Goal: Task Accomplishment & Management: Complete application form

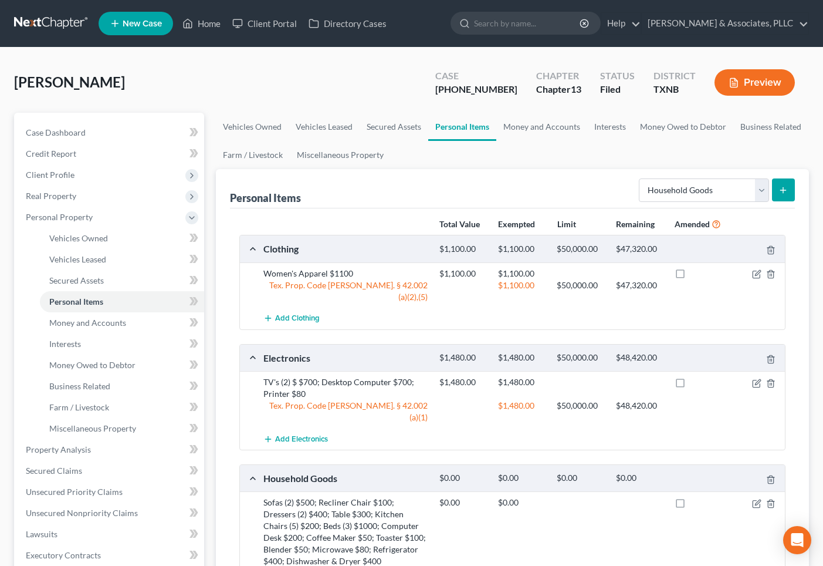
select select "household_goods"
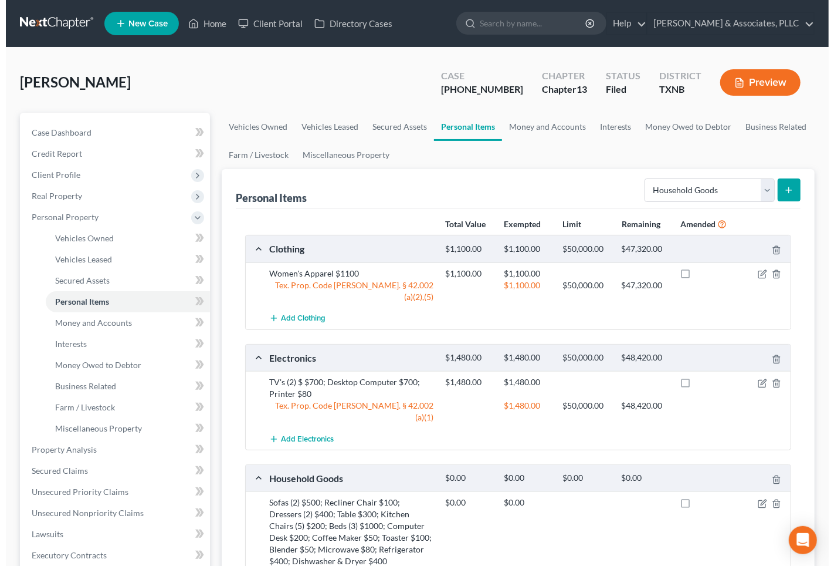
scroll to position [258, 0]
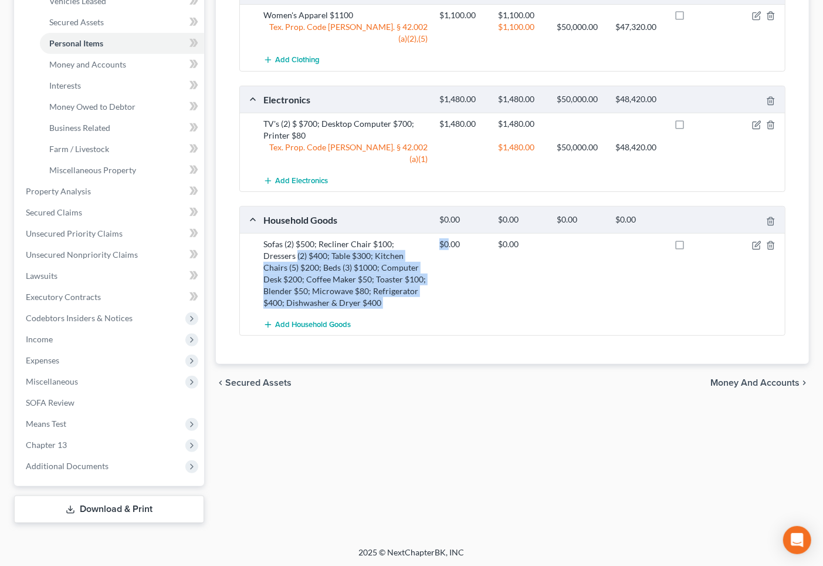
drag, startPoint x: 264, startPoint y: 231, endPoint x: 447, endPoint y: 244, distance: 183.5
click at [447, 244] on div "Sofas (2) $500; Recliner Chair $100; Dressers (2) $400; Table $300; Kitchen Cha…" at bounding box center [522, 273] width 529 height 70
drag, startPoint x: 384, startPoint y: 242, endPoint x: 332, endPoint y: 241, distance: 52.8
click at [383, 242] on div "Sofas (2) $500; Recliner Chair $100; Dressers (2) $400; Table $300; Kitchen Cha…" at bounding box center [346, 273] width 176 height 70
click at [261, 238] on div "Sofas (2) $500; Recliner Chair $100; Dressers (2) $400; Table $300; Kitchen Cha…" at bounding box center [346, 273] width 176 height 70
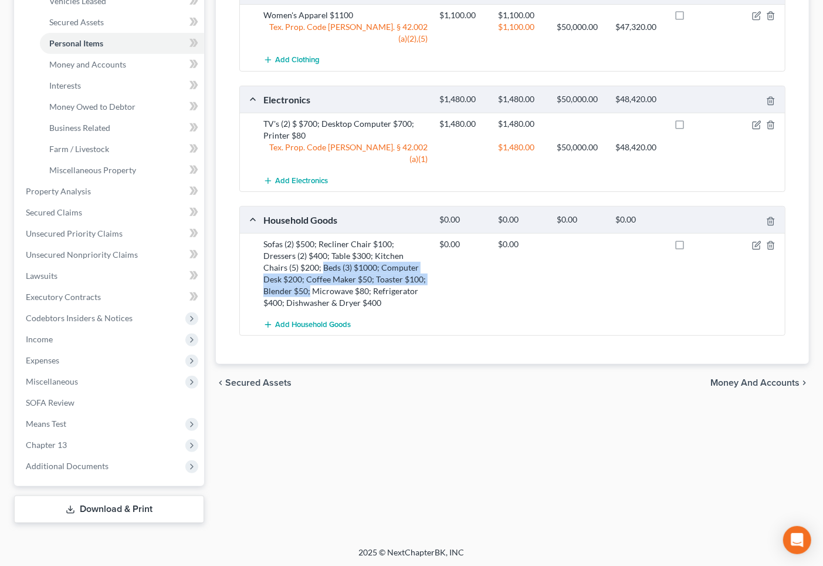
drag, startPoint x: 262, startPoint y: 239, endPoint x: 403, endPoint y: 255, distance: 142.3
click at [403, 255] on div "Sofas (2) $500; Recliner Chair $100; Dressers (2) $400; Table $300; Kitchen Cha…" at bounding box center [346, 273] width 176 height 70
click at [286, 251] on div "Sofas (2) $500; Recliner Chair $100; Dressers (2) $400; Table $300; Kitchen Cha…" at bounding box center [346, 273] width 176 height 70
drag, startPoint x: 268, startPoint y: 247, endPoint x: 431, endPoint y: 252, distance: 162.6
click at [431, 252] on div "Sofas (2) $500; Recliner Chair $100; Dressers (2) $400; Table $300; Kitchen Cha…" at bounding box center [346, 273] width 176 height 70
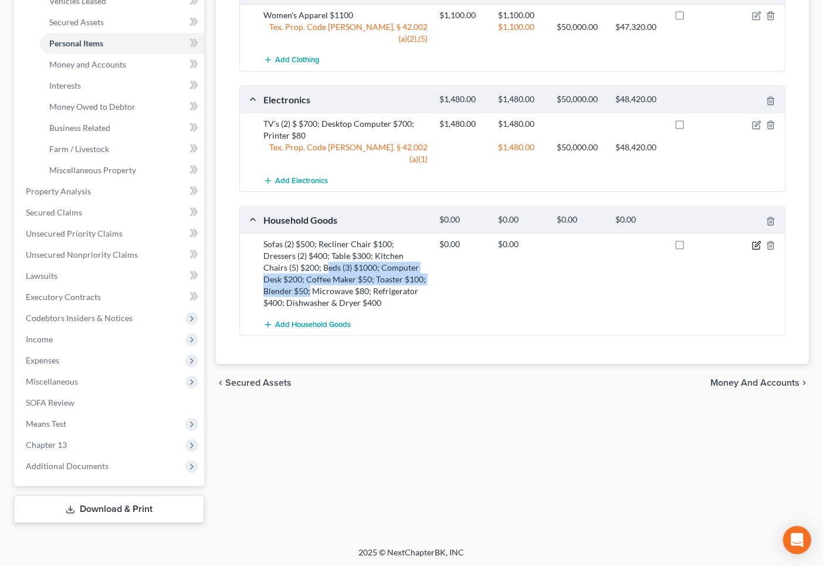
click at [754, 241] on icon "button" at bounding box center [756, 245] width 9 height 9
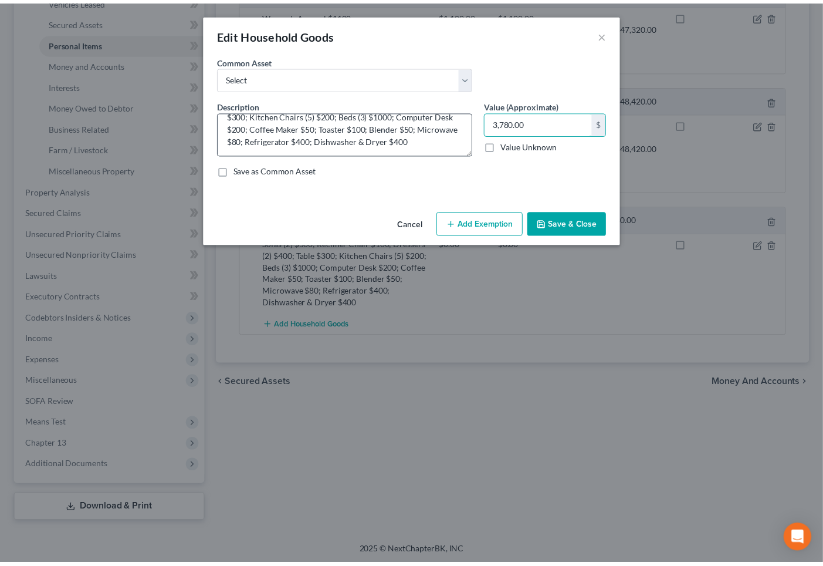
scroll to position [0, 0]
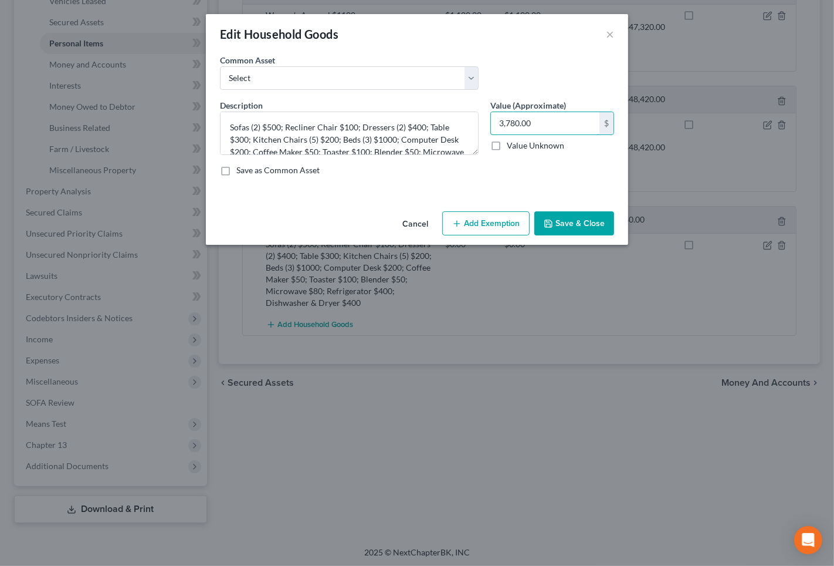
type input "3,780.00"
click at [502, 222] on button "Add Exemption" at bounding box center [485, 223] width 87 height 25
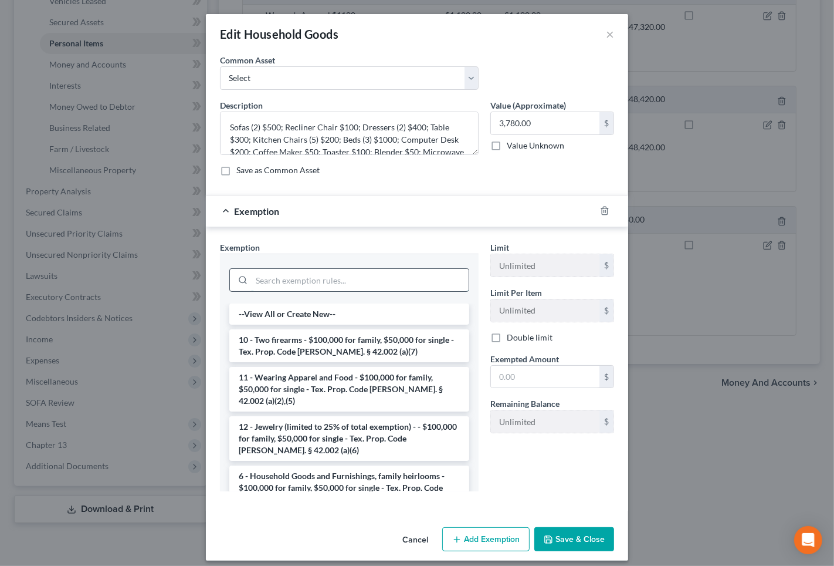
click at [280, 283] on input "search" at bounding box center [360, 280] width 217 height 22
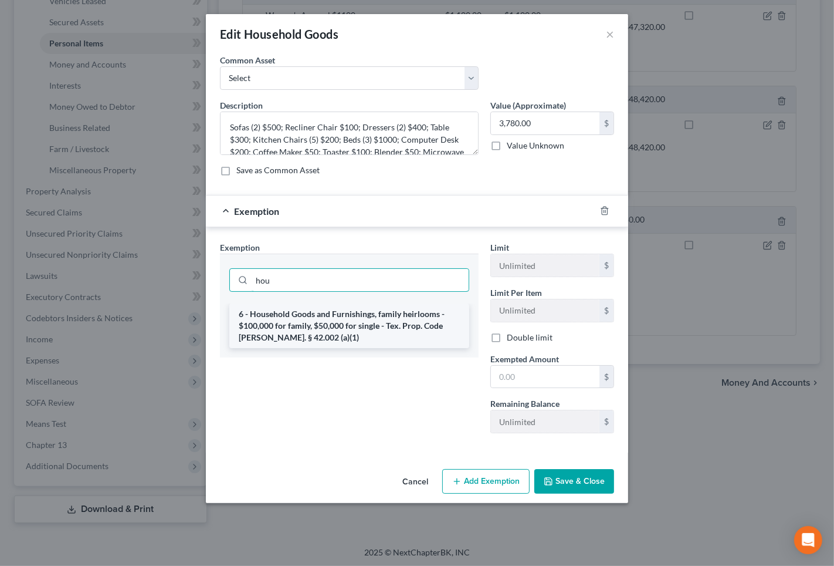
type input "hou"
click at [260, 306] on li "6 - Household Goods and Furnishings, family heirlooms - $100,000 for family, $5…" at bounding box center [349, 325] width 240 height 45
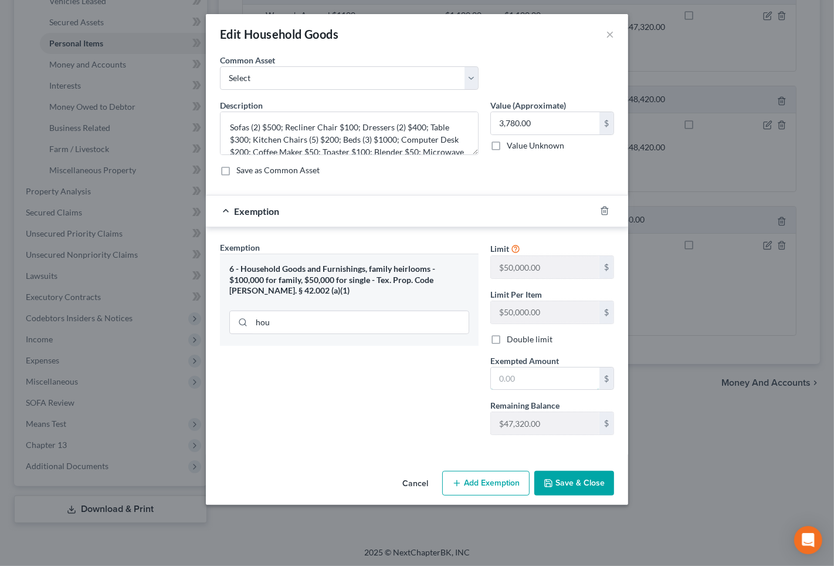
drag, startPoint x: 550, startPoint y: 372, endPoint x: 546, endPoint y: 366, distance: 7.7
click at [548, 370] on input "text" at bounding box center [545, 378] width 109 height 22
type input "3,780.00"
click at [384, 384] on div "Exemption Set must be selected for CA. Exemption * 6 - Household Goods and Furn…" at bounding box center [349, 342] width 270 height 203
click at [559, 476] on button "Save & Close" at bounding box center [575, 483] width 80 height 25
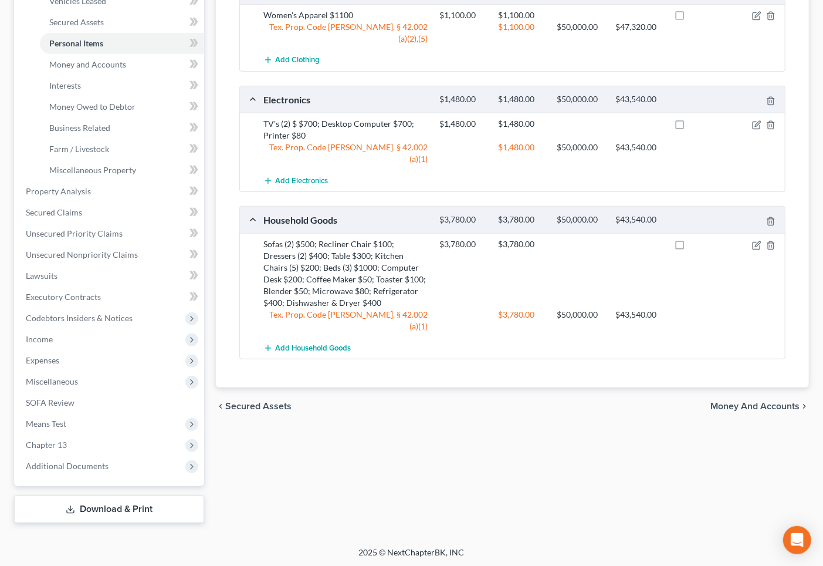
drag, startPoint x: 447, startPoint y: 418, endPoint x: 488, endPoint y: 404, distance: 43.6
click at [447, 415] on div "Vehicles Owned Vehicles Leased Secured Assets Personal Items Money and Accounts…" at bounding box center [512, 188] width 605 height 668
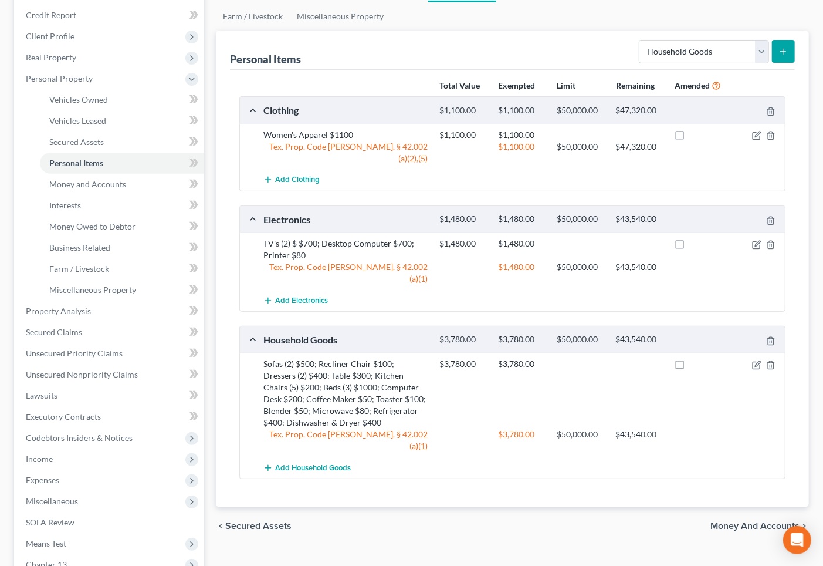
scroll to position [65, 0]
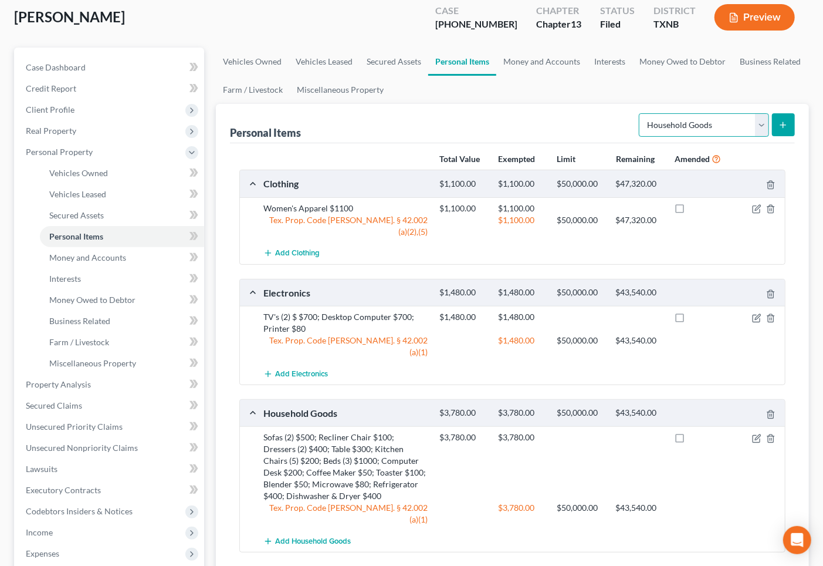
click at [674, 127] on select "Select Item Type Clothing Collectibles Of Value Electronics Firearms Household …" at bounding box center [704, 124] width 130 height 23
select select "jewelry"
click at [640, 113] on select "Select Item Type Clothing Collectibles Of Value Electronics Firearms Household …" at bounding box center [704, 124] width 130 height 23
click at [783, 120] on icon "submit" at bounding box center [783, 124] width 9 height 9
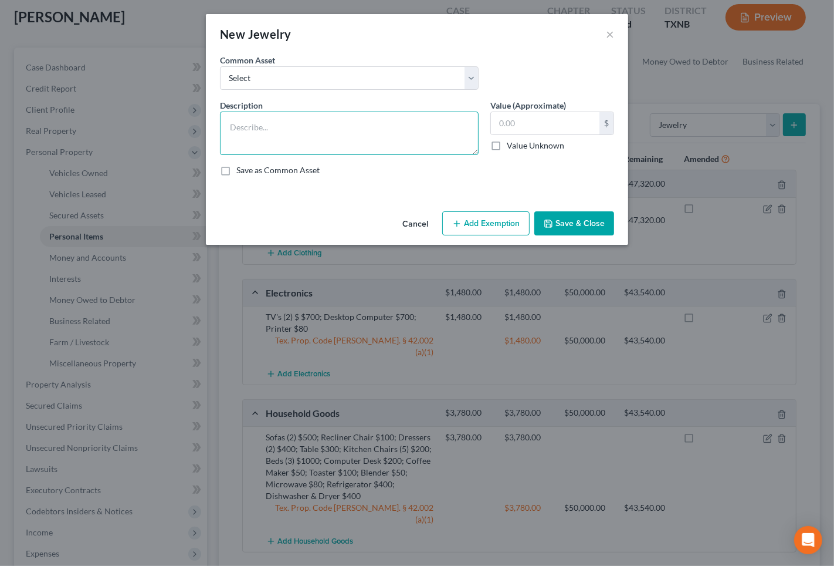
click at [343, 127] on textarea at bounding box center [349, 132] width 259 height 43
type textarea "E"
type textarea "S"
drag, startPoint x: 235, startPoint y: 130, endPoint x: 243, endPoint y: 126, distance: 9.2
click at [243, 126] on textarea "Iwatch $300; Bracelets (3)" at bounding box center [349, 132] width 259 height 43
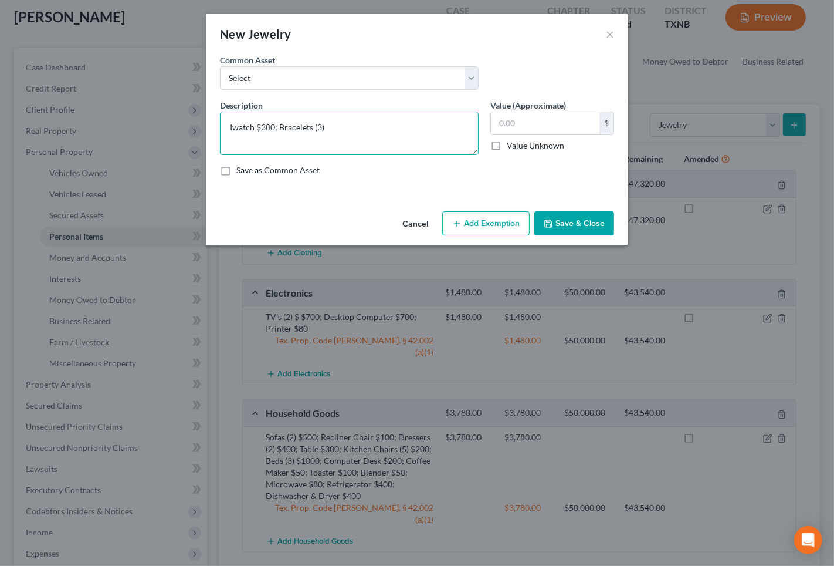
click at [243, 126] on textarea "Iwatch $300; Bracelets (3)" at bounding box center [349, 132] width 259 height 43
drag, startPoint x: 231, startPoint y: 129, endPoint x: 239, endPoint y: 129, distance: 7.6
click at [239, 129] on textarea "I watch $300; Bracelets (3)" at bounding box center [349, 132] width 259 height 43
click at [330, 131] on textarea "Iwatch $300; Bracelets (3)" at bounding box center [349, 132] width 259 height 43
click at [336, 124] on textarea "Iwatch $300; Bracelets (3) $600; Rings $200" at bounding box center [349, 132] width 259 height 43
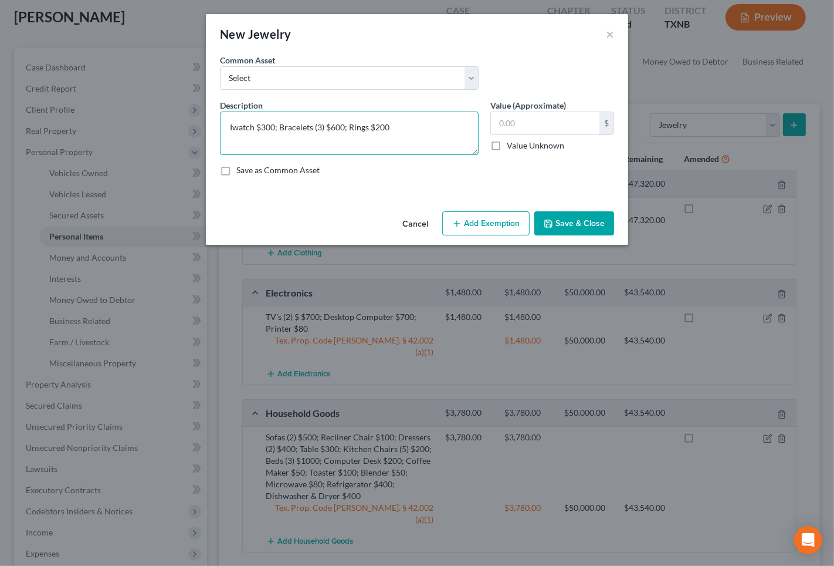
click at [261, 126] on textarea "Iwatch $300; Bracelets (3) $600; Rings $200" at bounding box center [349, 132] width 259 height 43
click at [334, 128] on textarea "Iwatch $200; Bracelets (3) $600; Rings $200" at bounding box center [349, 132] width 259 height 43
drag, startPoint x: 374, startPoint y: 130, endPoint x: 503, endPoint y: 205, distance: 148.8
click at [379, 131] on textarea "Iwatch $200; Bracelets (3) $300; Rings $200" at bounding box center [349, 132] width 259 height 43
click at [333, 127] on textarea "Iwatch $200; Bracelets (3) $300; Rings $100" at bounding box center [349, 132] width 259 height 43
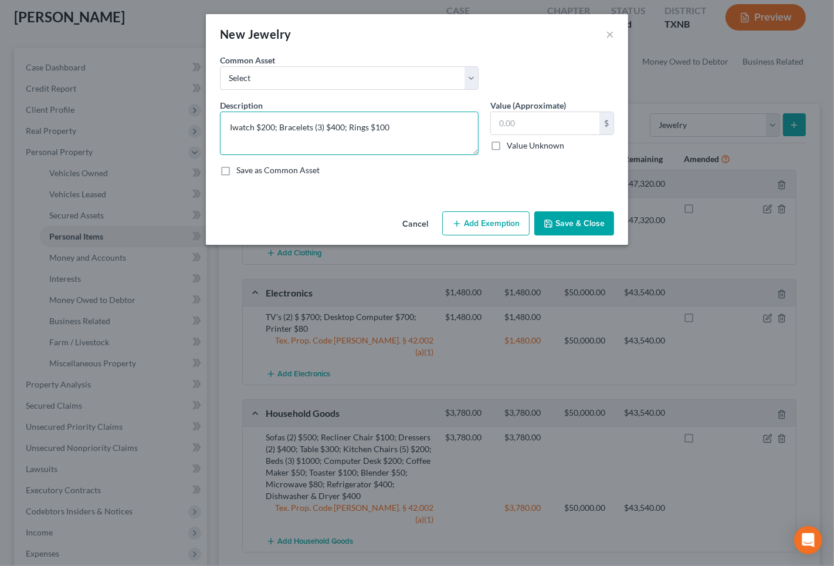
click at [333, 125] on textarea "Iwatch $200; Bracelets (3) $400; Rings $100" at bounding box center [349, 132] width 259 height 43
drag, startPoint x: 373, startPoint y: 127, endPoint x: 482, endPoint y: 126, distance: 109.7
click at [384, 128] on textarea "Iwatch $200; Bracelets (3) $400; Rings $100" at bounding box center [349, 132] width 259 height 43
click at [329, 131] on textarea "Iwatch $200; Bracelets (3) $400; Rings $100" at bounding box center [349, 132] width 259 height 43
click at [366, 127] on textarea "Iwatch $200; Bracelets (3) $400; Rings $100" at bounding box center [349, 132] width 259 height 43
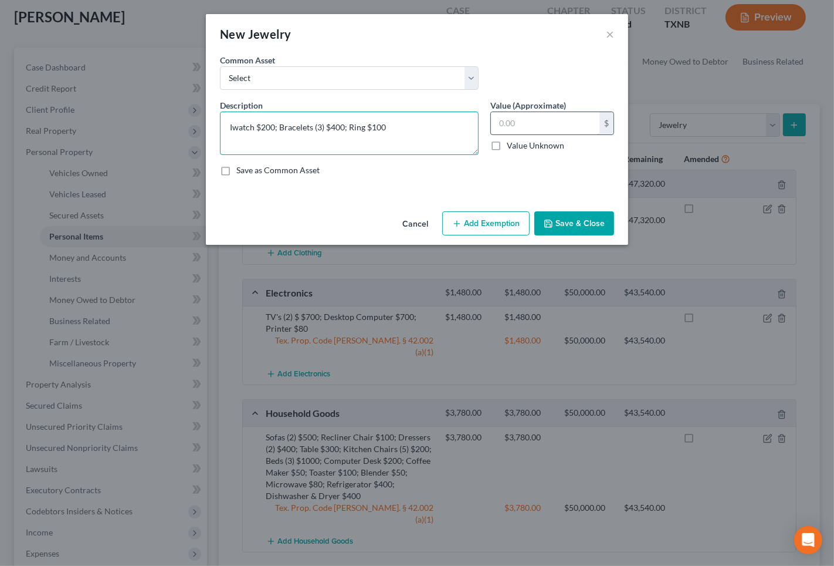
type textarea "Iwatch $200; Bracelets (3) $400; Ring $100"
click at [527, 119] on input "text" at bounding box center [545, 123] width 109 height 22
type input "800.00"
click at [498, 219] on button "Add Exemption" at bounding box center [485, 223] width 87 height 25
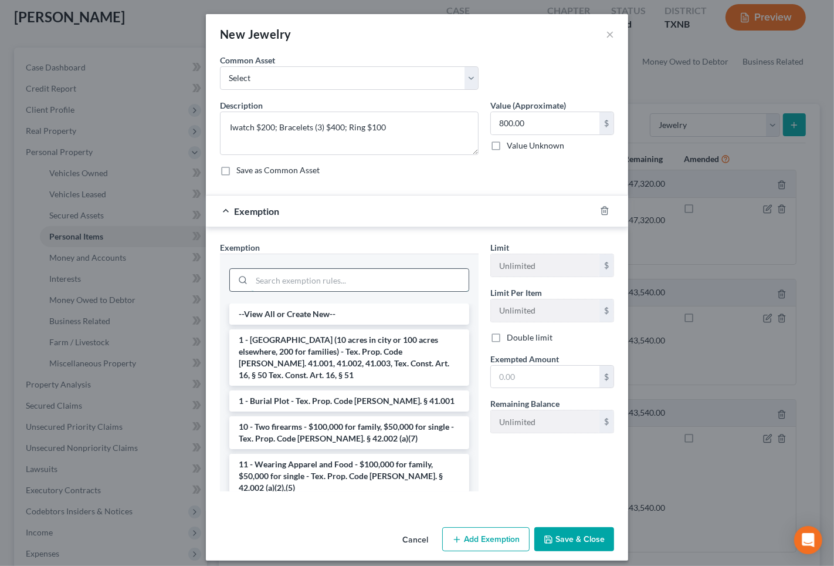
click at [315, 279] on input "search" at bounding box center [360, 280] width 217 height 22
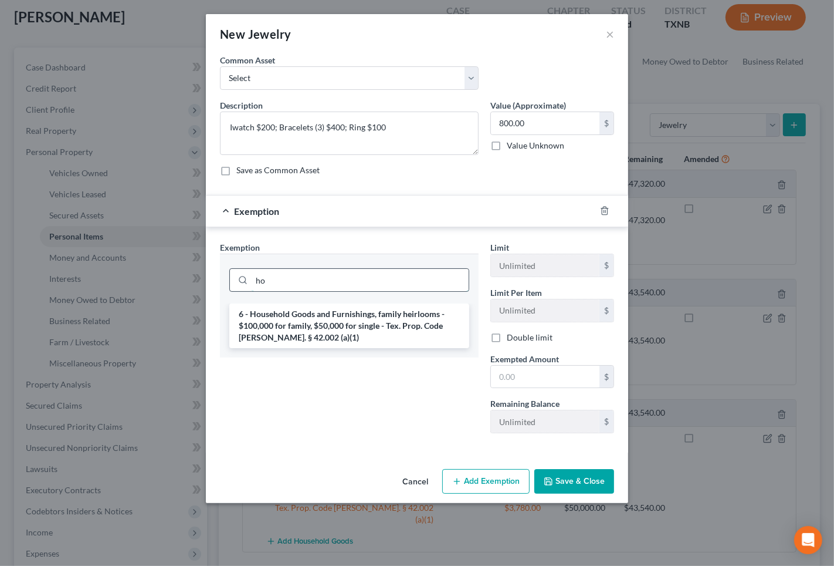
type input "h"
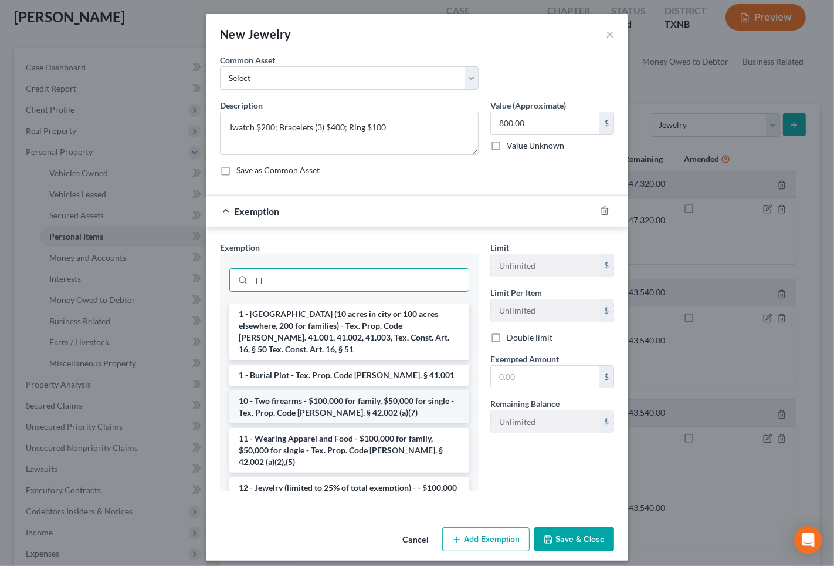
type input "F"
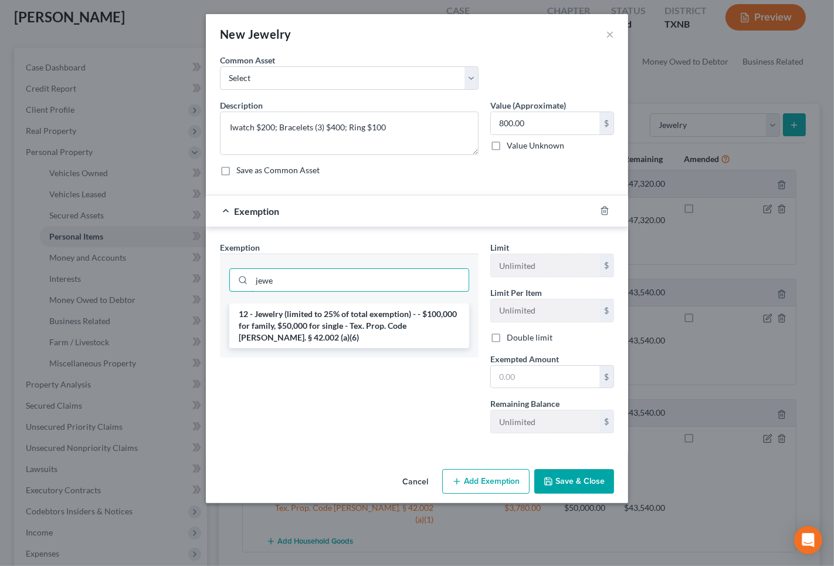
type input "jewe"
click at [340, 323] on li "12 - Jewelry (limited to 25% of total exemption) - - $100,000 for family, $50,0…" at bounding box center [349, 325] width 240 height 45
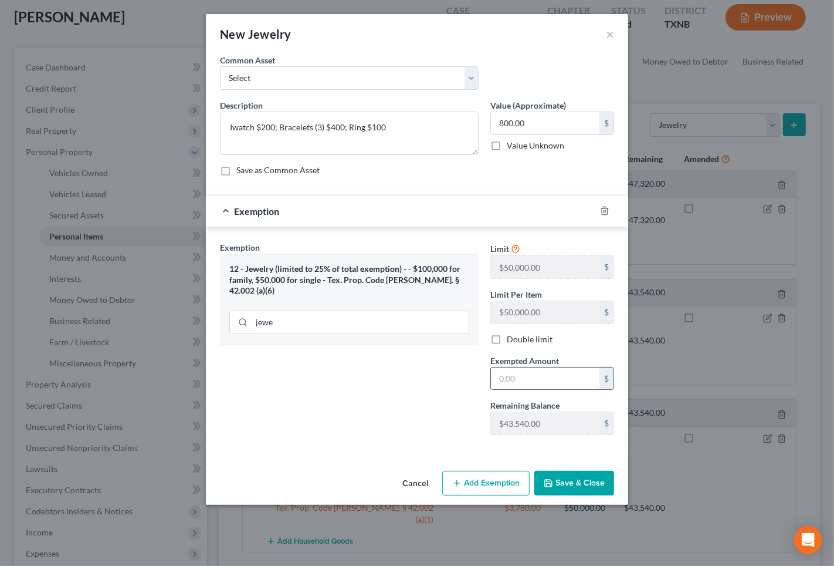
click at [560, 387] on input "text" at bounding box center [545, 378] width 109 height 22
type input "800.00"
click at [572, 494] on button "Save & Close" at bounding box center [575, 483] width 80 height 25
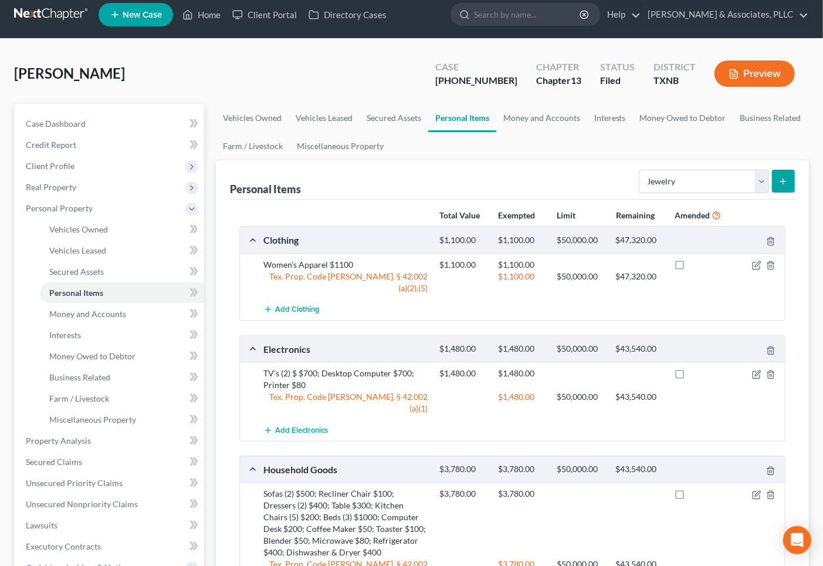
scroll to position [0, 0]
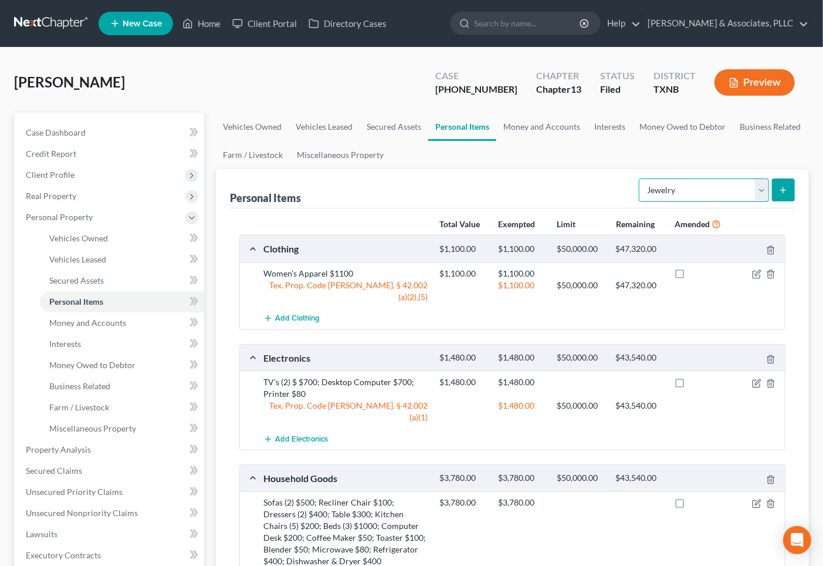
click at [651, 195] on select "Select Item Type Clothing Collectibles Of Value Electronics Firearms Household …" at bounding box center [704, 189] width 130 height 23
click at [640, 178] on select "Select Item Type Clothing Collectibles Of Value Electronics Firearms Household …" at bounding box center [704, 189] width 130 height 23
click at [740, 192] on select "Select Item Type Clothing Collectibles Of Value Electronics Firearms Household …" at bounding box center [704, 189] width 130 height 23
select select "collectibles_of_value"
click at [640, 178] on select "Select Item Type Clothing Collectibles Of Value Electronics Firearms Household …" at bounding box center [704, 189] width 130 height 23
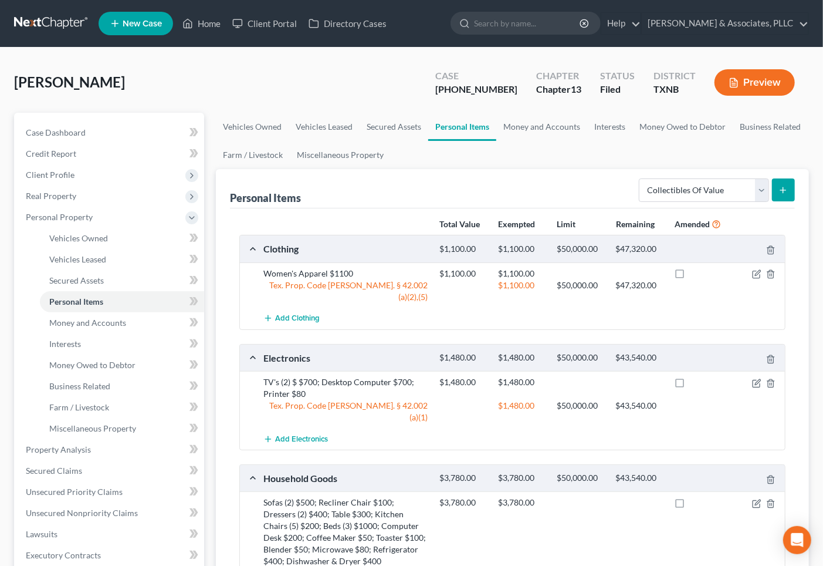
click at [781, 185] on icon "submit" at bounding box center [783, 189] width 9 height 9
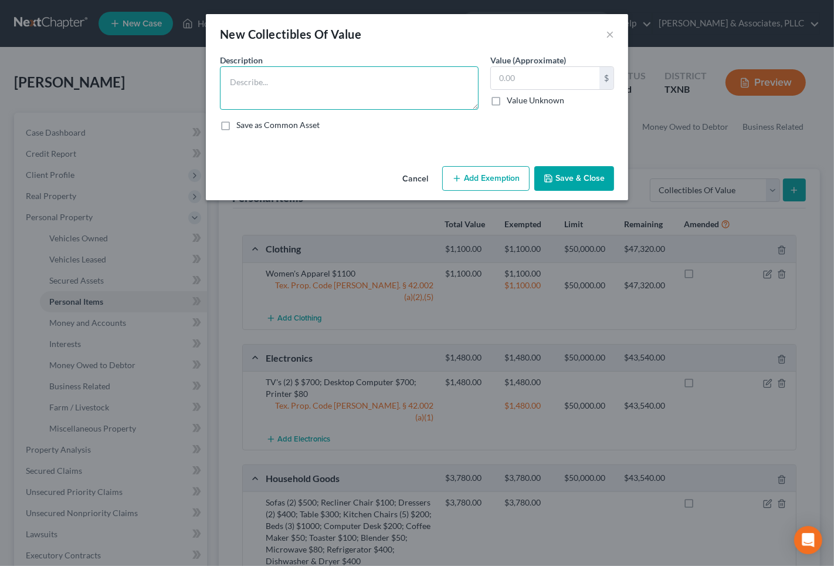
click at [330, 102] on textarea at bounding box center [349, 87] width 259 height 43
type textarea "Family Frames $100"
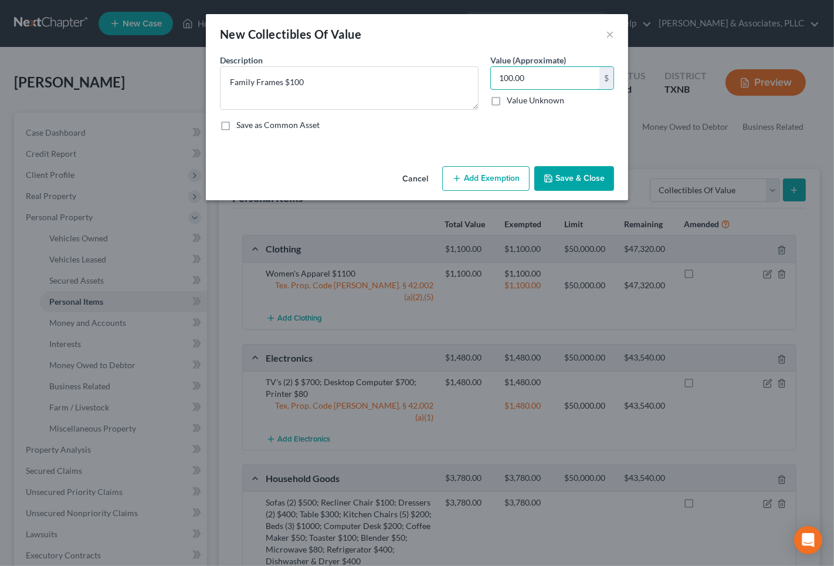
type input "100.00"
click at [482, 183] on button "Add Exemption" at bounding box center [485, 178] width 87 height 25
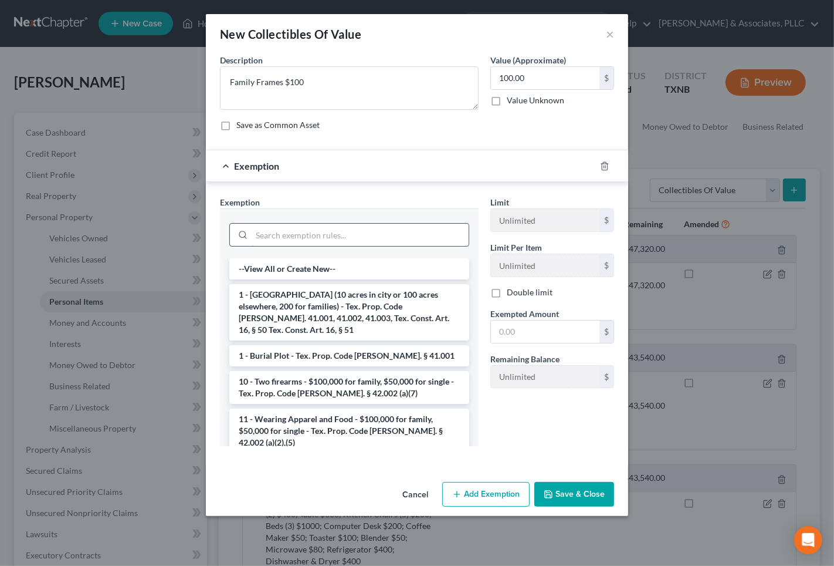
click at [329, 235] on input "search" at bounding box center [360, 235] width 217 height 22
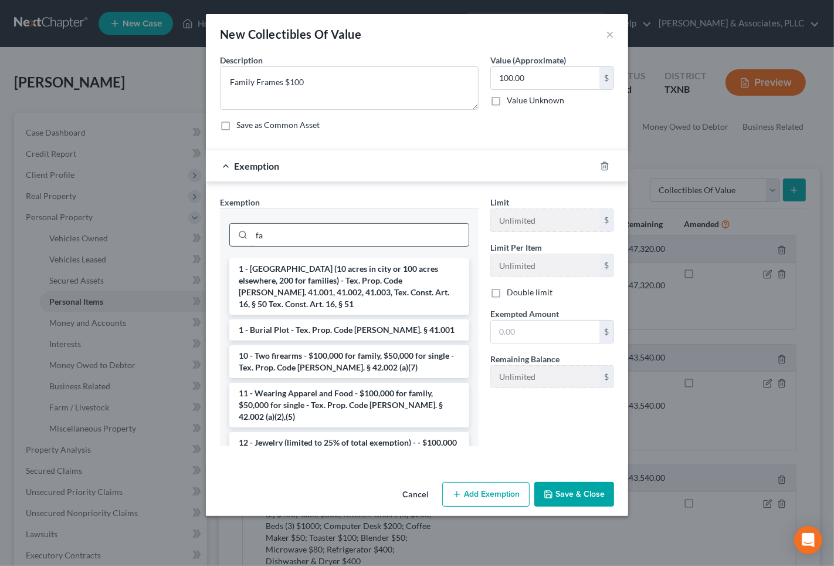
type input "f"
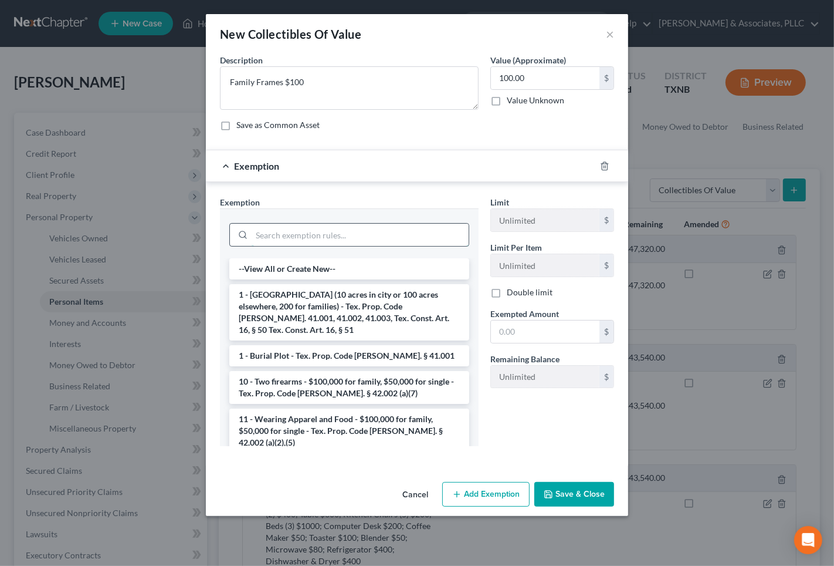
type input "h"
click at [607, 33] on button "×" at bounding box center [610, 34] width 8 height 14
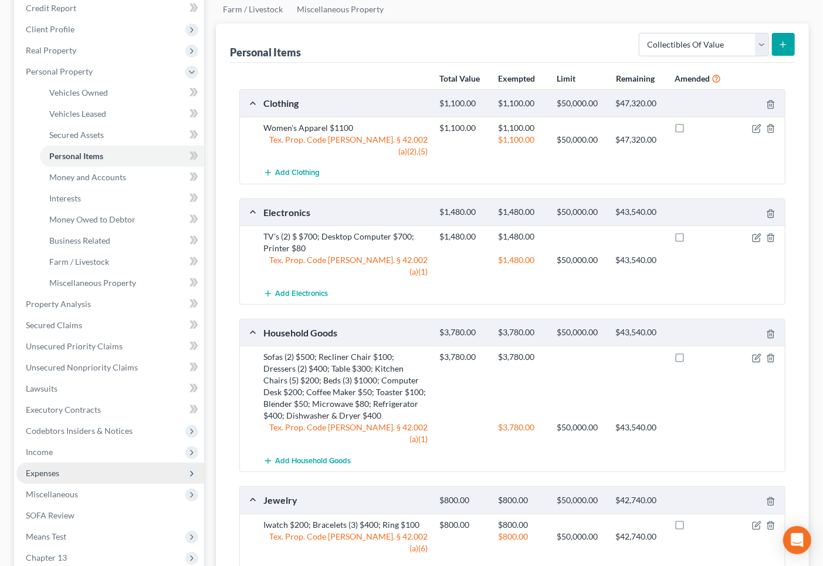
scroll to position [195, 0]
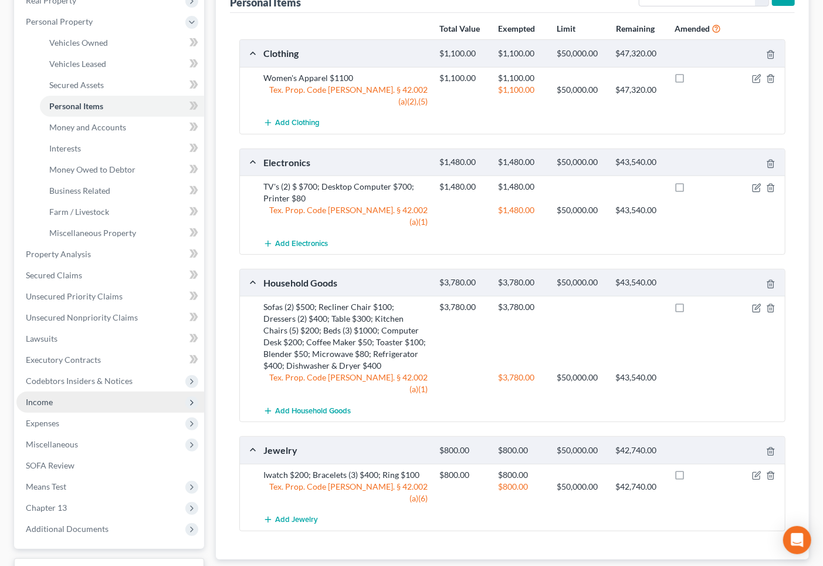
click at [50, 391] on span "Income" at bounding box center [110, 401] width 188 height 21
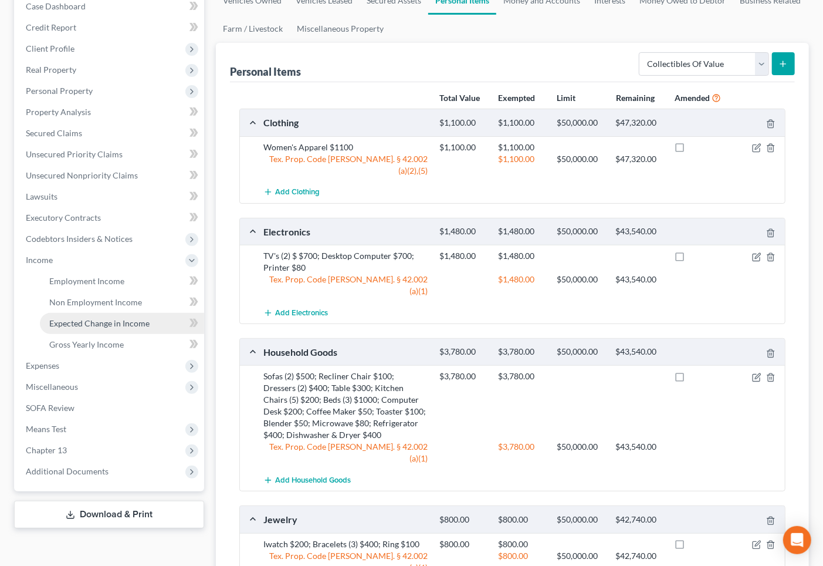
scroll to position [65, 0]
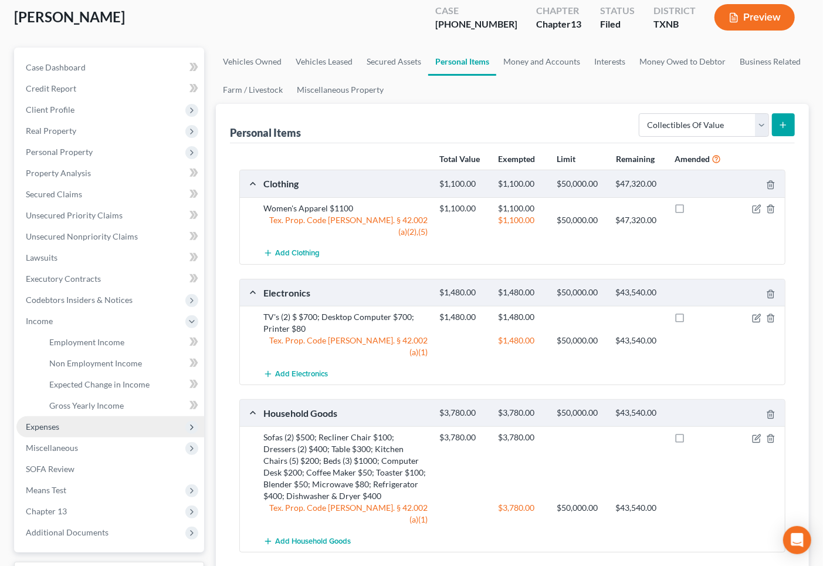
click at [54, 421] on span "Expenses" at bounding box center [42, 426] width 33 height 10
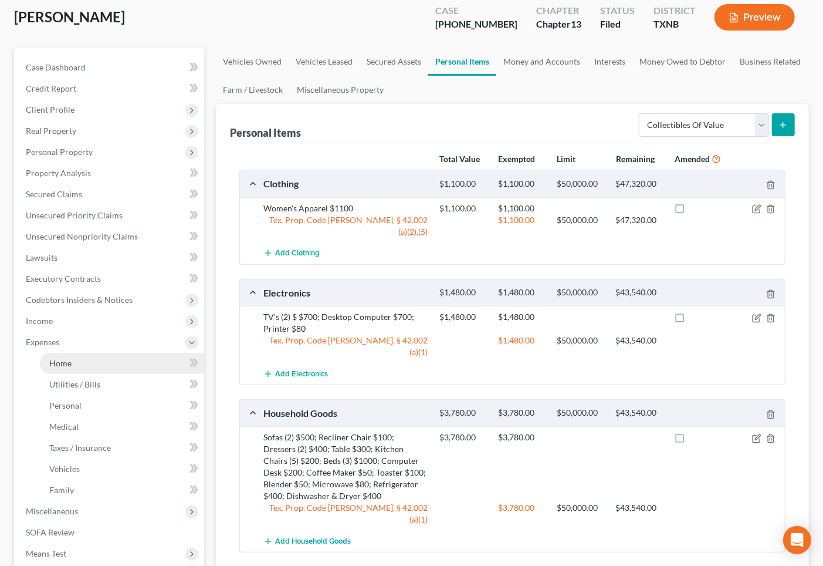
click at [72, 361] on link "Home" at bounding box center [122, 363] width 164 height 21
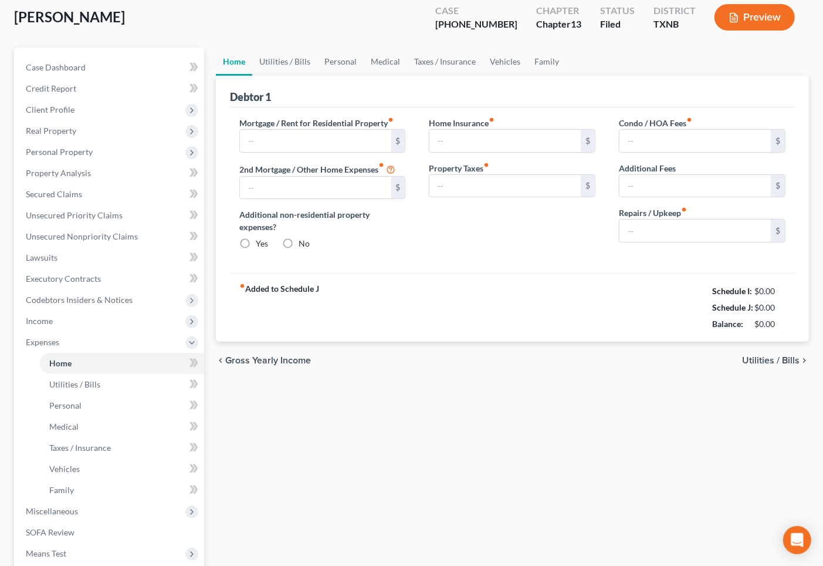
type input "1,067.10"
type input "1,259.65"
radio input "true"
type input "0.00"
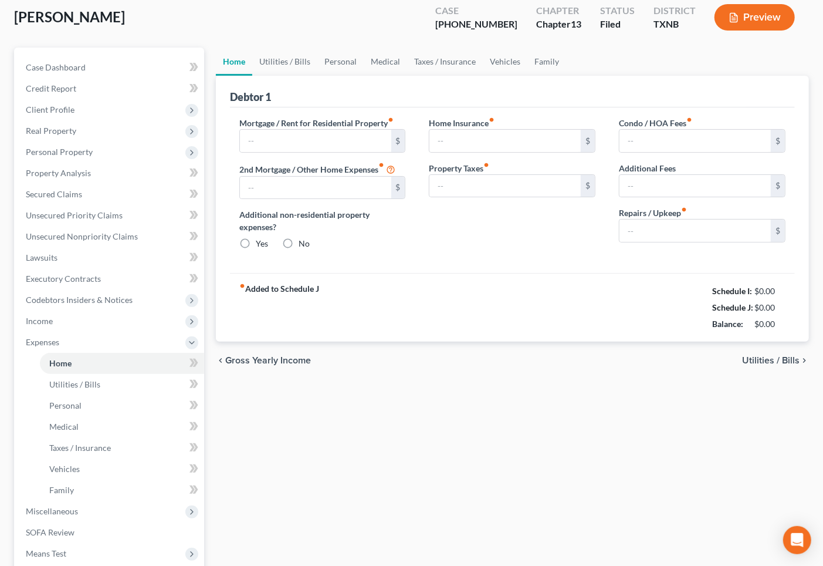
type input "0.00"
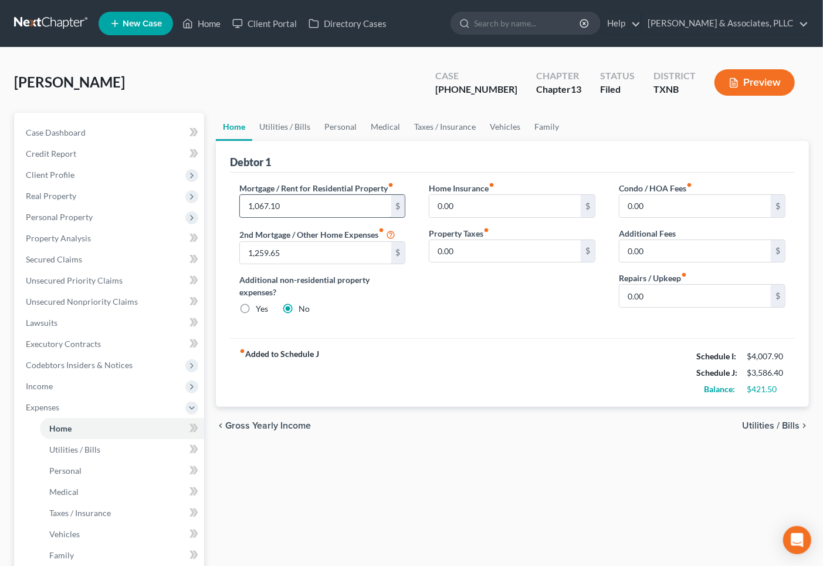
click at [307, 204] on input "1,067.10" at bounding box center [315, 206] width 151 height 22
click at [317, 251] on input "1,259.65" at bounding box center [315, 253] width 151 height 22
click at [459, 203] on input "0.00" at bounding box center [505, 206] width 151 height 22
click at [286, 249] on input "1,259.65" at bounding box center [315, 253] width 151 height 22
click at [280, 209] on input "1,067.10" at bounding box center [315, 206] width 151 height 22
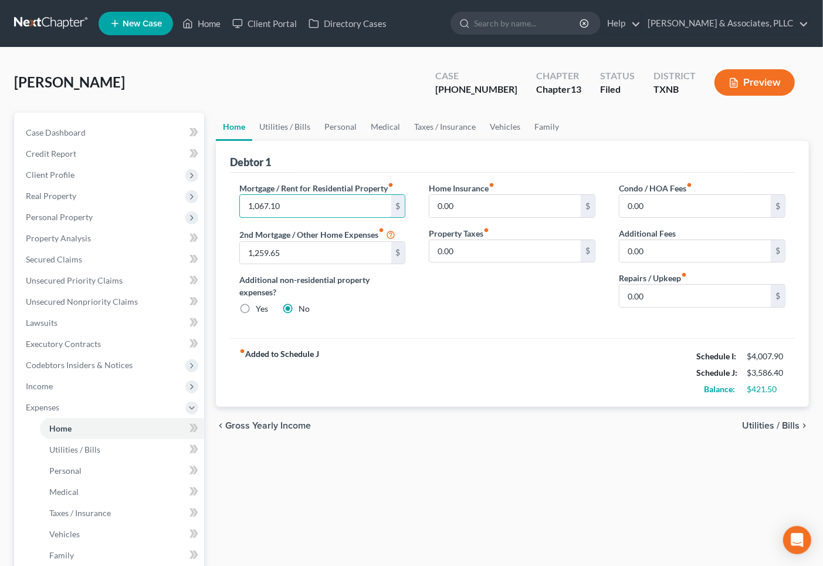
drag, startPoint x: 297, startPoint y: 204, endPoint x: 238, endPoint y: 205, distance: 59.3
click at [238, 205] on div "Mortgage / Rent for Residential Property fiber_manual_record 1,067.10 $ 2nd Mor…" at bounding box center [323, 253] width 190 height 143
click at [309, 214] on input "1,067.10" at bounding box center [315, 206] width 151 height 22
type input "1,067.10"
click at [256, 209] on input "text" at bounding box center [315, 206] width 151 height 22
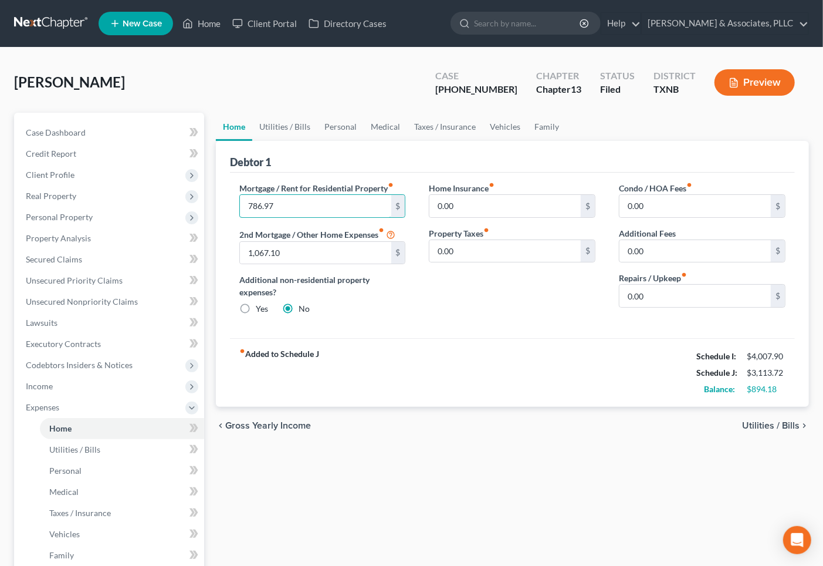
type input "786.97"
click at [435, 270] on div "Home Insurance fiber_manual_record 0.00 $ Property Taxes fiber_manual_record 0.…" at bounding box center [512, 253] width 190 height 143
drag, startPoint x: 562, startPoint y: 324, endPoint x: 479, endPoint y: 276, distance: 95.2
click at [558, 321] on div "Home Insurance fiber_manual_record 0.00 $ Property Taxes fiber_manual_record 0.…" at bounding box center [512, 253] width 190 height 143
drag, startPoint x: 437, startPoint y: 431, endPoint x: 624, endPoint y: 209, distance: 289.8
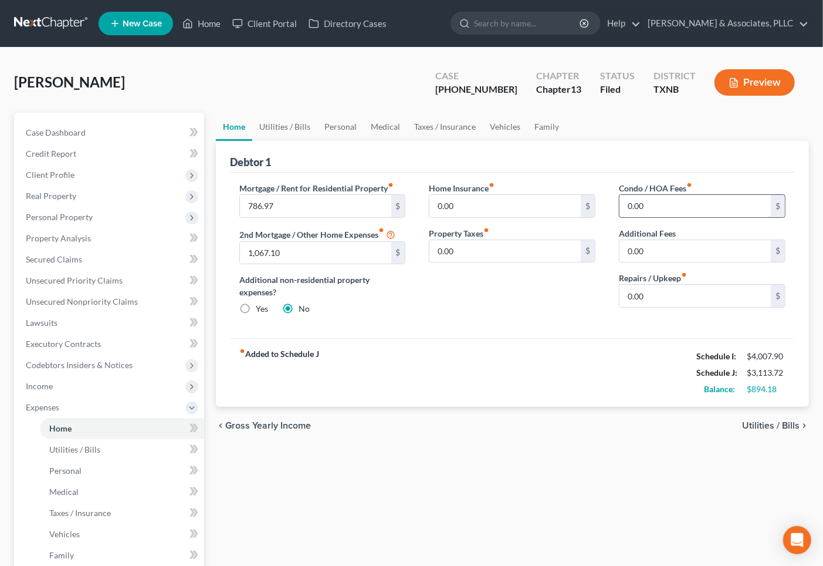
click at [438, 431] on div "chevron_left Gross Yearly Income Utilities / Bills chevron_right" at bounding box center [512, 426] width 593 height 38
click at [483, 331] on div "Mortgage / Rent for Residential Property fiber_manual_record 786.97 $ 2nd Mortg…" at bounding box center [512, 256] width 565 height 166
click at [462, 332] on div "Mortgage / Rent for Residential Property fiber_manual_record 786.97 $ 2nd Mortg…" at bounding box center [512, 256] width 565 height 166
drag, startPoint x: 582, startPoint y: 403, endPoint x: 575, endPoint y: 386, distance: 18.4
click at [580, 395] on div "fiber_manual_record Added to Schedule J Schedule I: $4,007.90 Schedule J: $3,11…" at bounding box center [512, 372] width 565 height 69
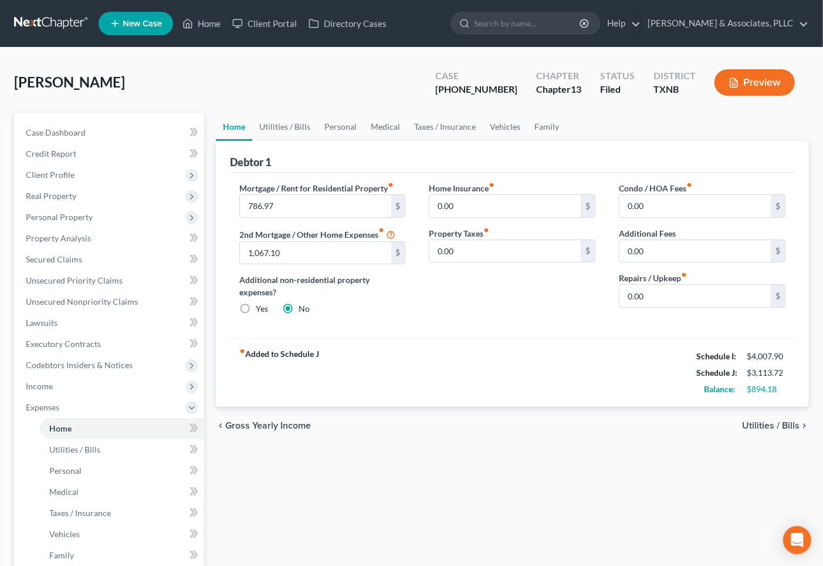
click at [576, 360] on div "fiber_manual_record Added to Schedule J Schedule I: $4,007.90 Schedule J: $3,11…" at bounding box center [512, 372] width 565 height 69
click at [581, 157] on div "Debtor 1" at bounding box center [512, 157] width 565 height 32
drag, startPoint x: 571, startPoint y: 478, endPoint x: 628, endPoint y: 411, distance: 88.2
click at [571, 477] on div "Home Utilities / Bills Personal Medical Taxes / Insurance Vehicles Family Debto…" at bounding box center [512, 415] width 605 height 605
click at [270, 131] on link "Utilities / Bills" at bounding box center [284, 127] width 65 height 28
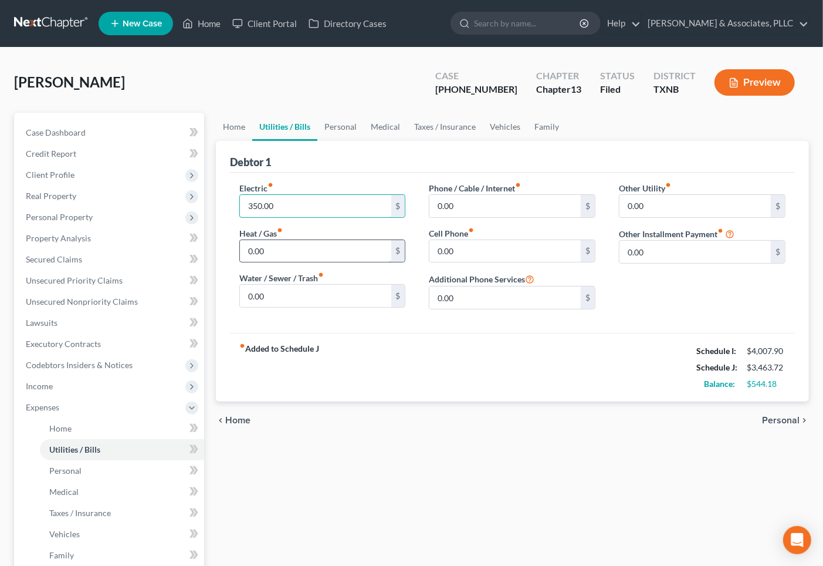
type input "350.00"
click at [270, 254] on input "0.00" at bounding box center [315, 251] width 151 height 22
type input "50.00"
type input "197.00"
click at [543, 222] on div "Phone / Cable / Internet fiber_manual_record 0.00 $ Cell Phone fiber_manual_rec…" at bounding box center [512, 250] width 190 height 137
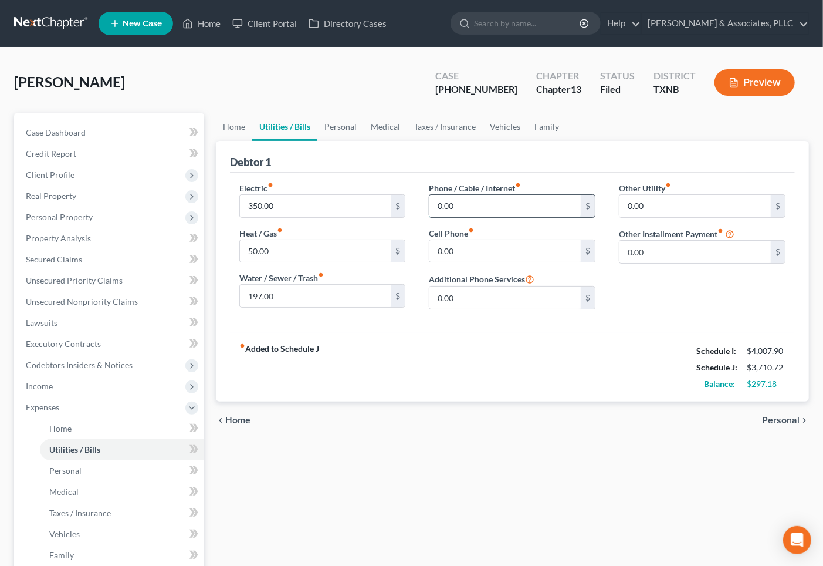
click at [536, 214] on input "0.00" at bounding box center [505, 206] width 151 height 22
type input "50.0"
click at [464, 256] on input "0.00" at bounding box center [505, 251] width 151 height 22
type input "135.00"
click at [336, 126] on link "Personal" at bounding box center [340, 127] width 46 height 28
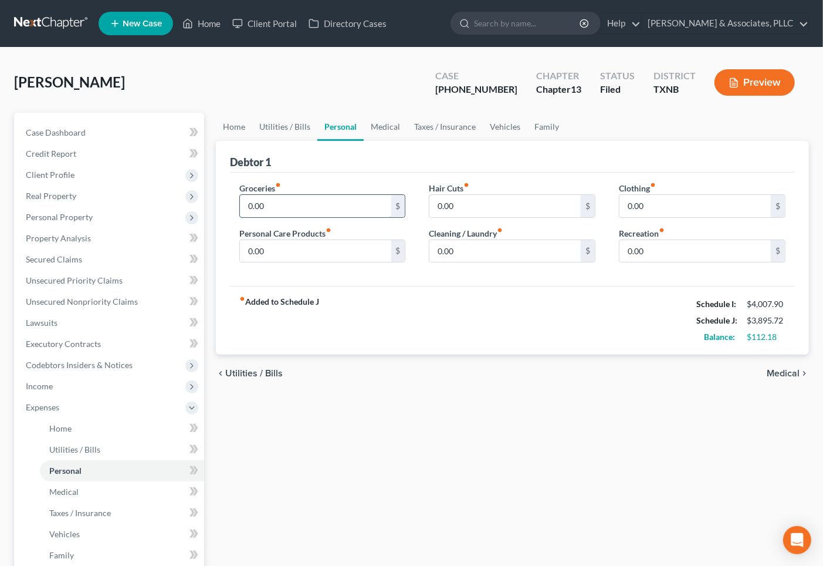
click at [280, 202] on input "0.00" at bounding box center [315, 206] width 151 height 22
type input "1,000.00"
click at [320, 208] on input "1,000.00" at bounding box center [315, 206] width 151 height 22
click at [280, 250] on input "0.00" at bounding box center [315, 251] width 151 height 22
type input "200.00"
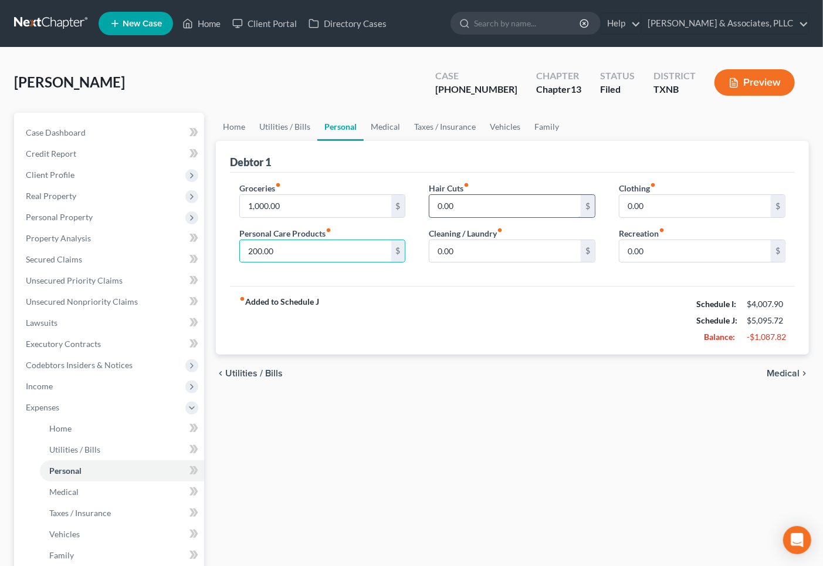
click at [459, 198] on input "0.00" at bounding box center [505, 206] width 151 height 22
type input "40.00"
click at [460, 257] on input "0.00" at bounding box center [505, 251] width 151 height 22
type input "50.00"
click at [670, 188] on div "Clothing fiber_manual_record 0.00 $" at bounding box center [702, 200] width 167 height 36
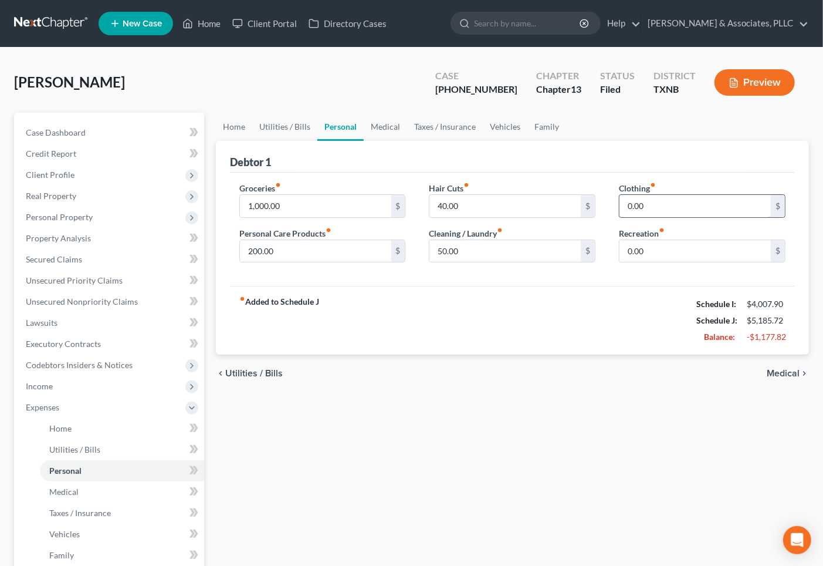
click at [670, 207] on input "0.00" at bounding box center [695, 206] width 151 height 22
type input "100.00"
click at [669, 242] on input "0.00" at bounding box center [695, 251] width 151 height 22
type input "30.00"
click at [384, 123] on link "Medical" at bounding box center [385, 127] width 43 height 28
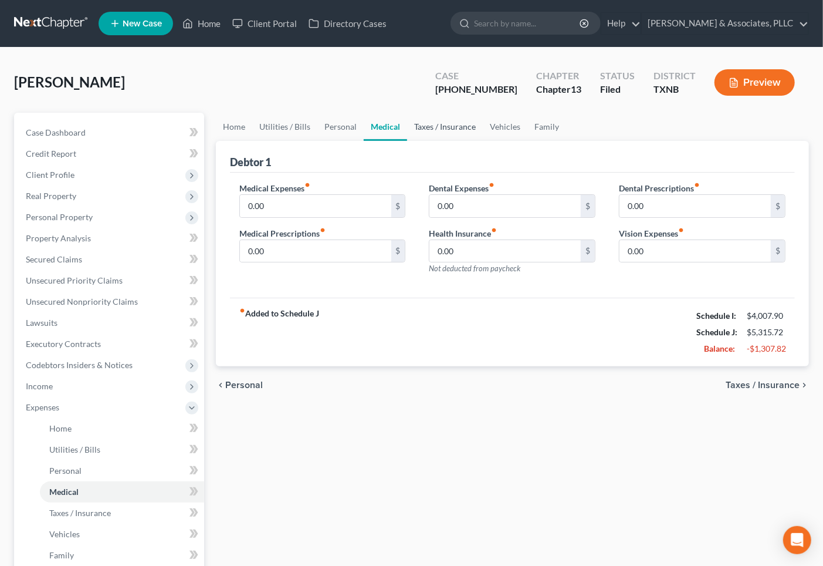
click at [441, 126] on link "Taxes / Insurance" at bounding box center [445, 127] width 76 height 28
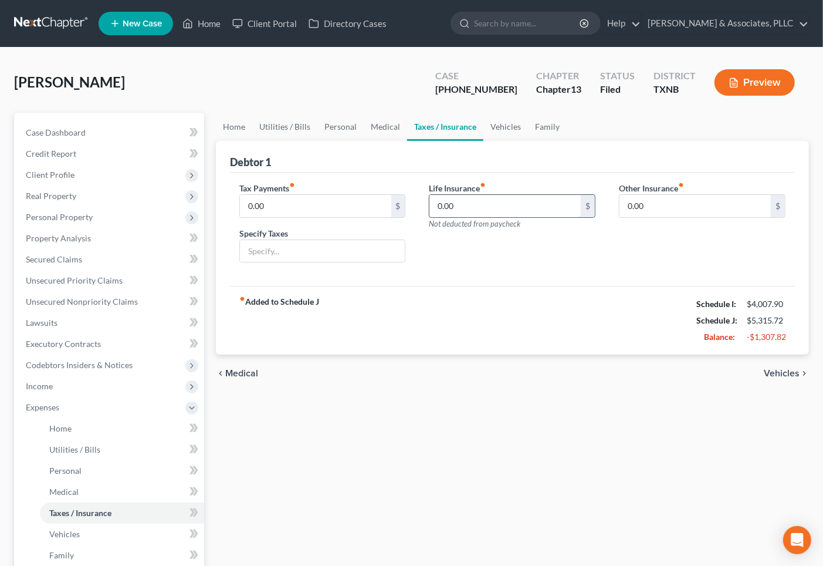
click at [489, 198] on input "0.00" at bounding box center [505, 206] width 151 height 22
type input "40.00"
click at [500, 127] on link "Vehicles" at bounding box center [505, 127] width 45 height 28
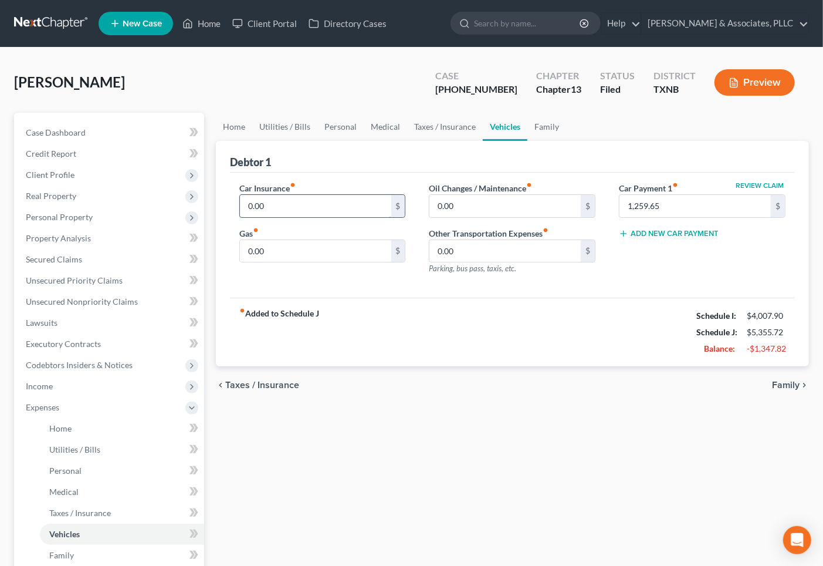
drag, startPoint x: 284, startPoint y: 205, endPoint x: 268, endPoint y: 198, distance: 17.9
click at [282, 206] on input "0.00" at bounding box center [315, 206] width 151 height 22
type input "250.00"
click at [292, 252] on input "0.00" at bounding box center [315, 251] width 151 height 22
type input "150.00"
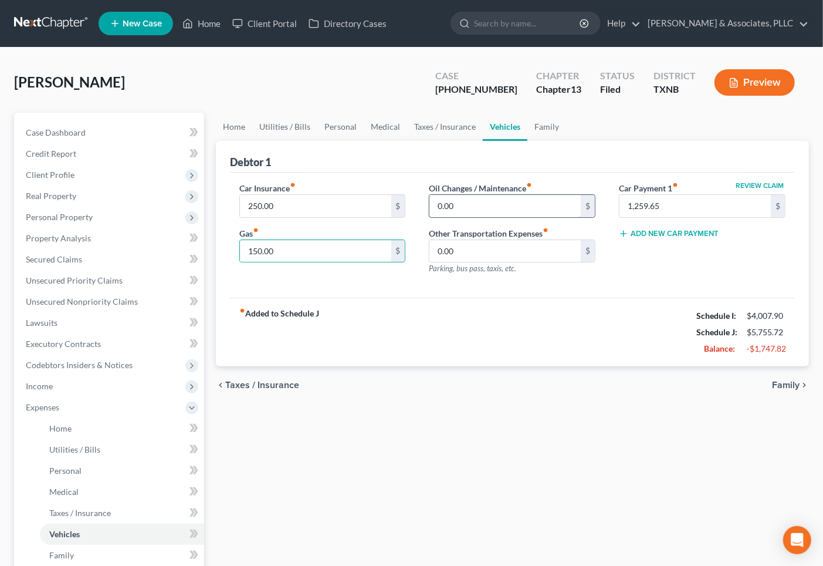
click at [496, 199] on input "0.00" at bounding box center [505, 206] width 151 height 22
type input "50.0"
click at [800, 379] on div "chevron_left Taxes / Insurance Family chevron_right" at bounding box center [512, 385] width 593 height 38
click at [801, 379] on div "chevron_left Taxes / Insurance Family chevron_right" at bounding box center [512, 385] width 593 height 38
click at [792, 385] on span "Family" at bounding box center [786, 384] width 28 height 9
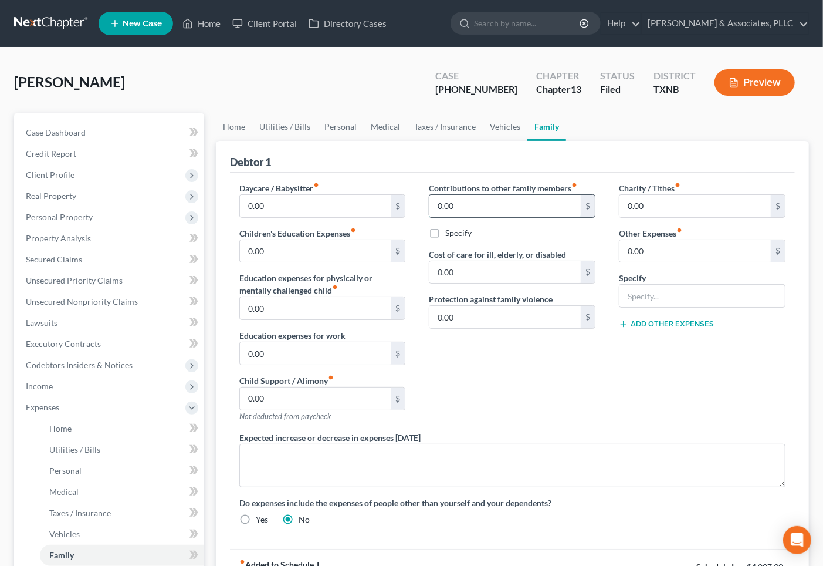
click at [530, 208] on input "0.00" at bounding box center [505, 206] width 151 height 22
type input "500.00"
click at [675, 201] on input "0.00" at bounding box center [695, 206] width 151 height 22
type input "500.00"
click at [47, 170] on span "Client Profile" at bounding box center [50, 175] width 49 height 10
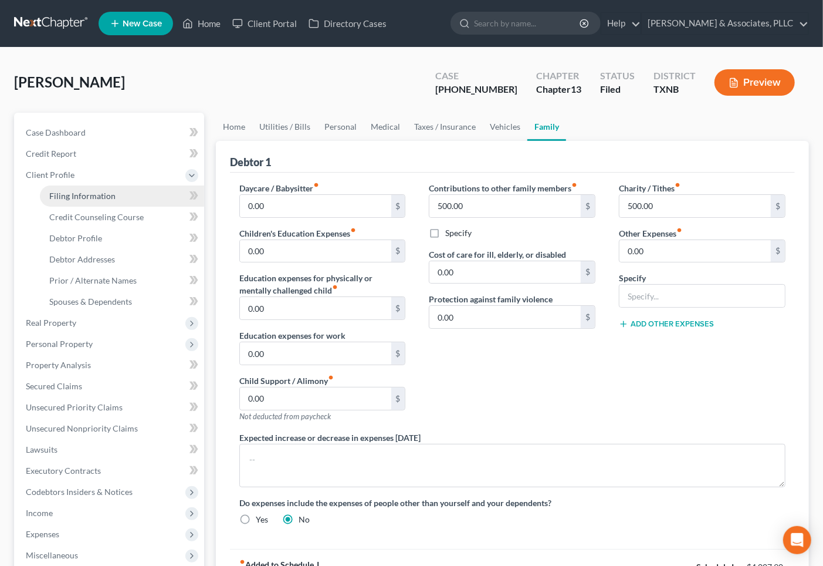
click at [76, 197] on span "Filing Information" at bounding box center [82, 196] width 66 height 10
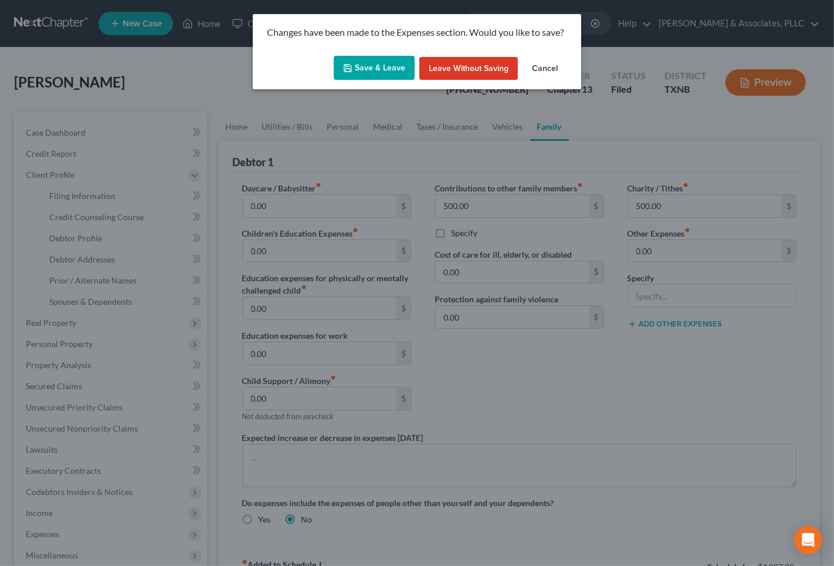
click at [371, 60] on button "Save & Leave" at bounding box center [374, 68] width 81 height 25
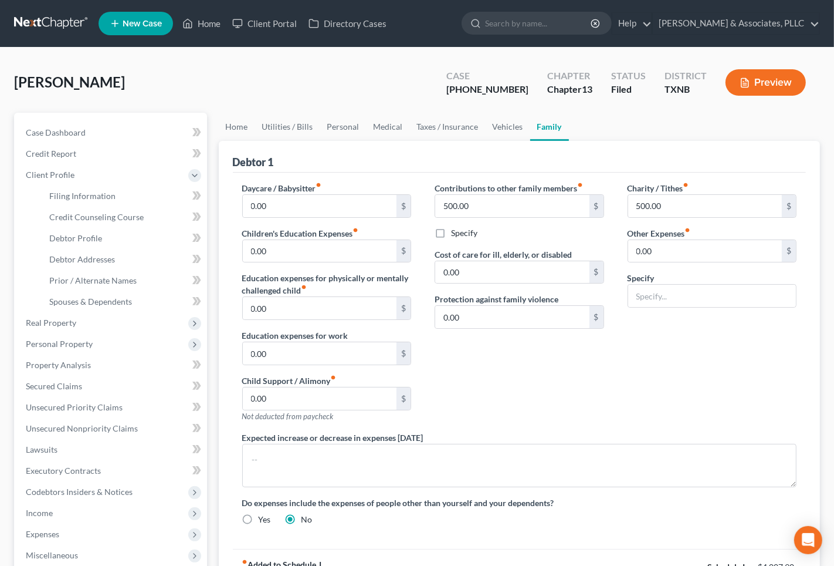
select select "1"
select select "0"
select select "3"
select select "78"
select select "0"
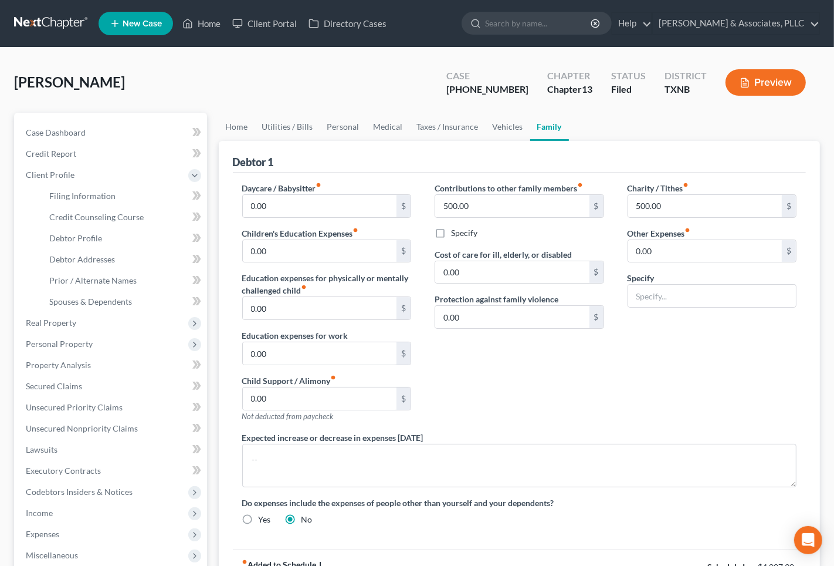
select select "45"
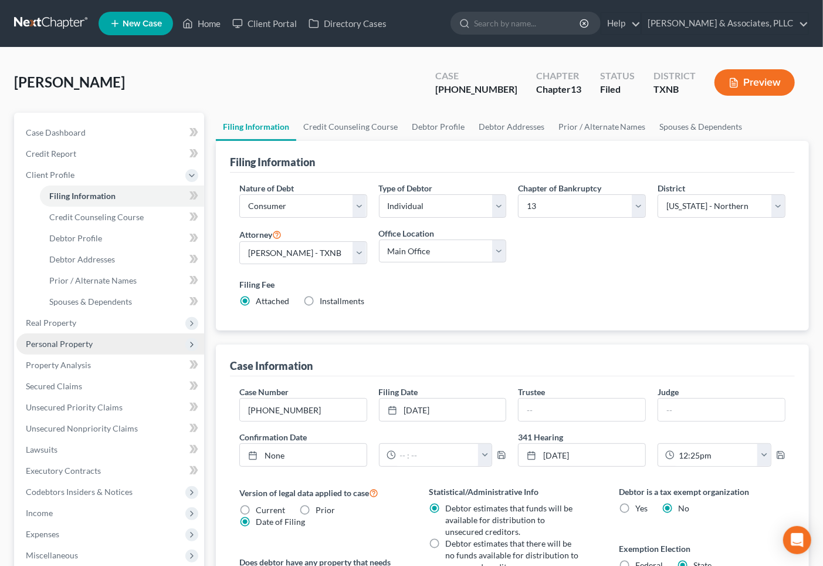
click at [81, 343] on span "Personal Property" at bounding box center [59, 344] width 67 height 10
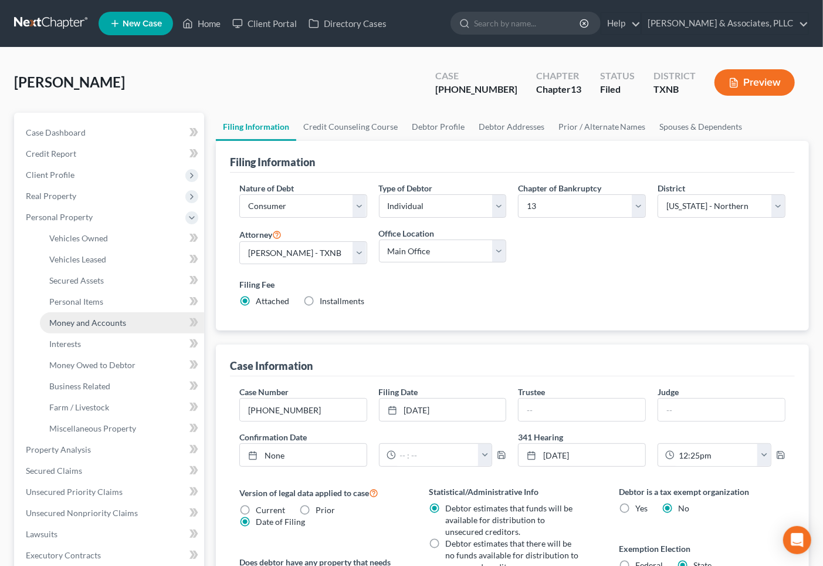
click at [77, 326] on link "Money and Accounts" at bounding box center [122, 322] width 164 height 21
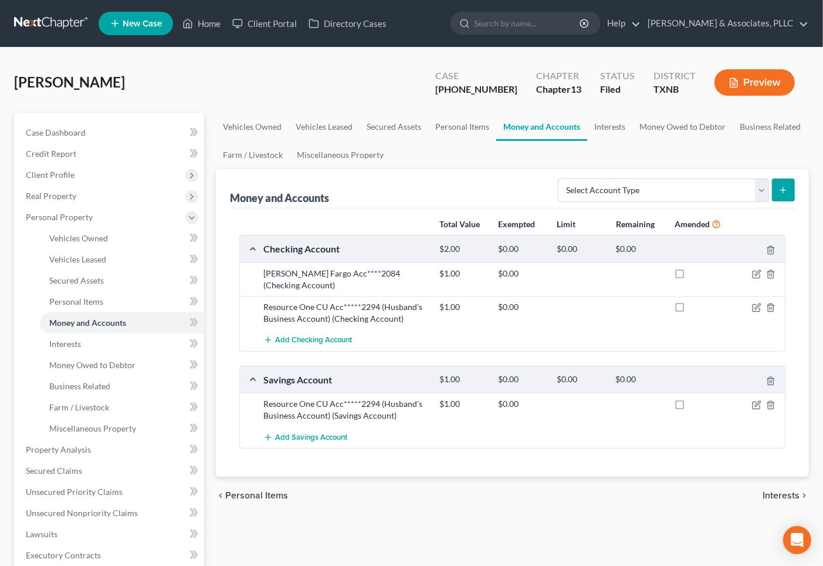
click at [396, 446] on div "Total Value Exempted Limit Remaining Amended Checking Account $2.00 $0.00 $0.00…" at bounding box center [512, 342] width 565 height 269
click at [755, 303] on icon "button" at bounding box center [756, 307] width 9 height 9
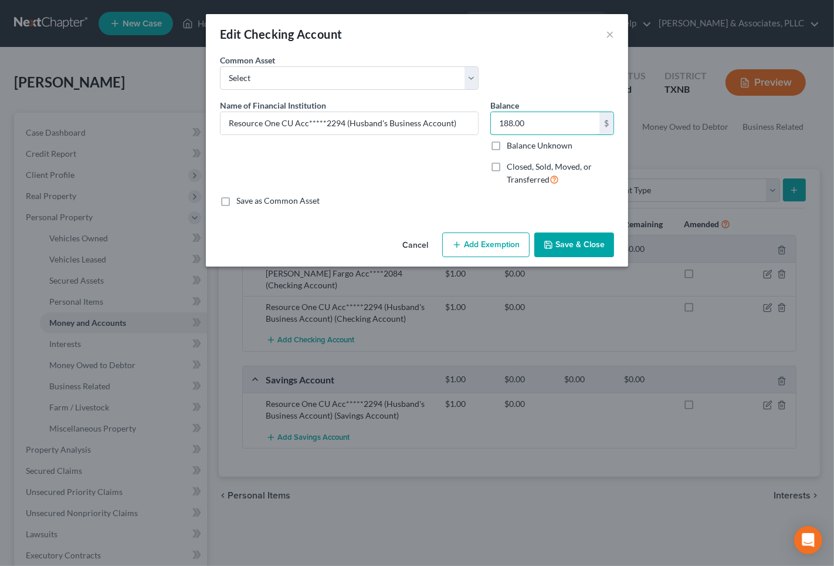
type input "188.00"
click at [560, 242] on button "Save & Close" at bounding box center [575, 244] width 80 height 25
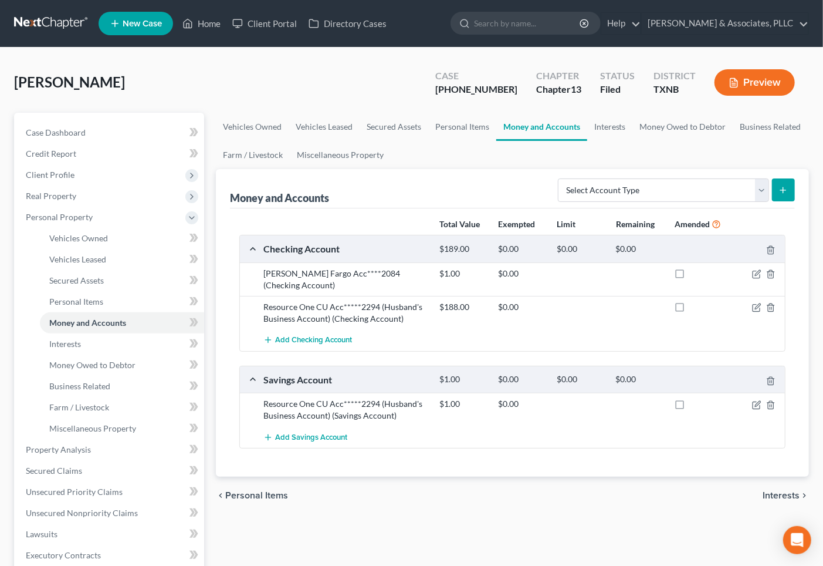
click at [564, 439] on div "Total Value Exempted Limit Remaining Amended Checking Account $189.00 $0.00 $0.…" at bounding box center [512, 342] width 565 height 269
click at [557, 487] on div "chevron_left Personal Items Interests chevron_right" at bounding box center [512, 495] width 593 height 38
click at [755, 272] on icon "button" at bounding box center [756, 273] width 9 height 9
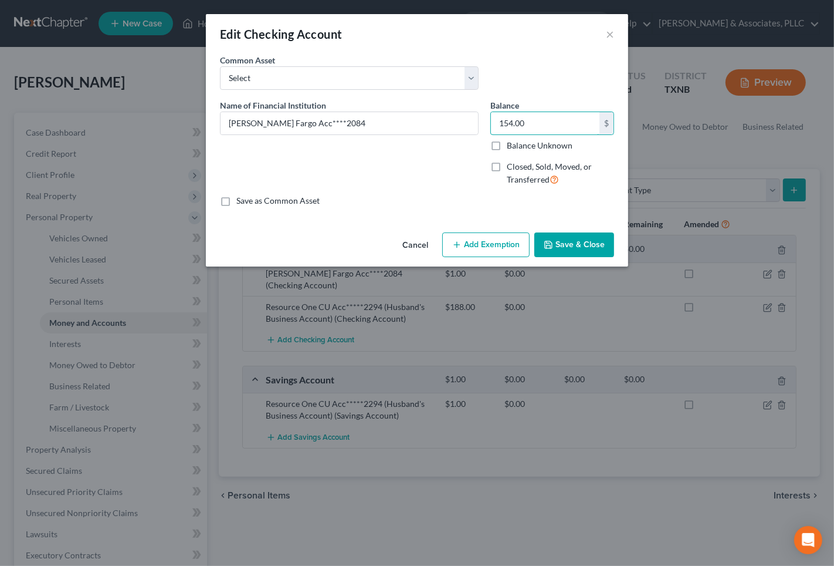
type input "154.00"
click at [601, 241] on button "Save & Close" at bounding box center [575, 244] width 80 height 25
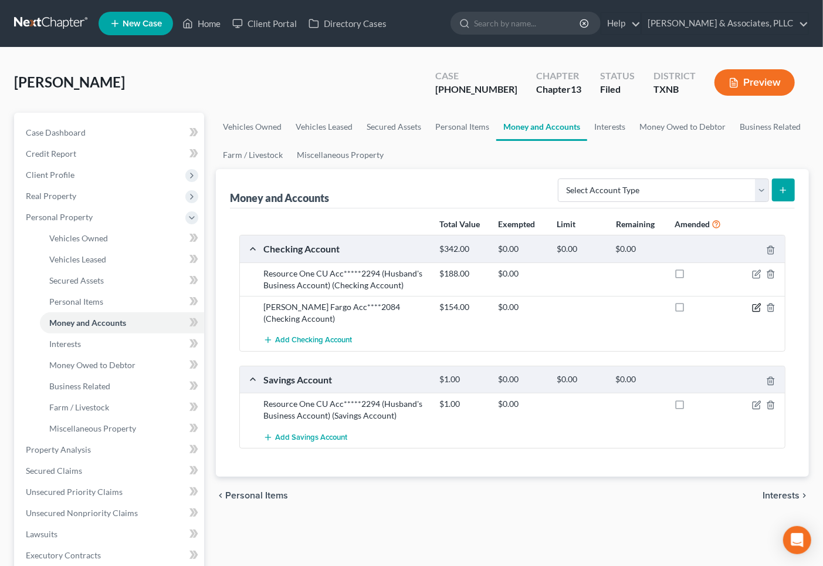
click at [756, 306] on icon "button" at bounding box center [757, 305] width 5 height 5
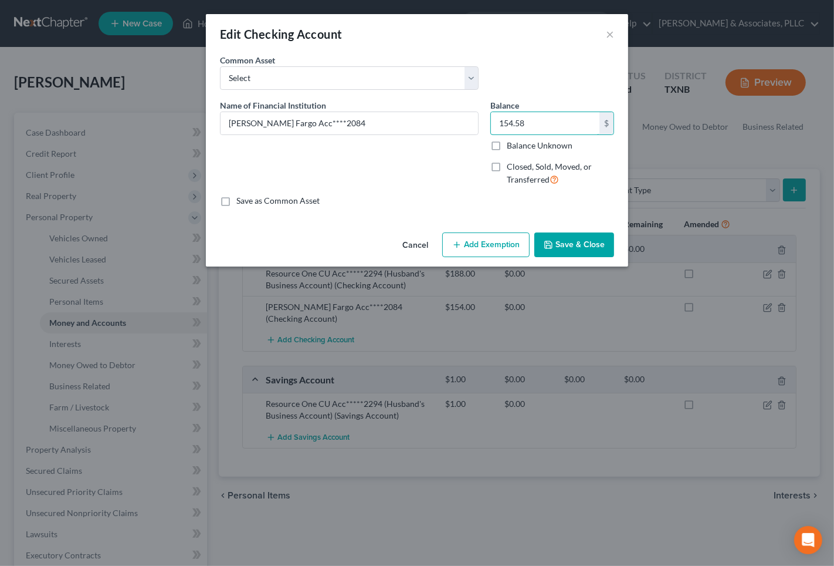
type input "154.58"
click at [583, 247] on button "Save & Close" at bounding box center [575, 244] width 80 height 25
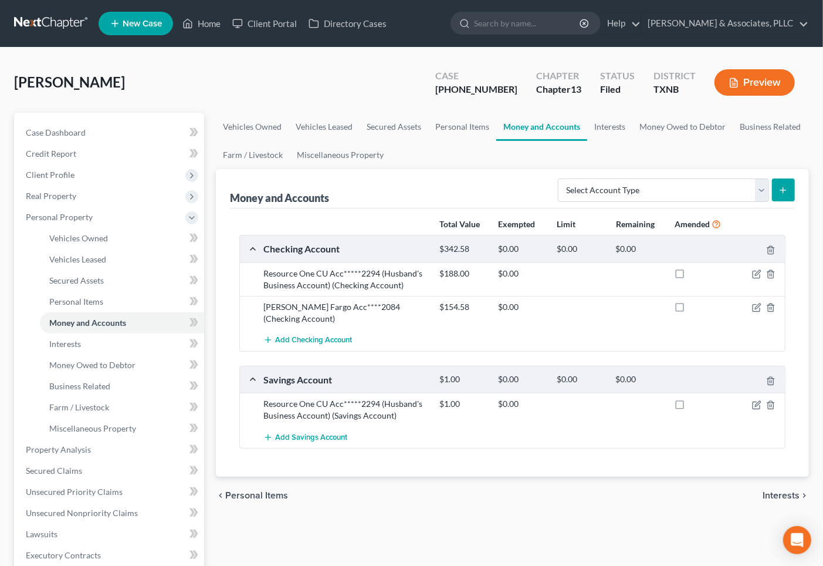
drag, startPoint x: 553, startPoint y: 482, endPoint x: 674, endPoint y: 421, distance: 135.7
click at [552, 481] on div "chevron_left Personal Items Interests chevron_right" at bounding box center [512, 495] width 593 height 38
click at [647, 508] on div "Vehicles Owned Vehicles Leased Secured Assets Personal Items Money and Accounts…" at bounding box center [512, 447] width 605 height 668
drag, startPoint x: 708, startPoint y: 442, endPoint x: 738, endPoint y: 407, distance: 46.1
click at [707, 442] on div "Total Value Exempted Limit Remaining Amended Checking Account $342.58 $0.00 $0.…" at bounding box center [512, 342] width 565 height 269
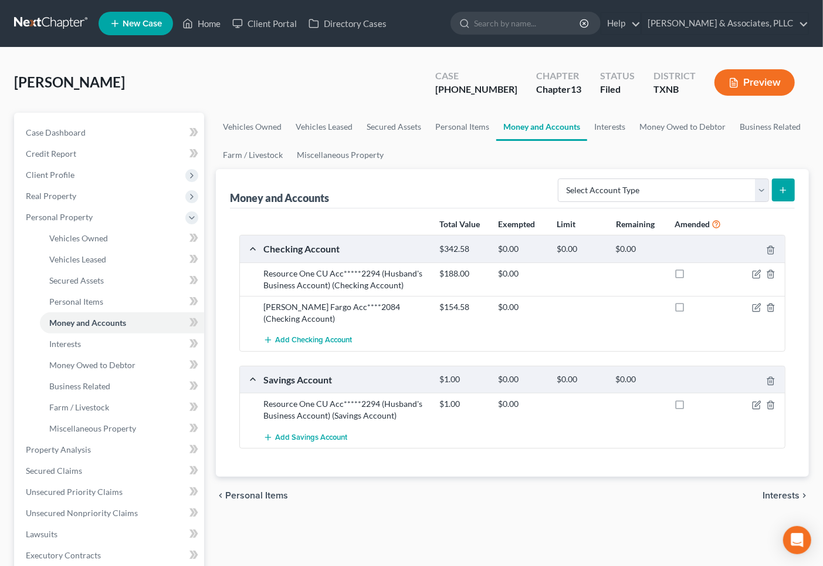
click at [783, 491] on span "Interests" at bounding box center [781, 495] width 37 height 9
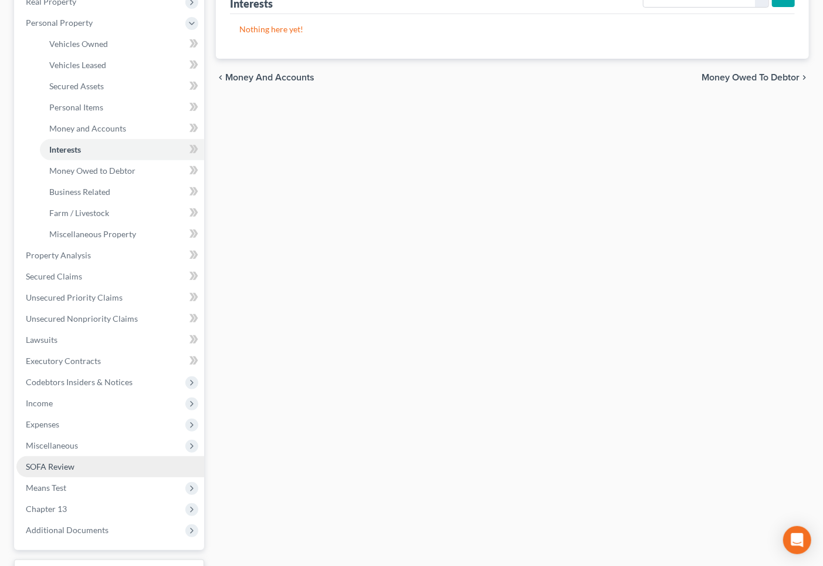
scroll to position [195, 0]
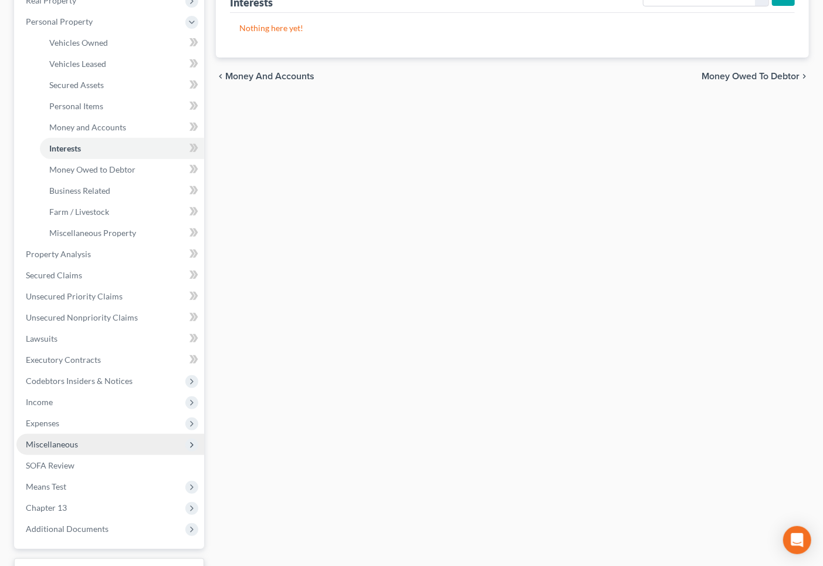
click at [51, 444] on span "Miscellaneous" at bounding box center [52, 444] width 52 height 10
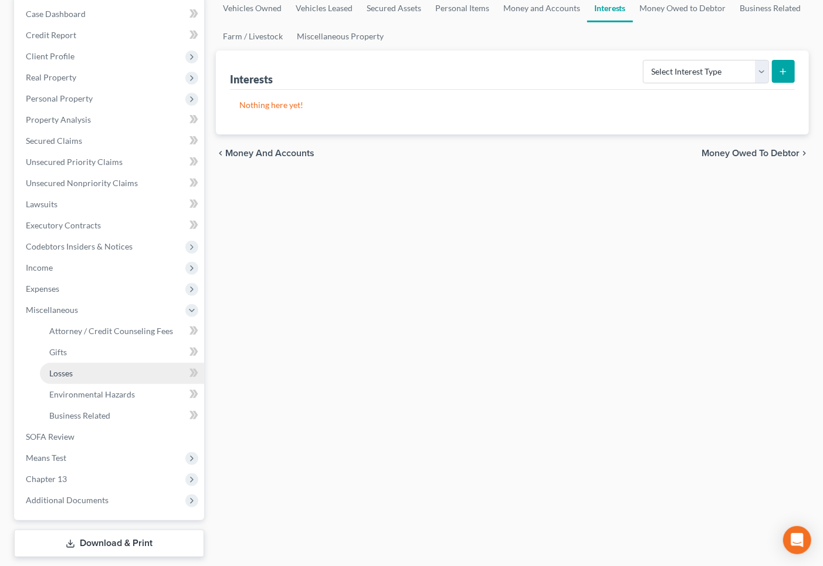
scroll to position [130, 0]
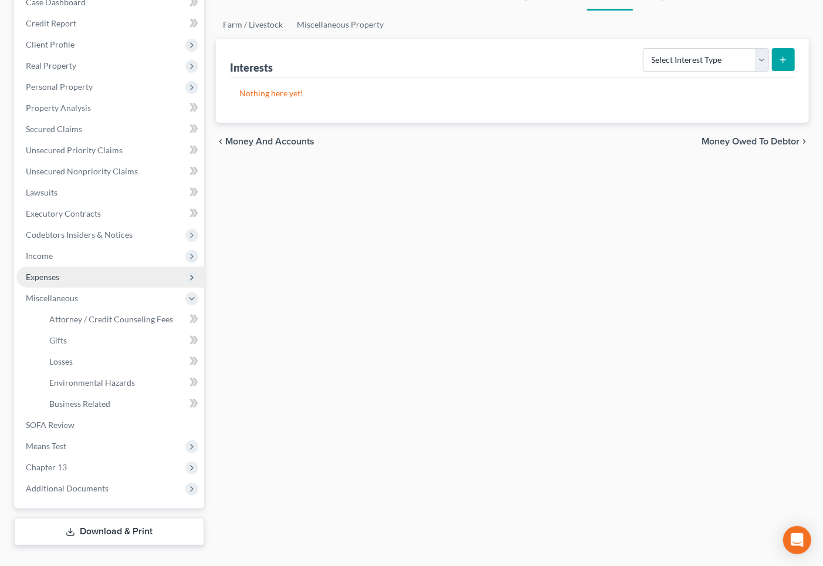
click at [45, 276] on span "Expenses" at bounding box center [42, 277] width 33 height 10
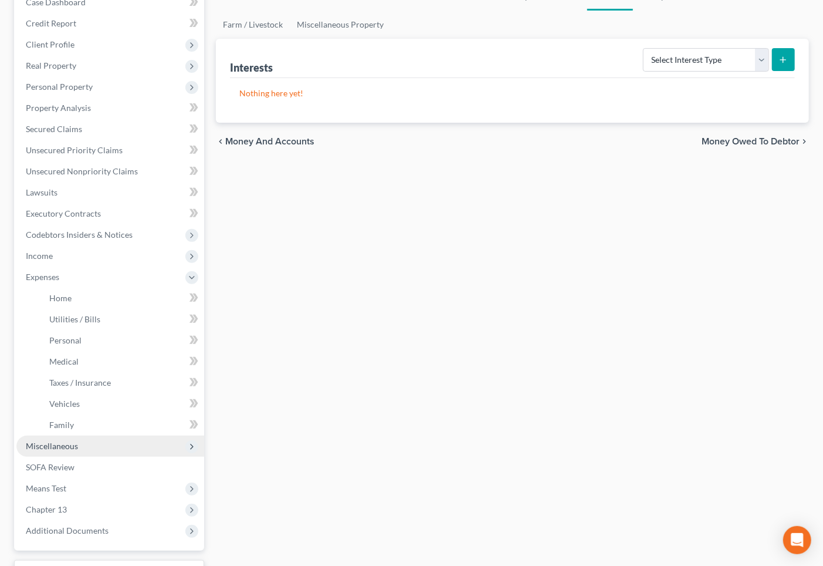
click at [50, 449] on span "Miscellaneous" at bounding box center [110, 445] width 188 height 21
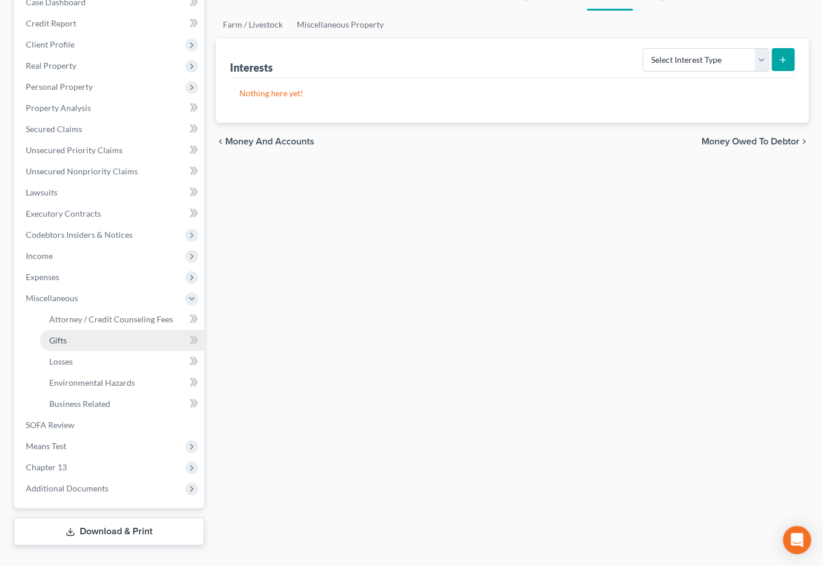
click at [65, 339] on span "Gifts" at bounding box center [58, 340] width 18 height 10
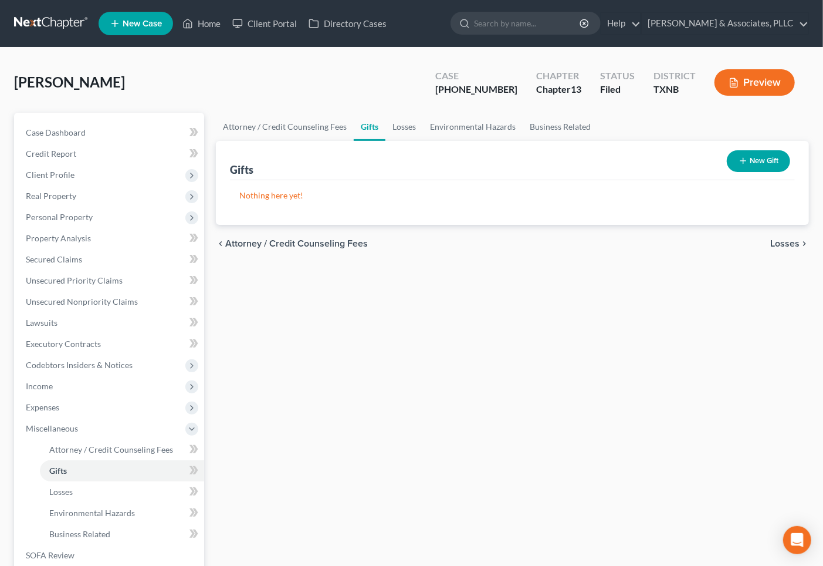
click at [755, 162] on button "New Gift" at bounding box center [758, 161] width 63 height 22
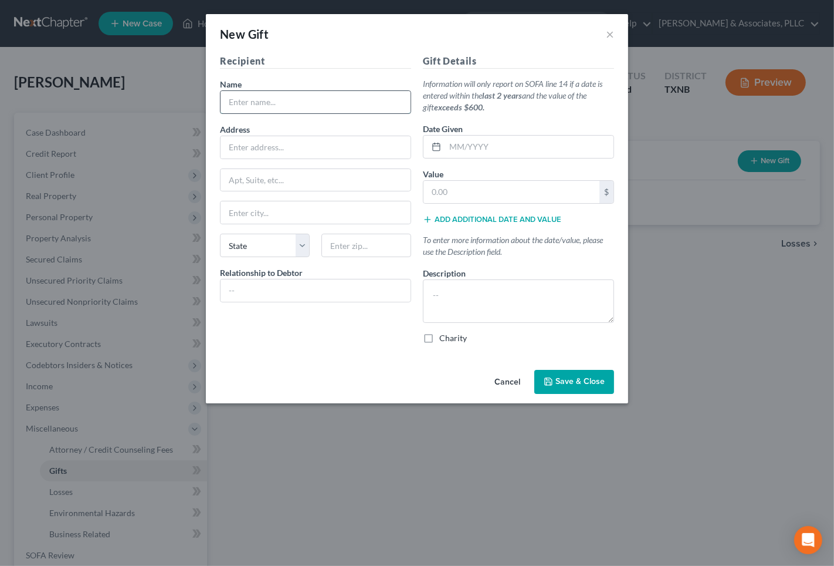
click at [327, 98] on input "text" at bounding box center [316, 102] width 190 height 22
type input "[PERSON_NAME]"
click at [289, 148] on input "text" at bounding box center [316, 147] width 190 height 22
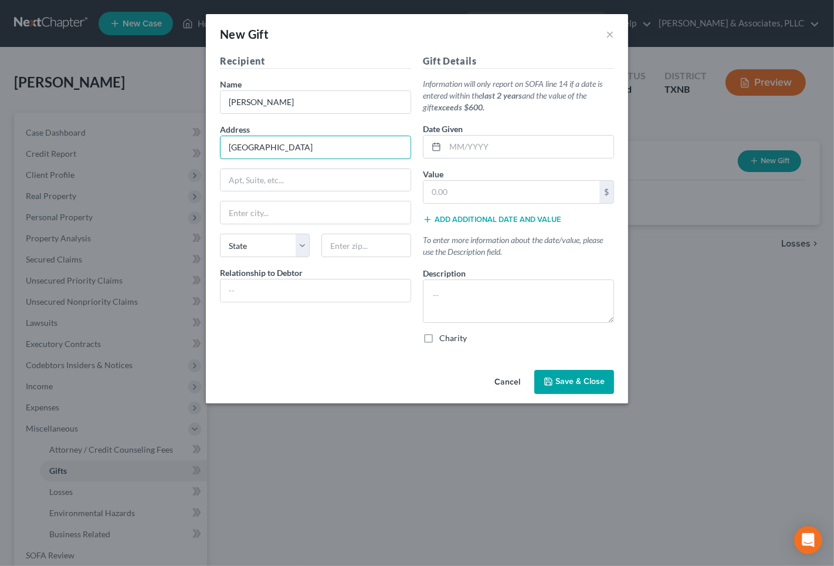
type input "[GEOGRAPHIC_DATA]"
click at [363, 352] on div "Recipient Name * [PERSON_NAME] Address [GEOGRAPHIC_DATA], etc [GEOGRAPHIC_DATA]…" at bounding box center [315, 203] width 203 height 299
click at [307, 289] on input "text" at bounding box center [316, 290] width 190 height 22
type input "M"
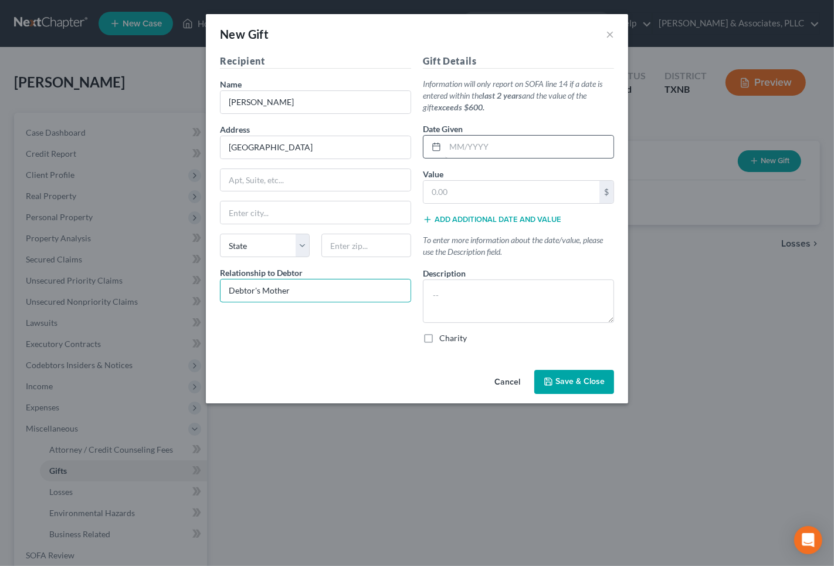
type input "Debtor's Mother"
click at [462, 144] on input "text" at bounding box center [529, 147] width 168 height 22
type input "2025"
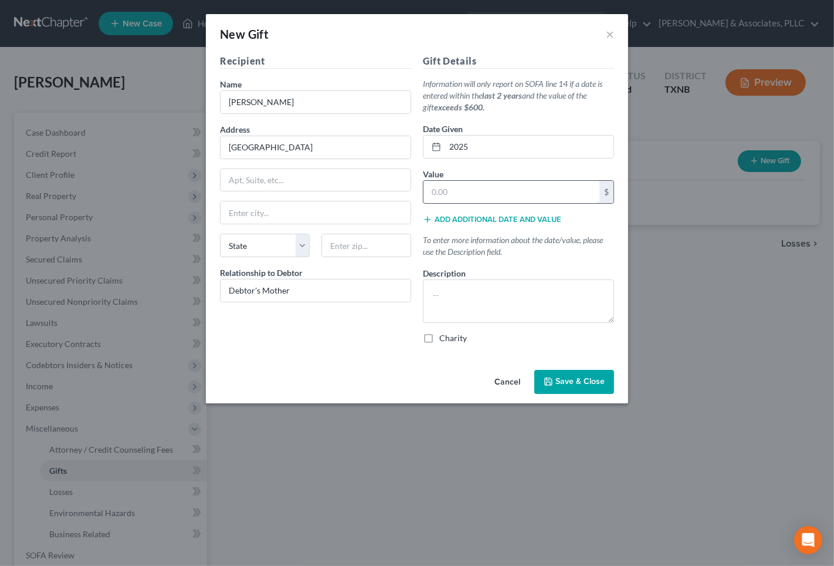
click at [481, 197] on input "text" at bounding box center [512, 192] width 176 height 22
type input "2,250.00"
click at [525, 306] on textarea at bounding box center [518, 300] width 191 height 43
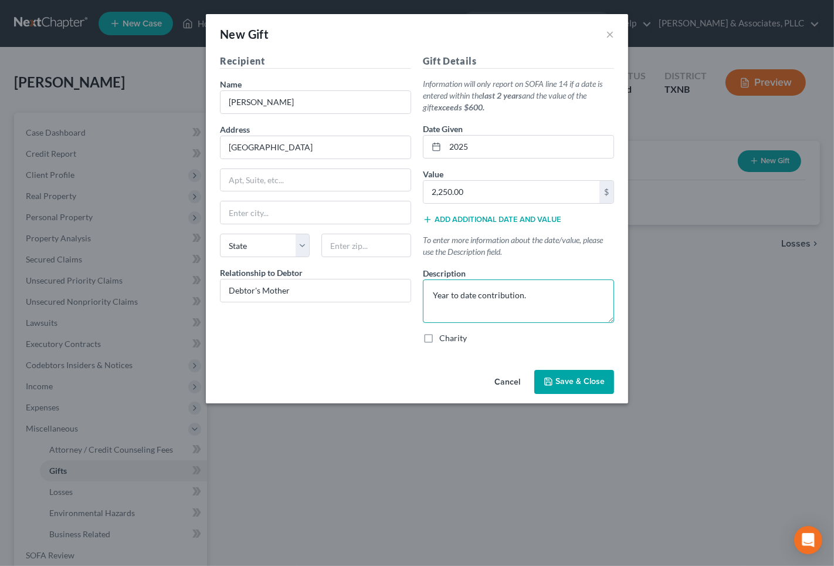
drag, startPoint x: 458, startPoint y: 300, endPoint x: 547, endPoint y: 297, distance: 88.7
click at [547, 297] on textarea "Year to date contribution." at bounding box center [518, 300] width 191 height 43
click at [536, 297] on textarea "Year to date contribution." at bounding box center [518, 300] width 191 height 43
type textarea "Year to date contribution."
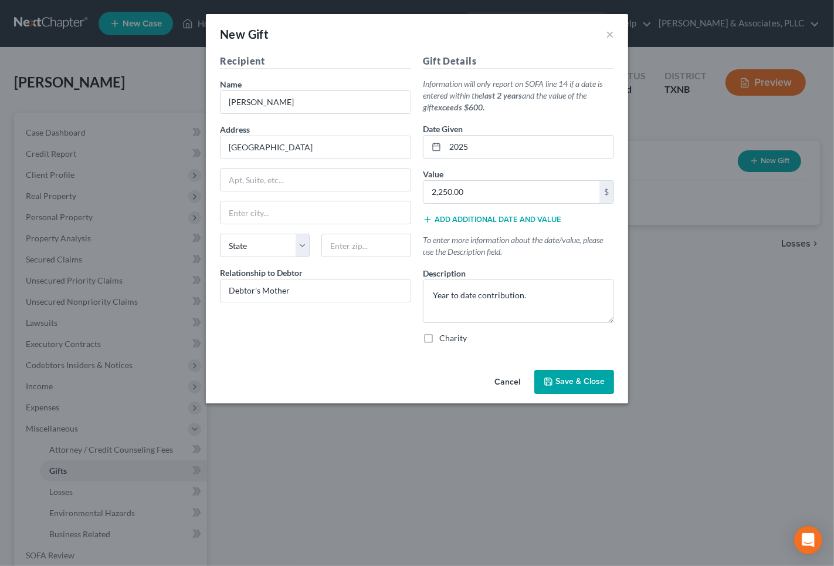
click at [573, 381] on span "Save & Close" at bounding box center [580, 382] width 49 height 10
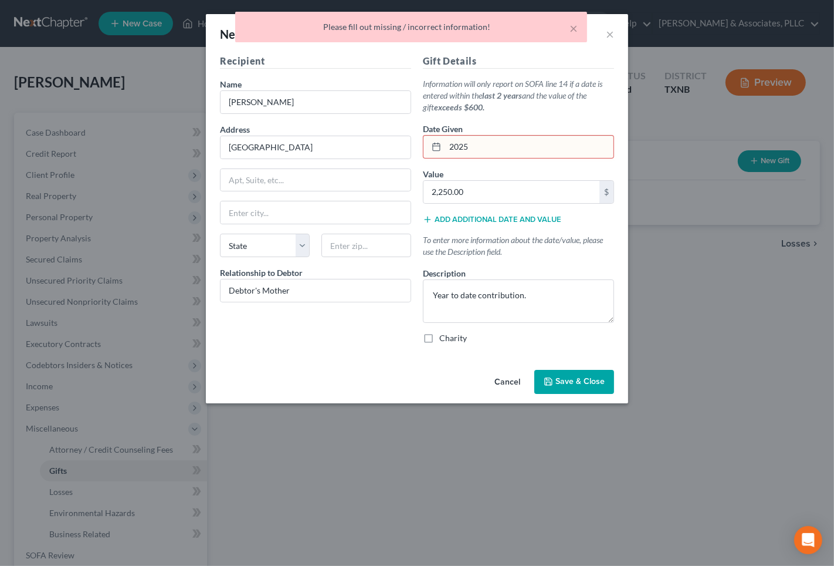
click at [449, 148] on input "2025" at bounding box center [529, 147] width 168 height 22
type input "09/2025"
click at [556, 373] on button "Save & Close" at bounding box center [575, 382] width 80 height 25
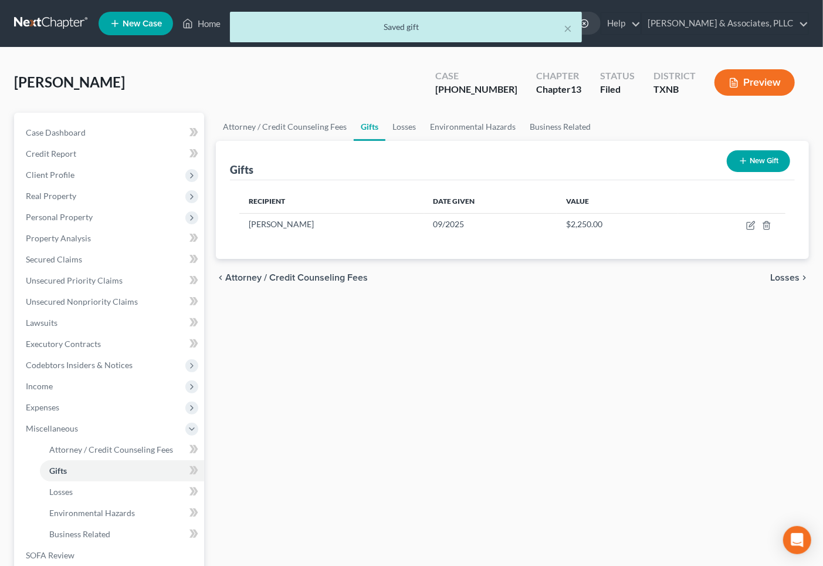
click at [739, 161] on icon "button" at bounding box center [743, 160] width 9 height 9
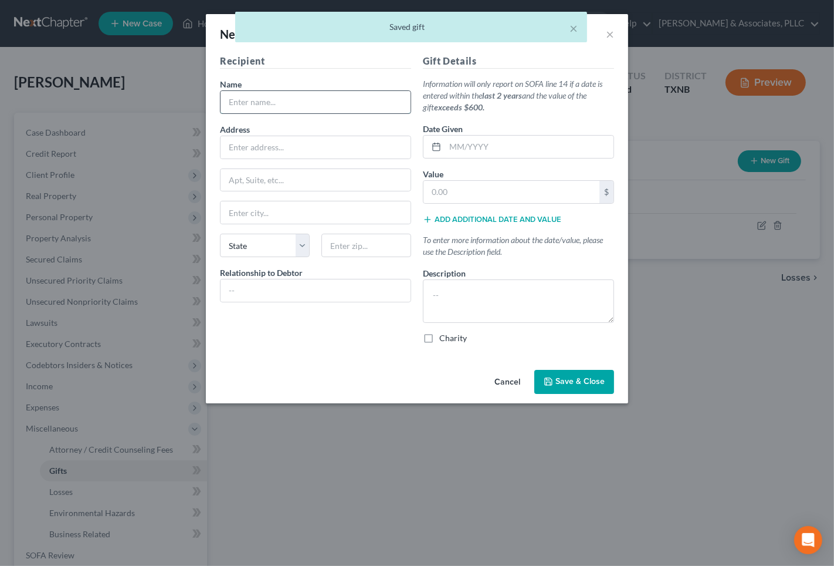
click at [297, 103] on input "text" at bounding box center [316, 102] width 190 height 22
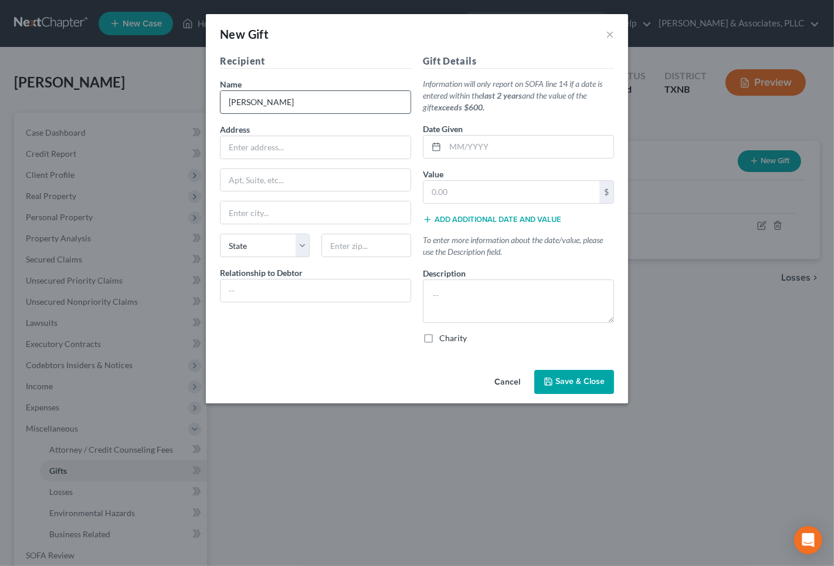
type input "[PERSON_NAME]"
type input "[GEOGRAPHIC_DATA]"
click at [336, 323] on div "Recipient Name * [PERSON_NAME] Address [GEOGRAPHIC_DATA], etc State State [US_S…" at bounding box center [315, 203] width 203 height 299
click at [333, 294] on input "text" at bounding box center [316, 290] width 190 height 22
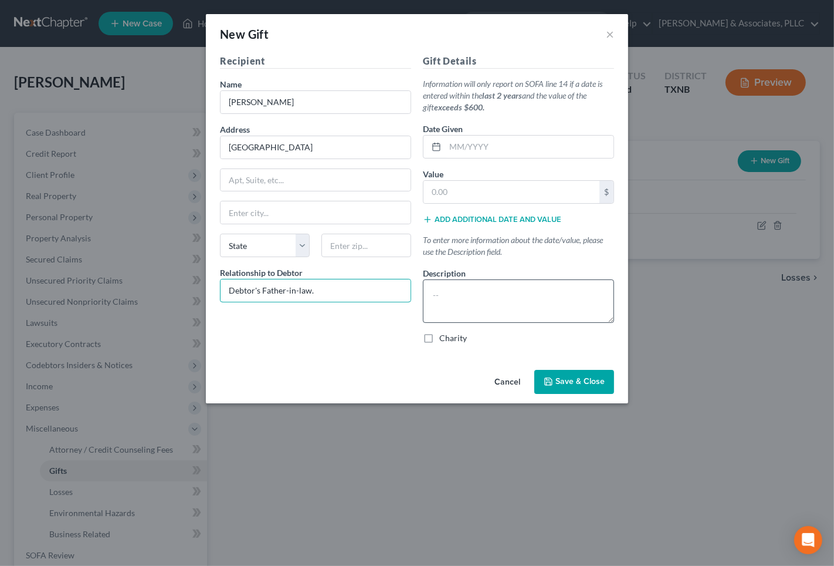
type input "Debtor's Father-in-law."
click at [482, 297] on textarea at bounding box center [518, 300] width 191 height 43
type textarea "Year to date contribution."
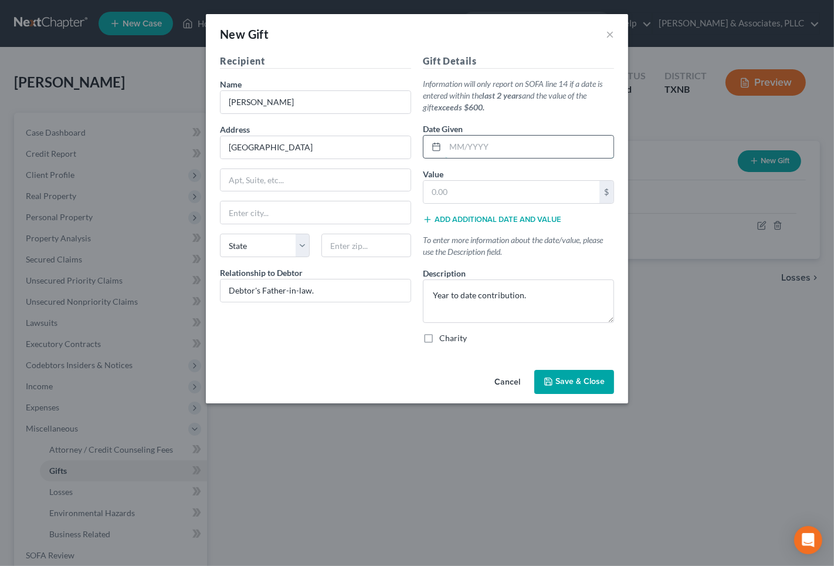
click at [471, 142] on input "text" at bounding box center [529, 147] width 168 height 22
type input "1"
type input "09/2025"
click at [493, 185] on input "text" at bounding box center [512, 192] width 176 height 22
type input "2,250.00"
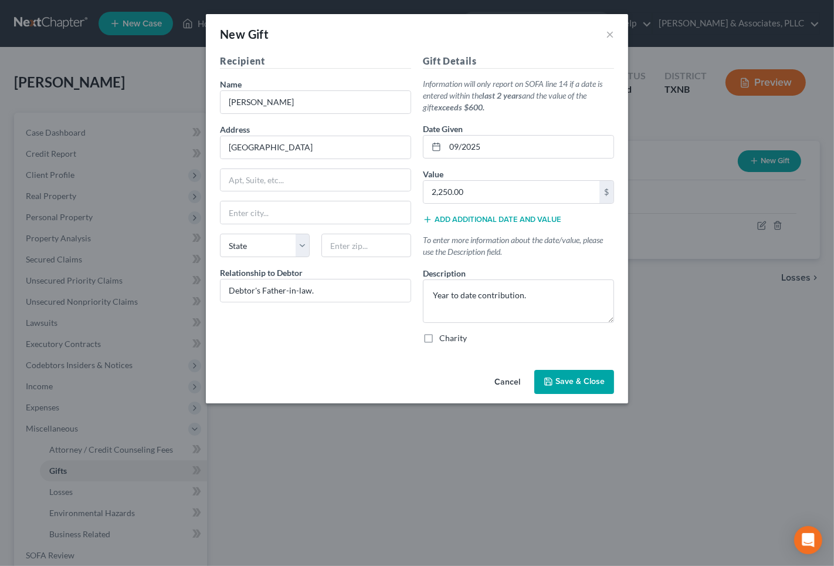
click at [570, 381] on span "Save & Close" at bounding box center [580, 382] width 49 height 10
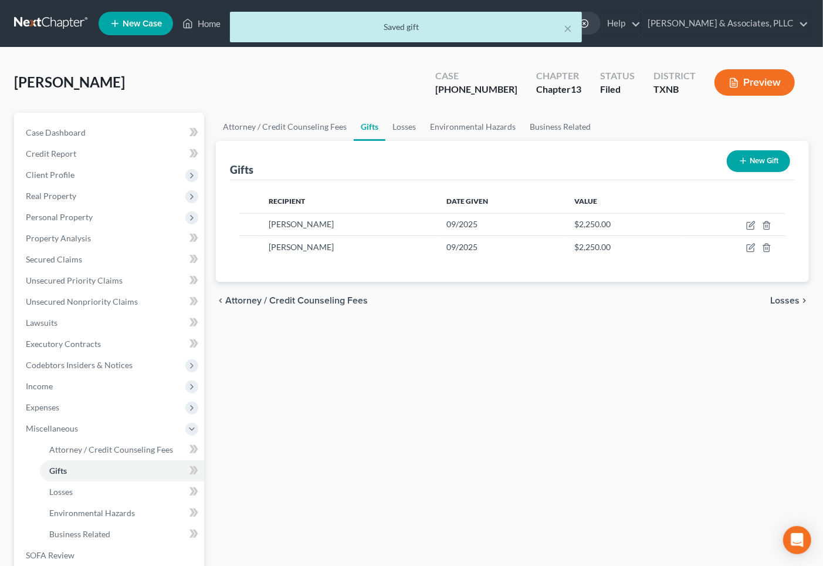
click at [510, 399] on div "Attorney / Credit Counseling Fees Gifts Losses Environmental Hazards Business R…" at bounding box center [512, 394] width 605 height 563
click at [755, 151] on button "New Gift" at bounding box center [758, 161] width 63 height 22
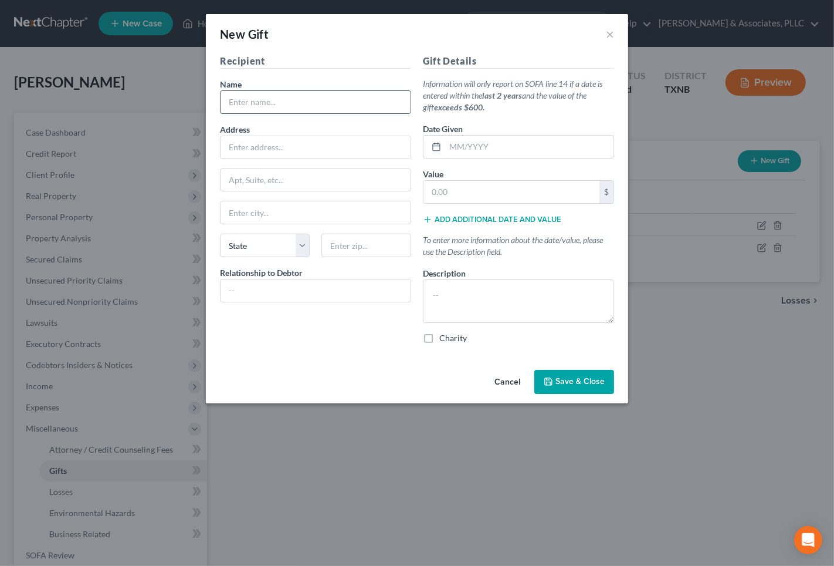
click at [248, 104] on input "text" at bounding box center [316, 102] width 190 height 22
click at [254, 109] on input "text" at bounding box center [316, 102] width 190 height 22
paste input "Revival Agents Ministries"
type input "Revival Agents Ministries"
click at [247, 150] on input "text" at bounding box center [316, 147] width 190 height 22
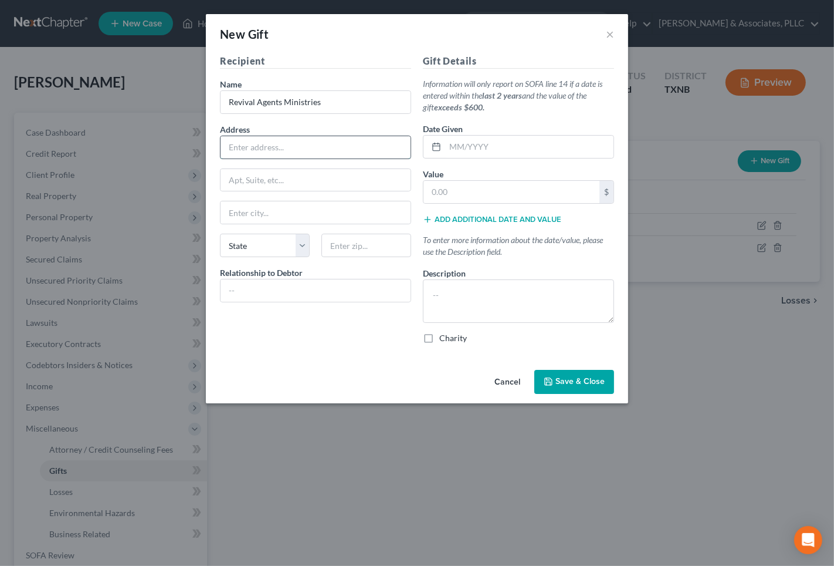
click at [254, 142] on input "text" at bounding box center [316, 147] width 190 height 22
paste input "[STREET_ADDRESS][PERSON_NAME]"
type input "[STREET_ADDRESS][PERSON_NAME]"
drag, startPoint x: 377, startPoint y: 291, endPoint x: 364, endPoint y: 256, distance: 37.7
click at [377, 290] on input "text" at bounding box center [316, 290] width 190 height 22
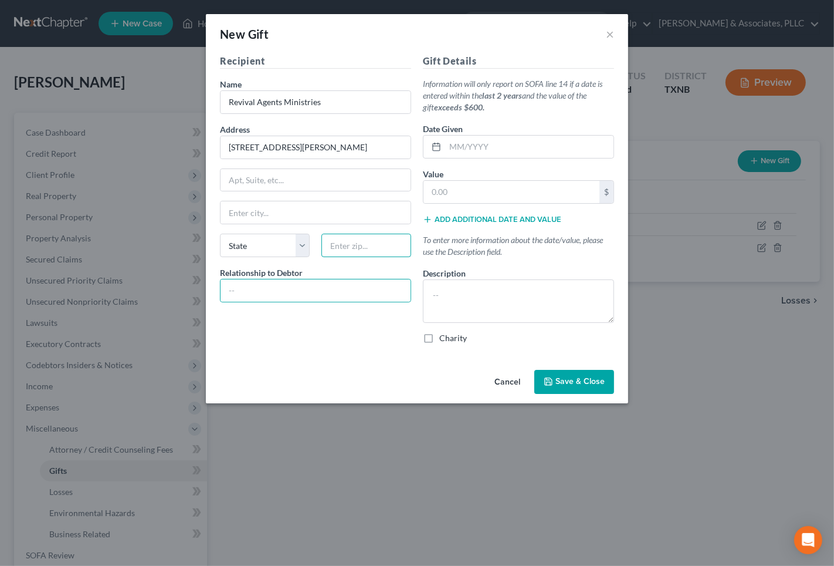
click at [360, 249] on input "text" at bounding box center [367, 245] width 90 height 23
type input "75052"
click at [325, 192] on div "Recipient Name * Revival Agents Ministries Address [STREET_ADDRESS][GEOGRAPHIC_…" at bounding box center [315, 203] width 203 height 299
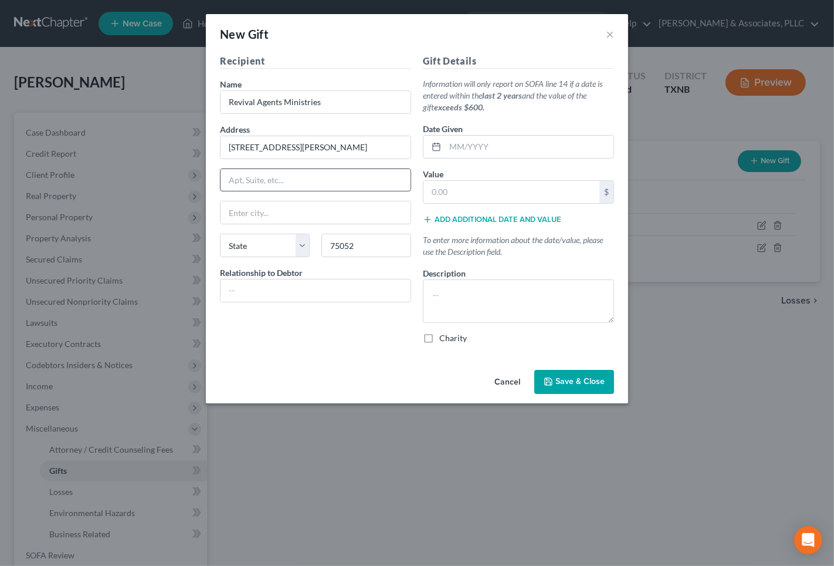
type input "[GEOGRAPHIC_DATA]"
select select "45"
click at [336, 178] on input "text" at bounding box center [316, 180] width 190 height 22
drag, startPoint x: 341, startPoint y: 148, endPoint x: 382, endPoint y: 141, distance: 41.0
click at [382, 141] on input "[STREET_ADDRESS][PERSON_NAME]" at bounding box center [316, 147] width 190 height 22
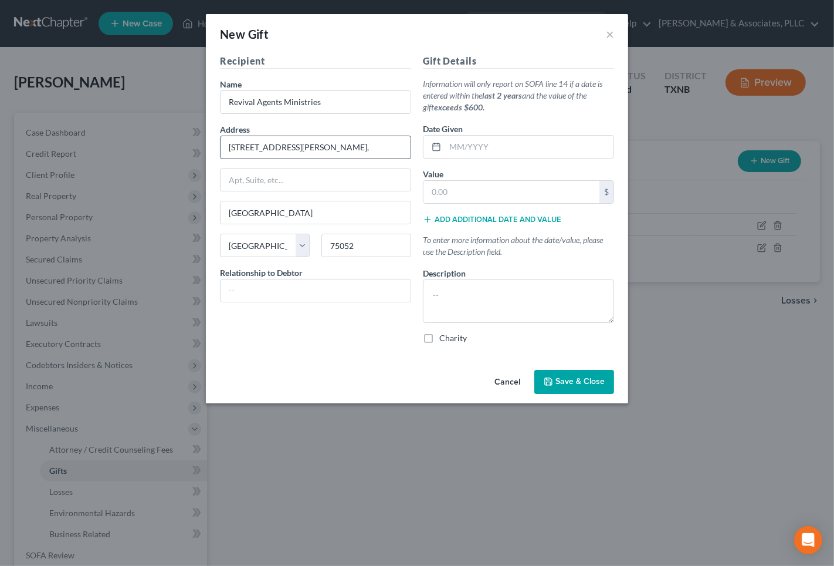
drag, startPoint x: 256, startPoint y: 149, endPoint x: 225, endPoint y: 147, distance: 30.6
click at [225, 147] on input "[STREET_ADDRESS][PERSON_NAME]," at bounding box center [316, 147] width 190 height 22
type input "[STREET_ADDRESS][PERSON_NAME],"
click at [266, 284] on input "text" at bounding box center [316, 290] width 190 height 22
type input "[DEMOGRAPHIC_DATA]"
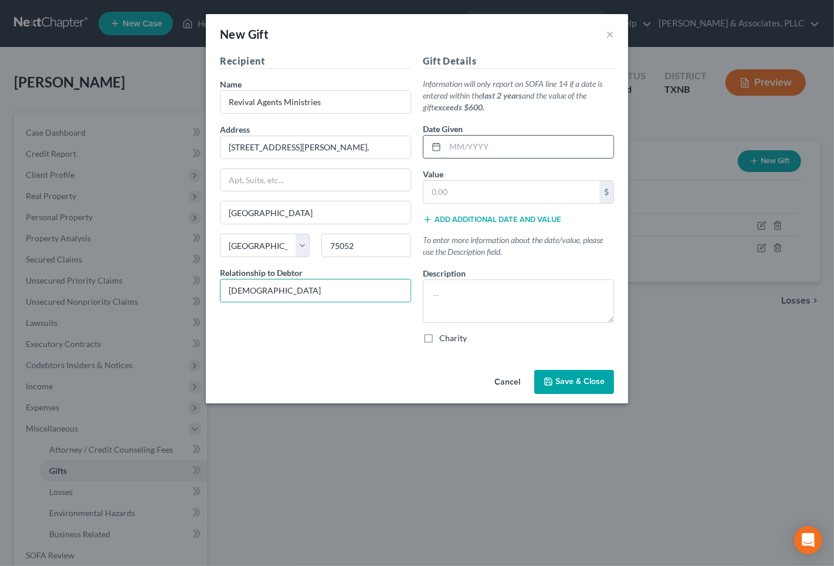
click at [478, 137] on input "text" at bounding box center [529, 147] width 168 height 22
type input "y"
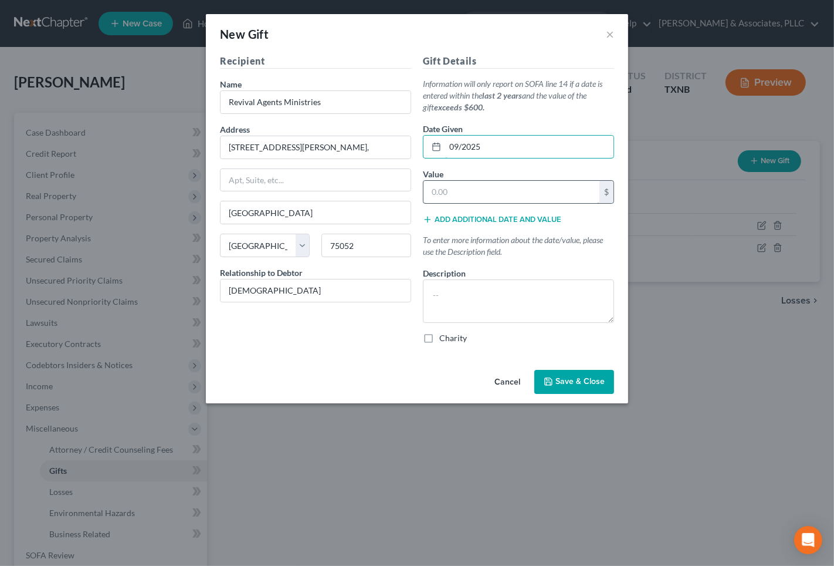
type input "09/2025"
click at [492, 192] on input "text" at bounding box center [512, 192] width 176 height 22
type input "2,250.00"
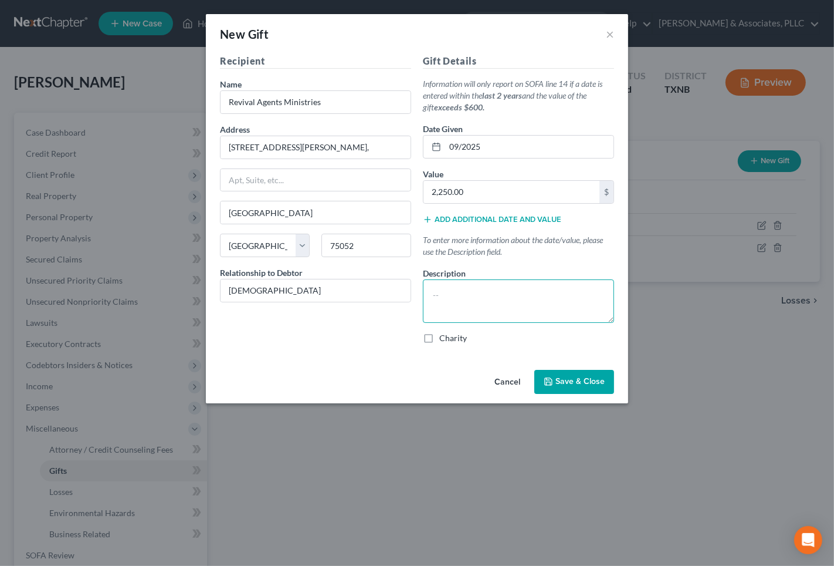
click at [458, 297] on textarea at bounding box center [518, 300] width 191 height 43
click at [507, 295] on textarea "Tithe" at bounding box center [518, 300] width 191 height 43
type textarea "Tithe"
click at [566, 391] on button "Save & Close" at bounding box center [575, 382] width 80 height 25
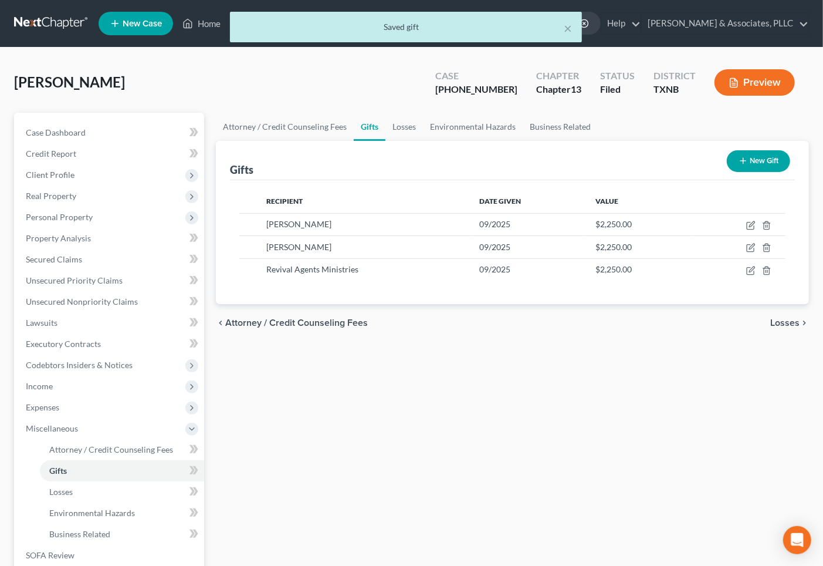
click at [749, 161] on button "New Gift" at bounding box center [758, 161] width 63 height 22
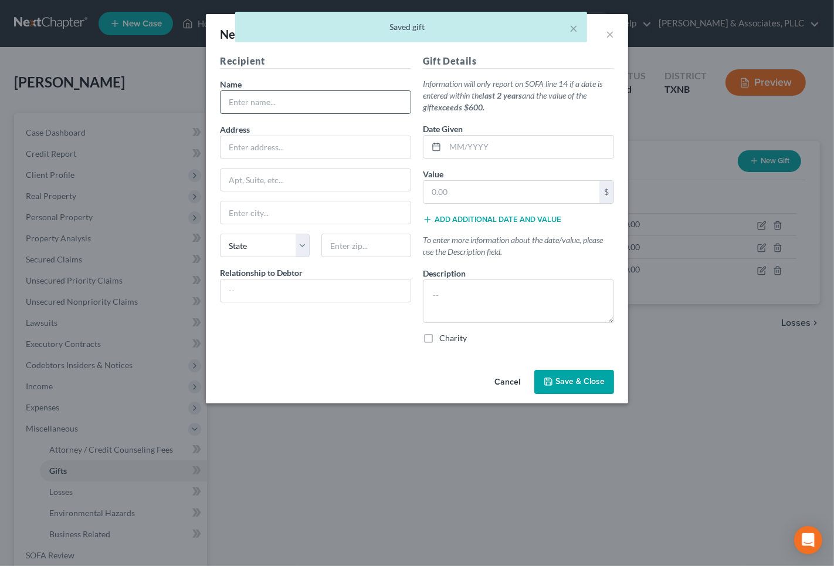
click at [272, 97] on input "text" at bounding box center [316, 102] width 190 height 22
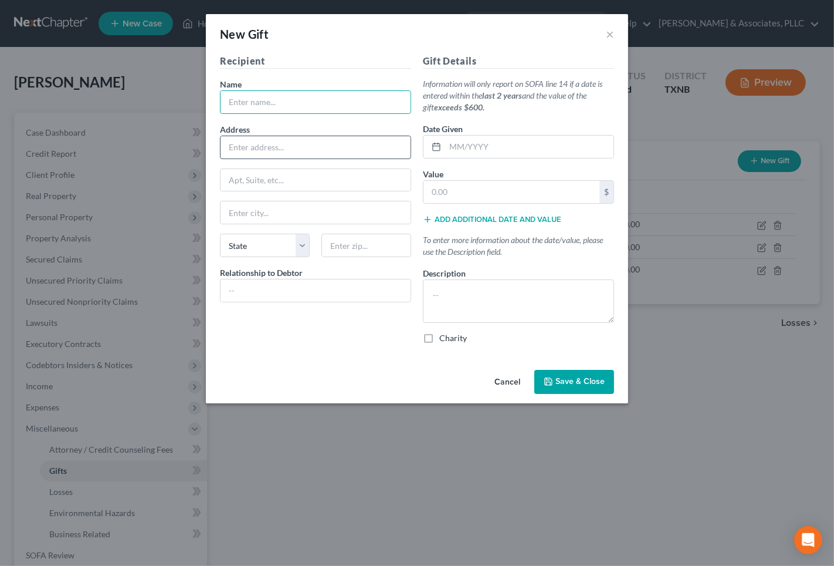
drag, startPoint x: 278, startPoint y: 102, endPoint x: 242, endPoint y: 141, distance: 53.2
click at [242, 141] on input "text" at bounding box center [316, 147] width 190 height 22
paste input "[STREET_ADDRESS][PERSON_NAME]"
type input "[STREET_ADDRESS][PERSON_NAME]"
click at [368, 248] on input "text" at bounding box center [367, 245] width 90 height 23
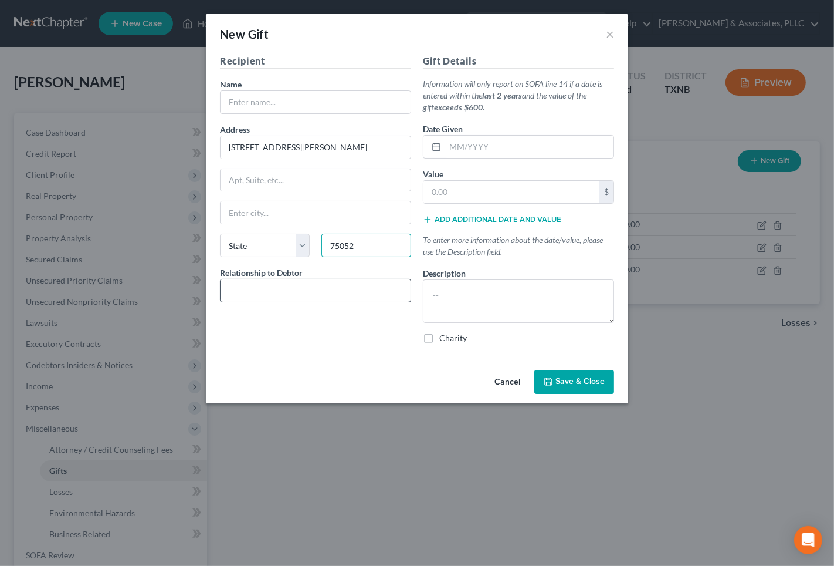
type input "75052"
type input "[GEOGRAPHIC_DATA]"
select select "45"
click at [250, 295] on input "text" at bounding box center [316, 290] width 190 height 22
type input "[DEMOGRAPHIC_DATA]"
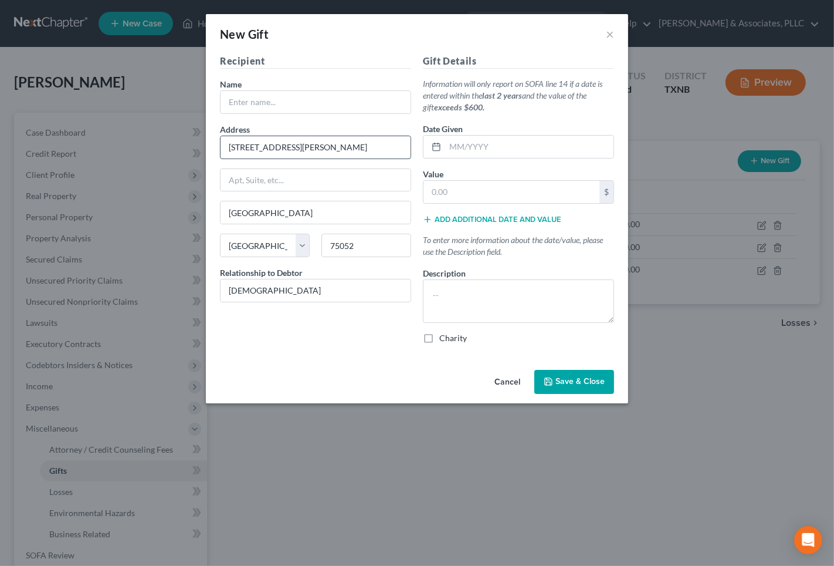
drag, startPoint x: 291, startPoint y: 145, endPoint x: 388, endPoint y: 144, distance: 96.8
click at [387, 144] on input "[STREET_ADDRESS][PERSON_NAME]" at bounding box center [316, 147] width 190 height 22
click at [394, 149] on input "[STREET_ADDRESS][PERSON_NAME]" at bounding box center [316, 147] width 190 height 22
type input "[STREET_ADDRESS][PERSON_NAME]"
click at [458, 143] on input "text" at bounding box center [529, 147] width 168 height 22
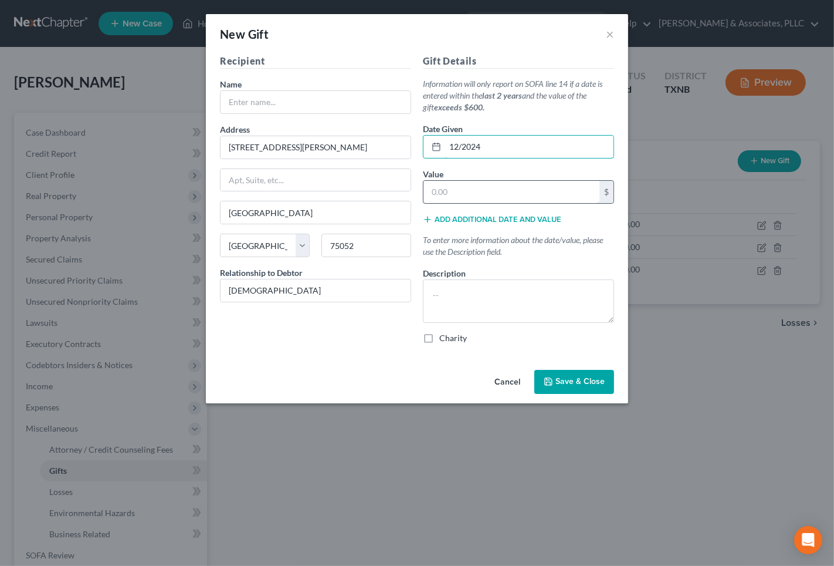
type input "12/2024"
click at [477, 189] on input "text" at bounding box center [512, 192] width 176 height 22
drag, startPoint x: 451, startPoint y: 148, endPoint x: 515, endPoint y: 143, distance: 64.7
click at [515, 143] on input "12/2024" at bounding box center [529, 147] width 168 height 22
click at [466, 191] on input "text" at bounding box center [512, 192] width 176 height 22
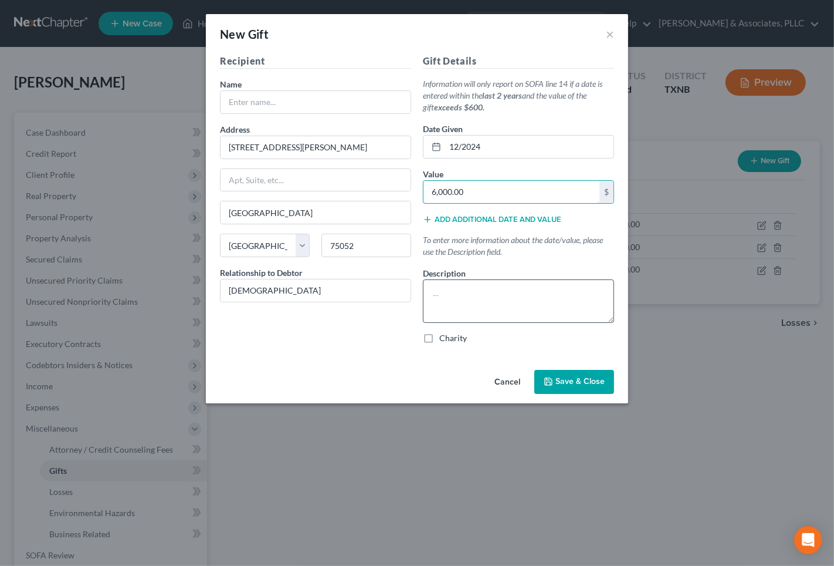
type input "6,000.00"
click at [458, 288] on textarea at bounding box center [518, 300] width 191 height 43
type textarea "Tithe."
click at [567, 384] on span "Save & Close" at bounding box center [580, 382] width 49 height 10
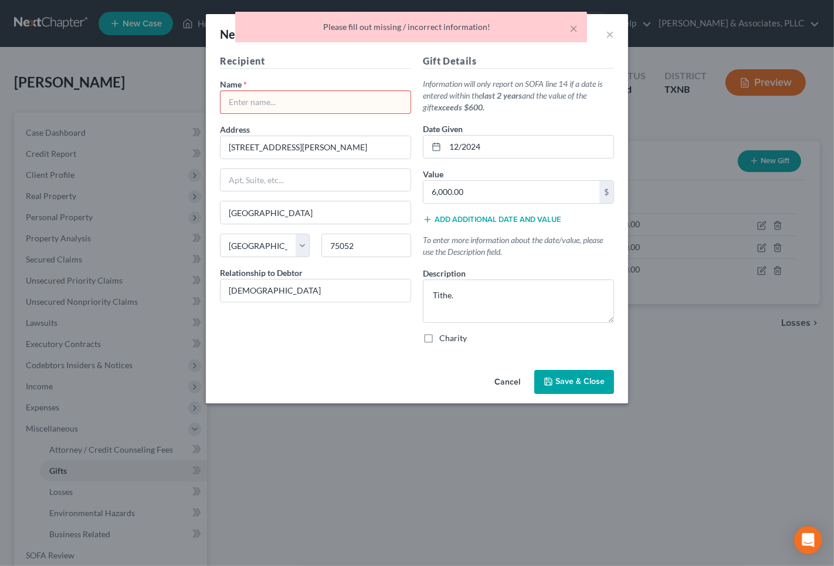
click at [272, 92] on input "text" at bounding box center [316, 102] width 190 height 22
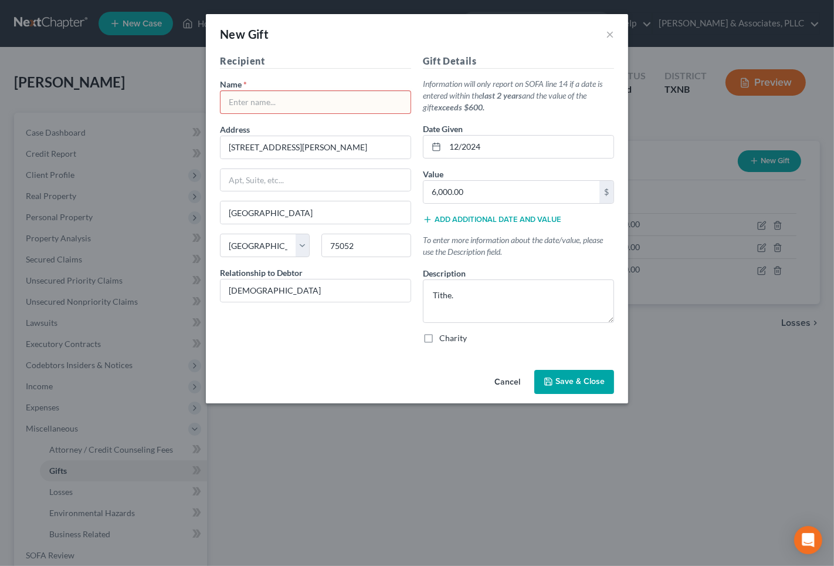
click at [253, 101] on input "text" at bounding box center [316, 102] width 190 height 22
paste input "Revival Agents Ministries,"
type input "Revival Agents Ministries"
drag, startPoint x: 582, startPoint y: 378, endPoint x: 490, endPoint y: 298, distance: 121.9
click at [515, 329] on div "New Gift × Recipient Name * Revival Agents Ministries Address [STREET_ADDRESS][…" at bounding box center [417, 208] width 422 height 389
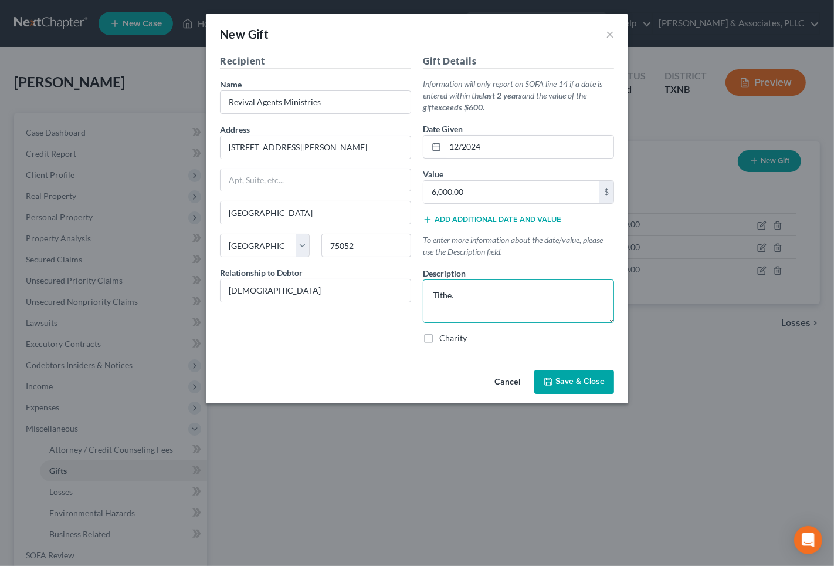
click at [486, 292] on textarea "Tithe." at bounding box center [518, 300] width 191 height 43
type textarea "Tithes"
click at [594, 385] on span "Save & Close" at bounding box center [580, 382] width 49 height 10
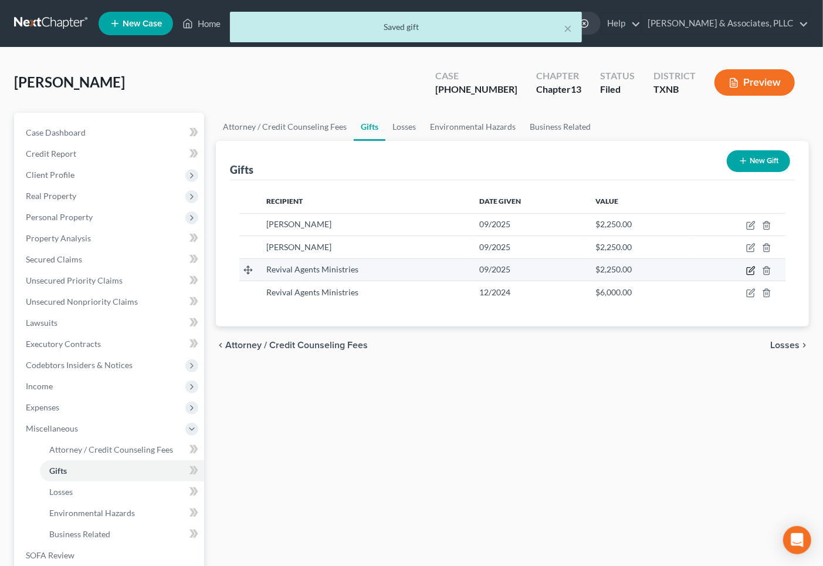
click at [752, 266] on icon "button" at bounding box center [750, 270] width 9 height 9
select select "45"
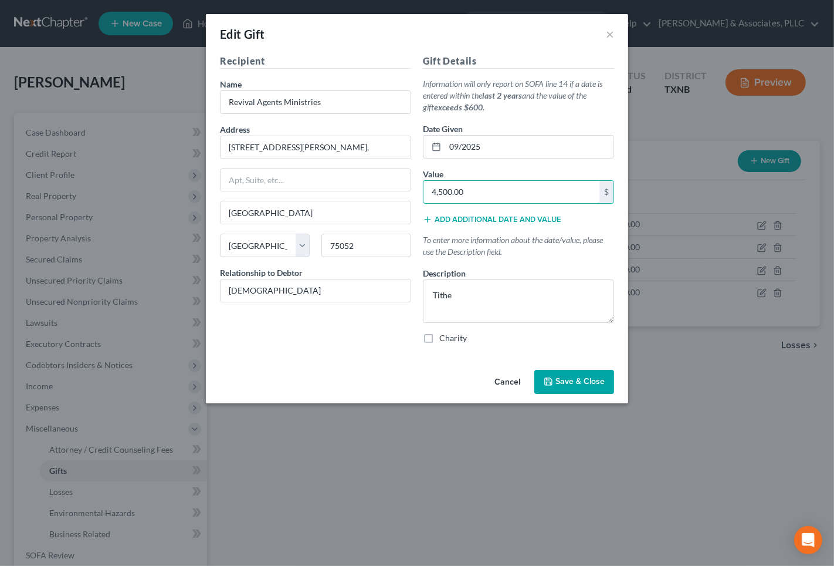
type input "4,500.00"
click at [571, 381] on span "Save & Close" at bounding box center [580, 382] width 49 height 10
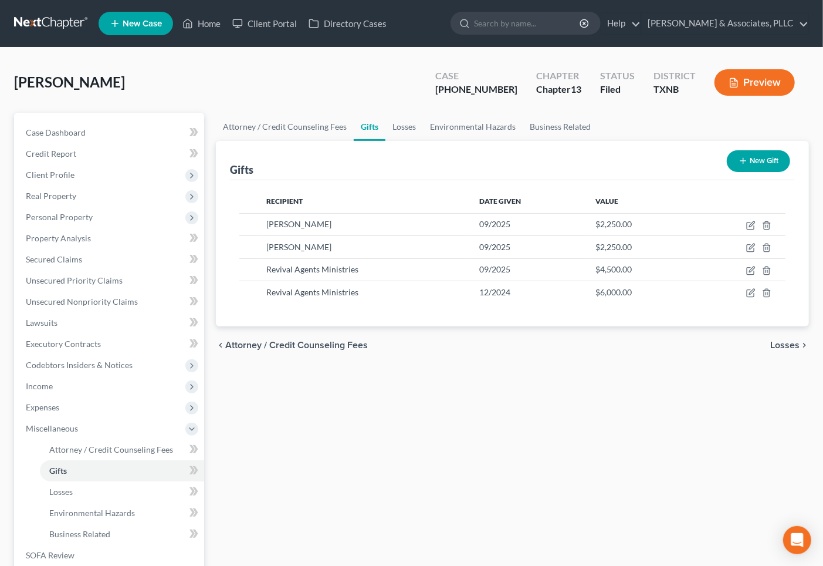
click at [409, 396] on div "Attorney / Credit Counseling Fees Gifts Losses Environmental Hazards Business R…" at bounding box center [512, 394] width 605 height 563
click at [366, 476] on div "Attorney / Credit Counseling Fees Gifts Losses Environmental Hazards Business R…" at bounding box center [512, 394] width 605 height 563
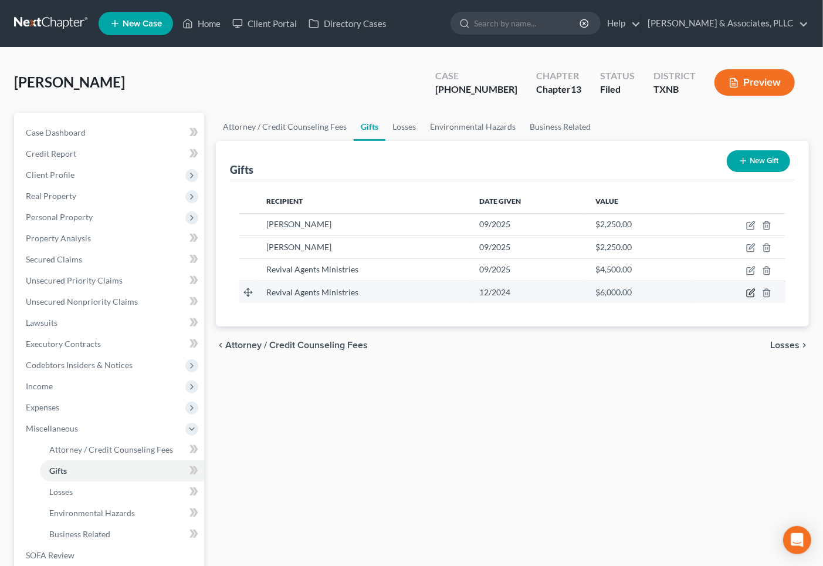
click at [752, 295] on icon "button" at bounding box center [750, 292] width 9 height 9
select select "45"
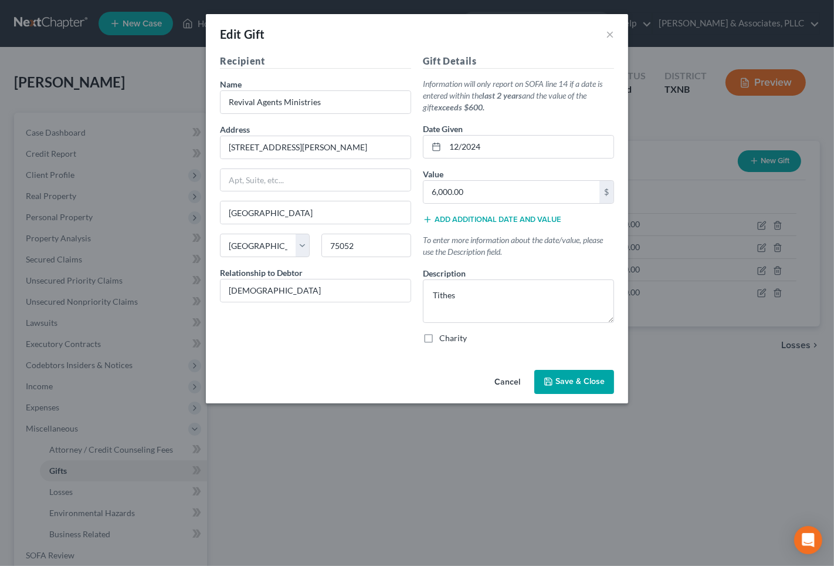
click at [605, 33] on div "Edit Gift ×" at bounding box center [417, 34] width 422 height 40
click at [606, 33] on button "×" at bounding box center [610, 34] width 8 height 14
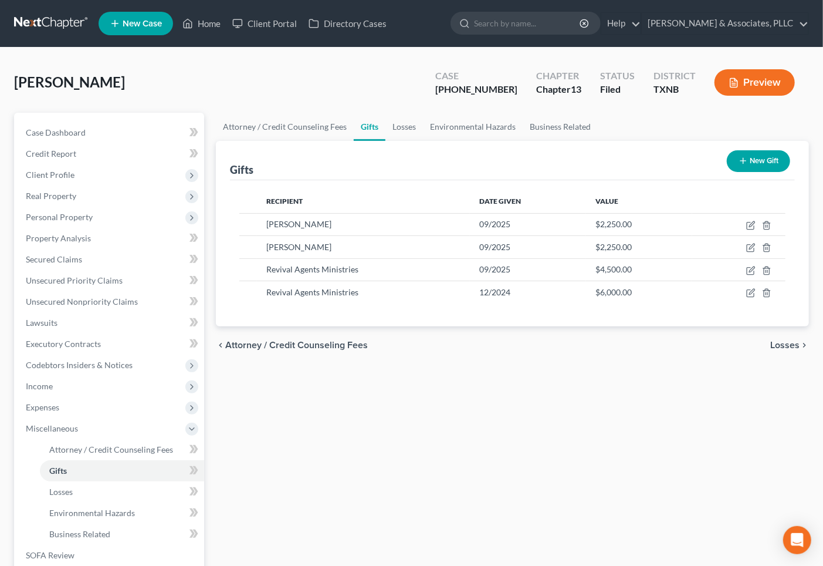
click at [753, 155] on button "New Gift" at bounding box center [758, 161] width 63 height 22
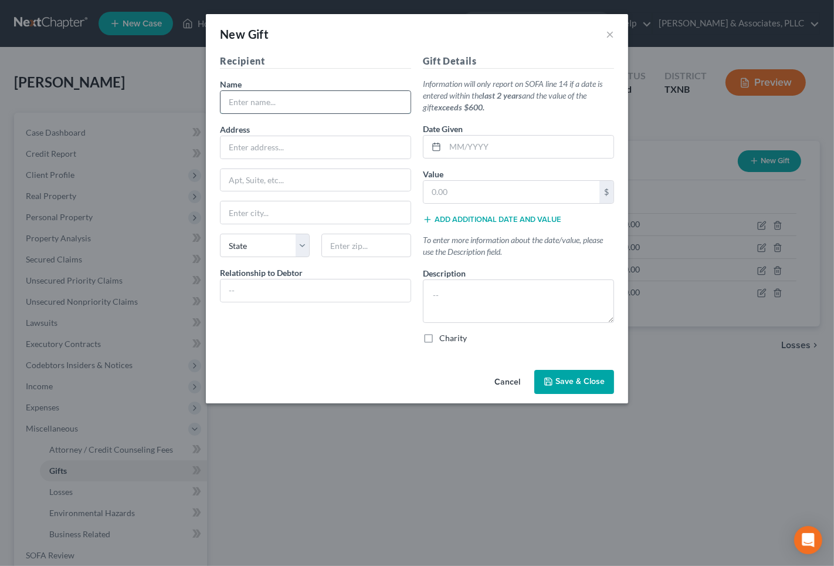
click at [283, 107] on input "text" at bounding box center [316, 102] width 190 height 22
drag, startPoint x: 283, startPoint y: 107, endPoint x: 268, endPoint y: 100, distance: 16.3
paste input "Revival Agents Ministries,"
type input "Revival Agents Ministries,"
click at [332, 150] on input "text" at bounding box center [316, 147] width 190 height 22
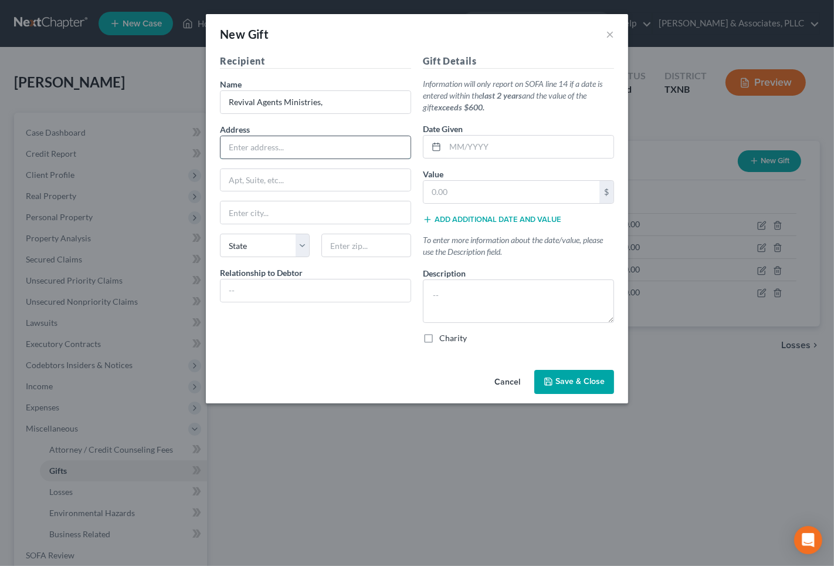
paste input "[STREET_ADDRESS][PERSON_NAME]"
type input "[STREET_ADDRESS][PERSON_NAME]"
click at [347, 242] on input "text" at bounding box center [367, 245] width 90 height 23
type input "75052"
type input "[GEOGRAPHIC_DATA]"
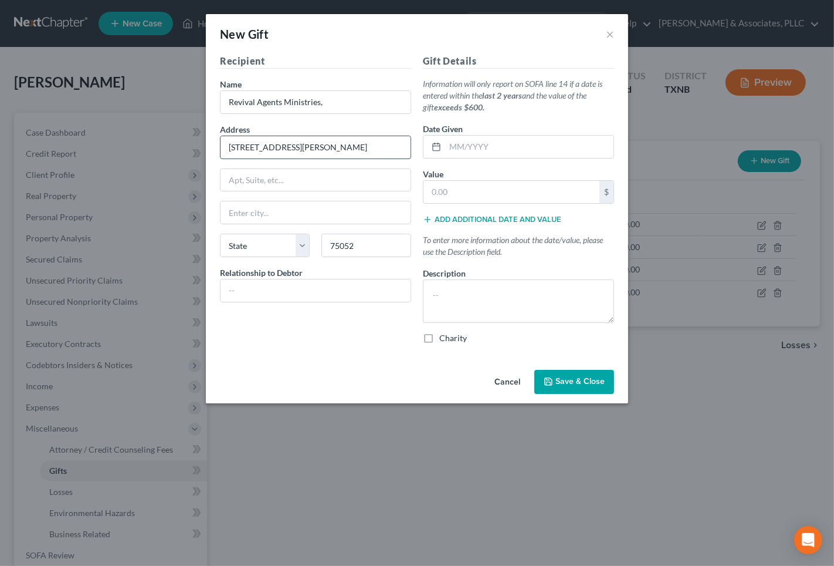
select select "45"
drag, startPoint x: 290, startPoint y: 147, endPoint x: 410, endPoint y: 137, distance: 119.5
click at [410, 137] on input "[STREET_ADDRESS][PERSON_NAME]" at bounding box center [316, 147] width 190 height 22
type input "[STREET_ADDRESS][PERSON_NAME]"
drag, startPoint x: 251, startPoint y: 354, endPoint x: 259, endPoint y: 313, distance: 41.3
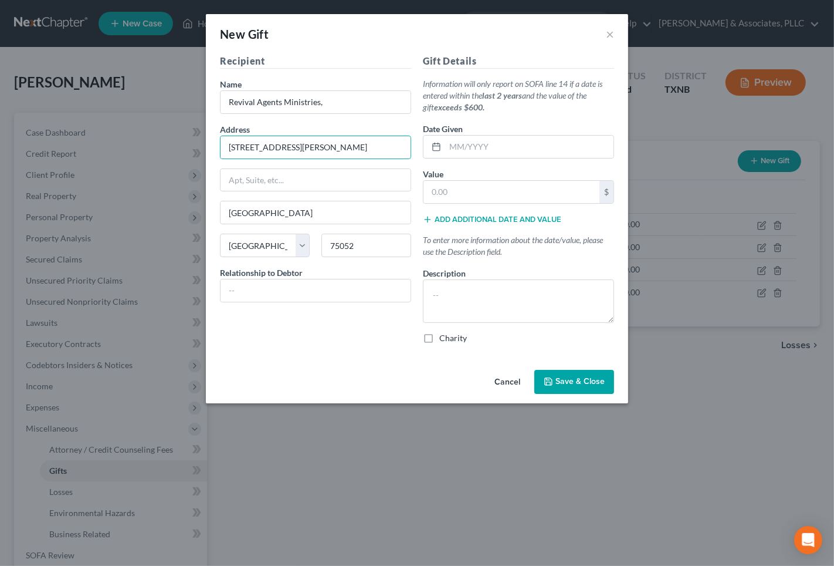
click at [250, 353] on div "Recipient Name * Revival Agents Ministries, Address [STREET_ADDRESS][PERSON_NAM…" at bounding box center [417, 209] width 422 height 311
drag, startPoint x: 282, startPoint y: 288, endPoint x: 299, endPoint y: 285, distance: 17.2
click at [293, 286] on input "text" at bounding box center [316, 290] width 190 height 22
type input "X"
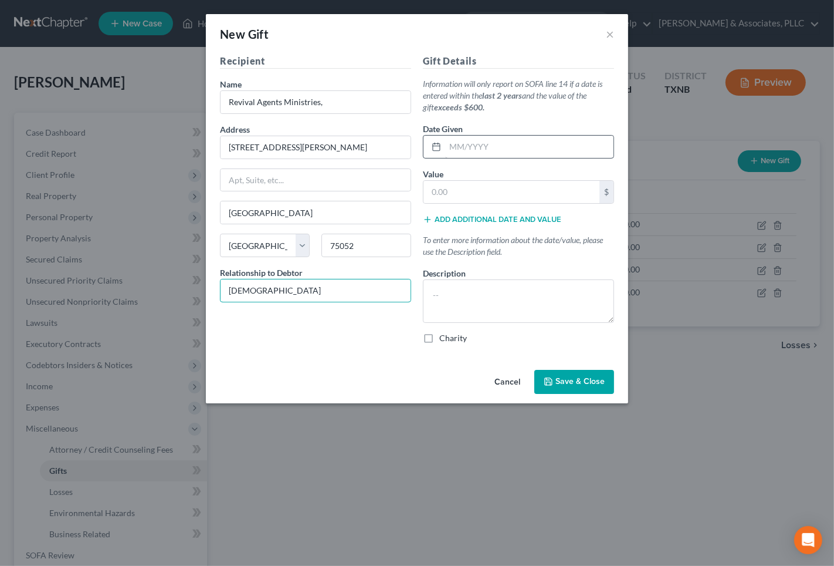
type input "[DEMOGRAPHIC_DATA]"
click at [489, 146] on input "text" at bounding box center [529, 147] width 168 height 22
type input "12/2023"
click at [491, 178] on div "Value * $" at bounding box center [518, 186] width 191 height 36
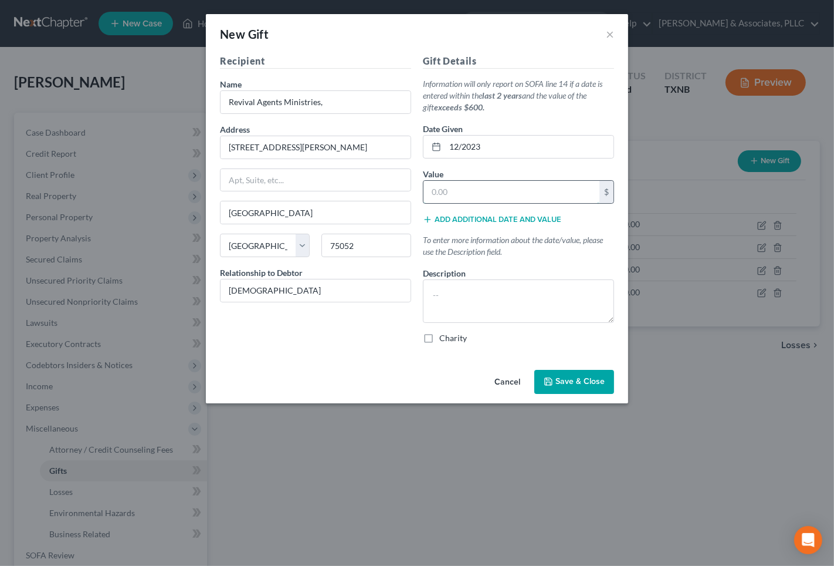
drag, startPoint x: 488, startPoint y: 183, endPoint x: 482, endPoint y: 190, distance: 9.2
click at [486, 184] on input "text" at bounding box center [512, 192] width 176 height 22
type input "6,000.00"
click at [493, 301] on textarea at bounding box center [518, 300] width 191 height 43
type textarea "Tithes"
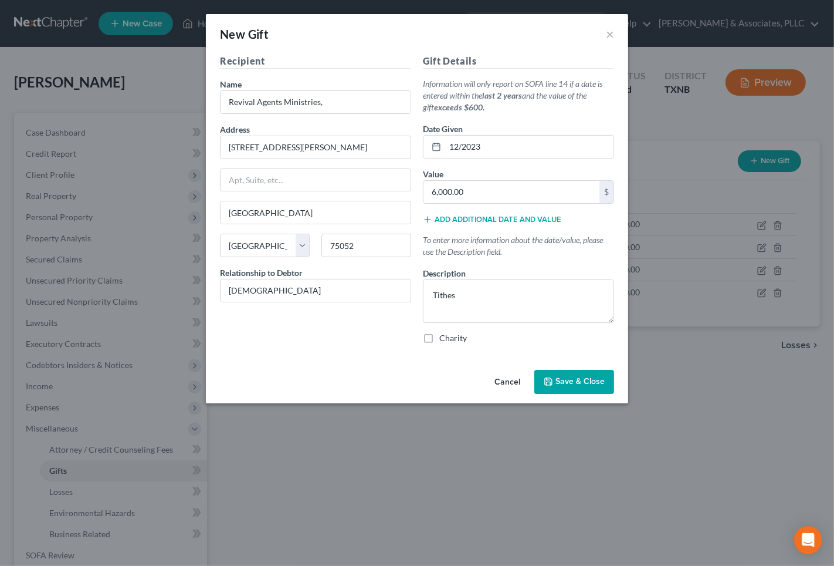
click at [560, 378] on span "Save & Close" at bounding box center [580, 382] width 49 height 10
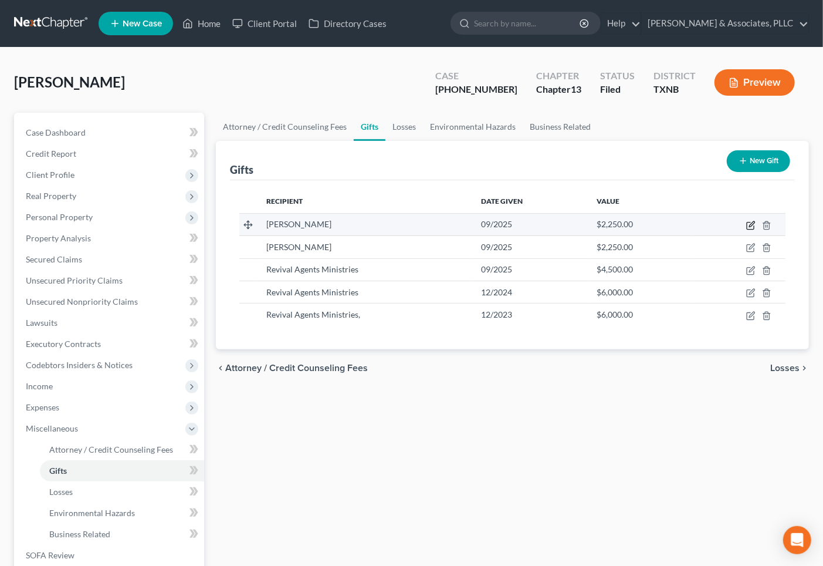
click at [748, 226] on icon "button" at bounding box center [750, 225] width 9 height 9
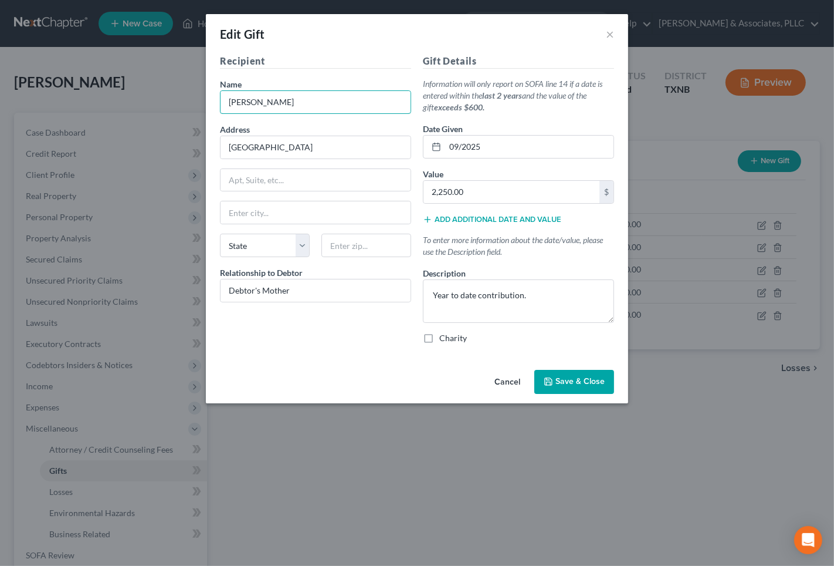
drag, startPoint x: 262, startPoint y: 97, endPoint x: 207, endPoint y: 91, distance: 56.1
click at [115, 95] on div "Edit Gift × Recipient Name * [PERSON_NAME] Address [GEOGRAPHIC_DATA], Suite, et…" at bounding box center [417, 283] width 834 height 566
drag, startPoint x: 316, startPoint y: 151, endPoint x: 237, endPoint y: 150, distance: 78.6
click at [231, 150] on input "[GEOGRAPHIC_DATA]" at bounding box center [316, 147] width 190 height 22
click at [268, 147] on input "[GEOGRAPHIC_DATA]" at bounding box center [316, 147] width 190 height 22
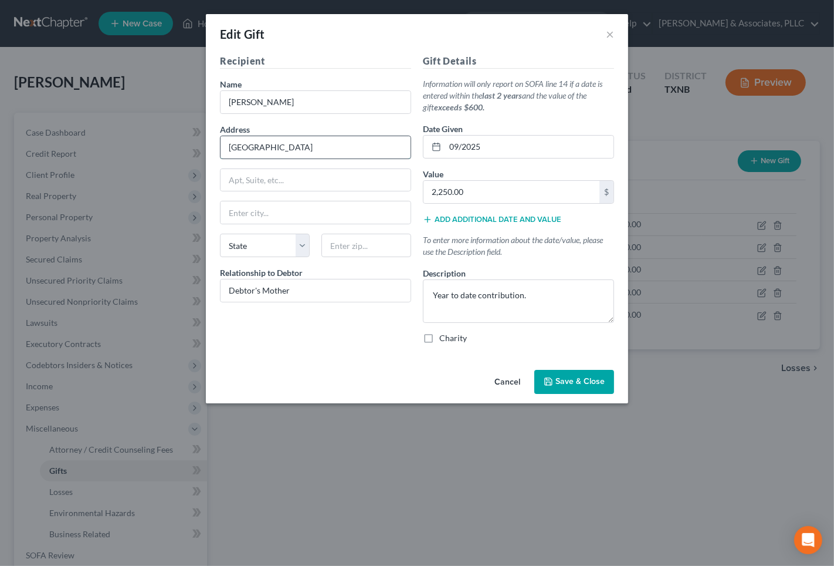
drag, startPoint x: 271, startPoint y: 147, endPoint x: 244, endPoint y: 147, distance: 27.6
click at [207, 144] on div "Recipient Name * [PERSON_NAME] Address [GEOGRAPHIC_DATA], Suite, etc State Stat…" at bounding box center [417, 209] width 422 height 311
paste input "[PERSON_NAME]"
drag, startPoint x: 233, startPoint y: 288, endPoint x: 288, endPoint y: 297, distance: 55.5
click at [165, 288] on div "Edit Gift × Recipient Name * [PERSON_NAME] Address [PERSON_NAME] Apt, Suite, et…" at bounding box center [417, 283] width 834 height 566
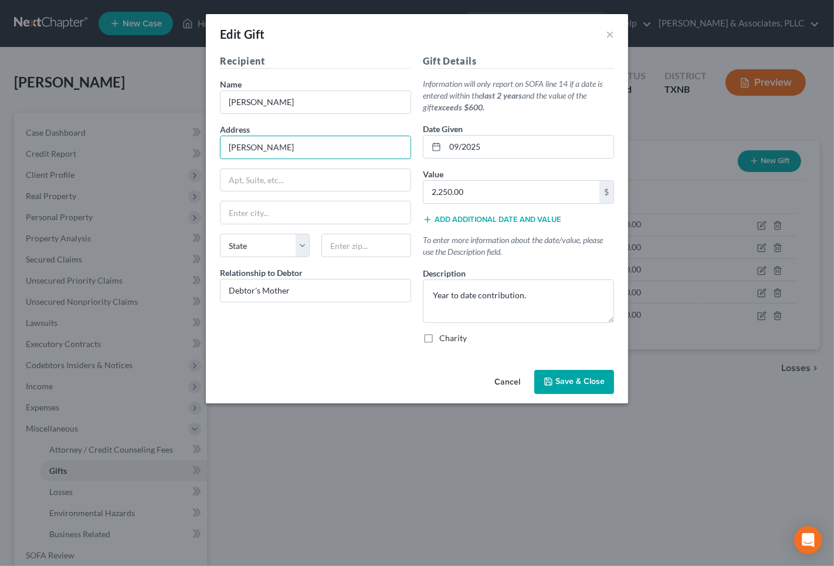
drag, startPoint x: 317, startPoint y: 150, endPoint x: 151, endPoint y: 141, distance: 165.7
click at [151, 141] on div "Edit Gift × Recipient Name * [PERSON_NAME] Address [PERSON_NAME] Apt, Suite, et…" at bounding box center [417, 283] width 834 height 566
drag, startPoint x: 235, startPoint y: 148, endPoint x: 250, endPoint y: 163, distance: 21.2
click at [208, 176] on div "Recipient Name * [PERSON_NAME] Address [PERSON_NAME] Apt, Suite, etc State Stat…" at bounding box center [417, 209] width 422 height 311
drag, startPoint x: 298, startPoint y: 144, endPoint x: 198, endPoint y: 146, distance: 100.3
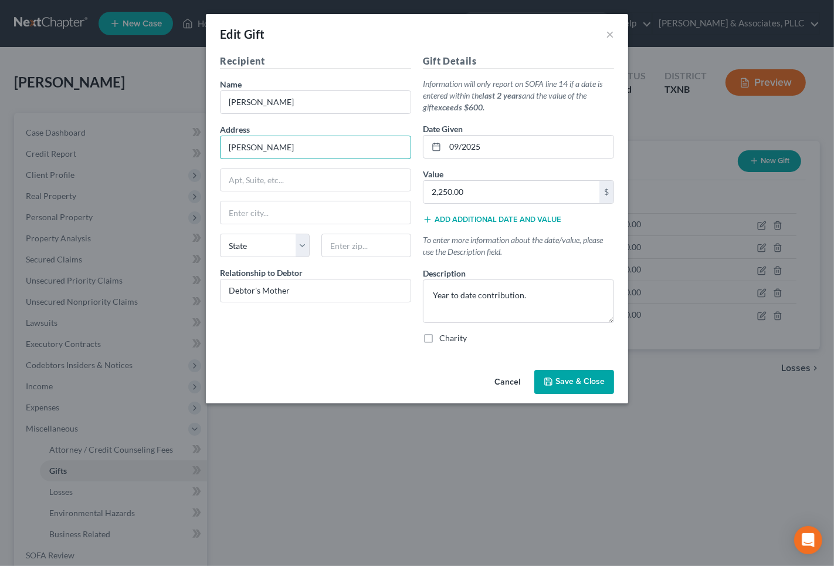
click at [198, 146] on div "Edit Gift × Recipient Name * [PERSON_NAME] Address [PERSON_NAME] Apt, Suite, et…" at bounding box center [417, 283] width 834 height 566
type input "[GEOGRAPHIC_DATA]"
drag, startPoint x: 218, startPoint y: 145, endPoint x: 247, endPoint y: 146, distance: 29.3
click at [198, 145] on div "Edit Gift × Recipient Name * [PERSON_NAME] Address [GEOGRAPHIC_DATA], Suite, et…" at bounding box center [417, 283] width 834 height 566
drag, startPoint x: 458, startPoint y: 299, endPoint x: 419, endPoint y: 299, distance: 39.3
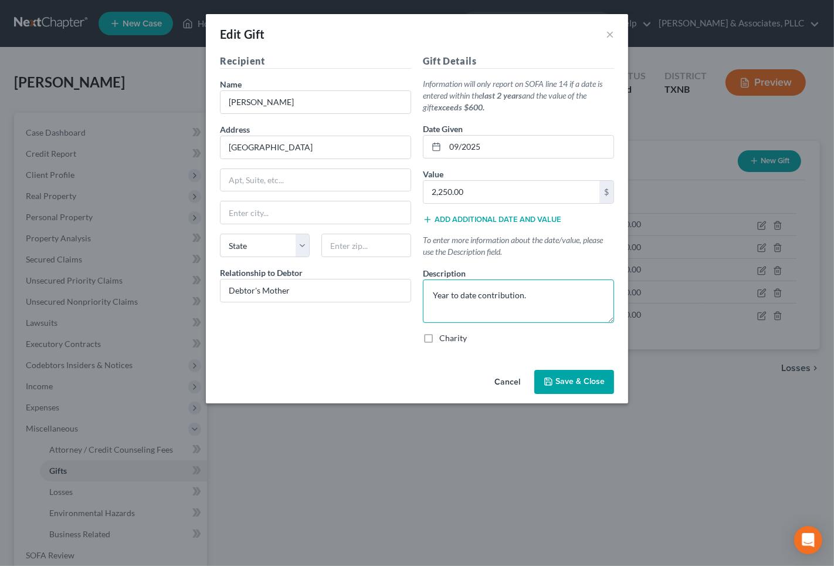
click at [419, 299] on div "Gift Details Information will only report on SOFA line 14 if a date is entered …" at bounding box center [518, 203] width 203 height 299
click at [572, 389] on button "Save & Close" at bounding box center [575, 382] width 80 height 25
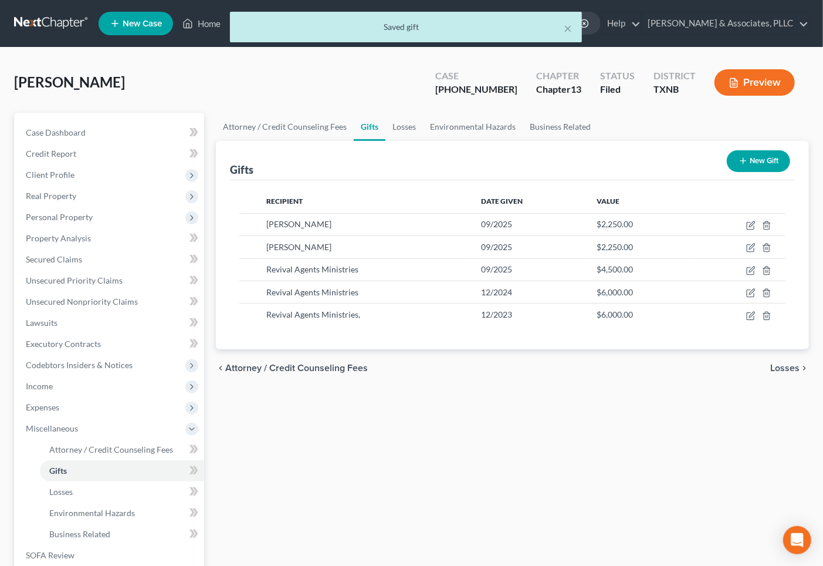
click at [749, 163] on button "New Gift" at bounding box center [758, 161] width 63 height 22
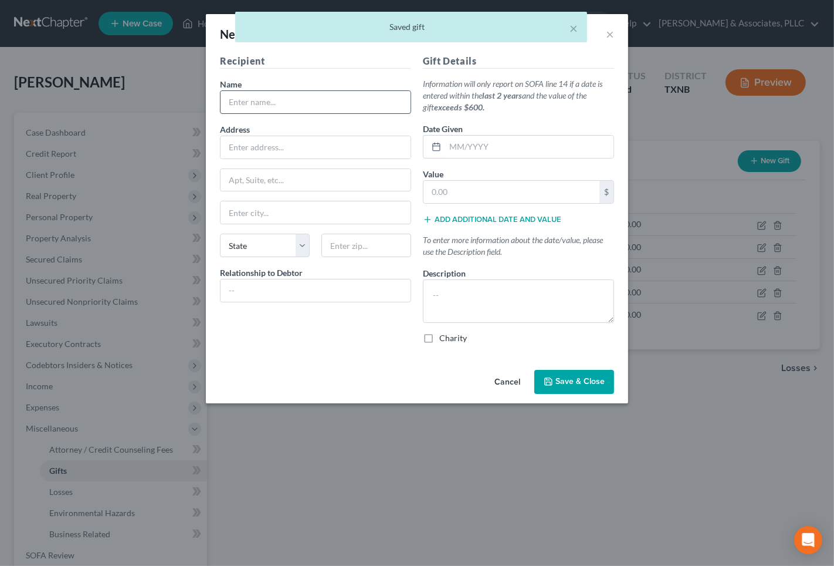
click at [251, 96] on input "text" at bounding box center [316, 102] width 190 height 22
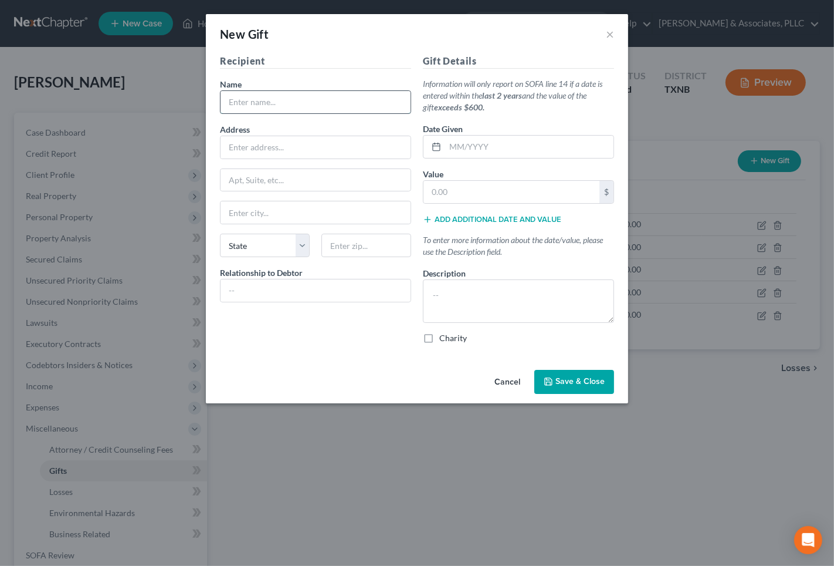
click at [279, 103] on input "text" at bounding box center [316, 102] width 190 height 22
paste input "[PERSON_NAME]"
type input "[PERSON_NAME]"
click at [257, 150] on input "text" at bounding box center [316, 147] width 190 height 22
type input "[GEOGRAPHIC_DATA]"
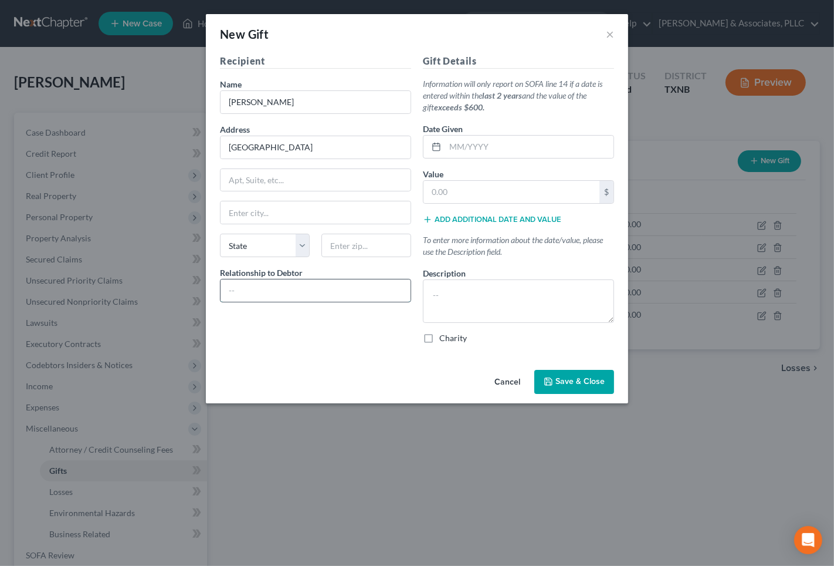
click at [345, 285] on input "text" at bounding box center [316, 290] width 190 height 22
click at [272, 280] on input "text" at bounding box center [316, 290] width 190 height 22
paste input "Debtor's Mother"
type input "Debtor's Mother"
click at [459, 294] on textarea at bounding box center [518, 300] width 191 height 43
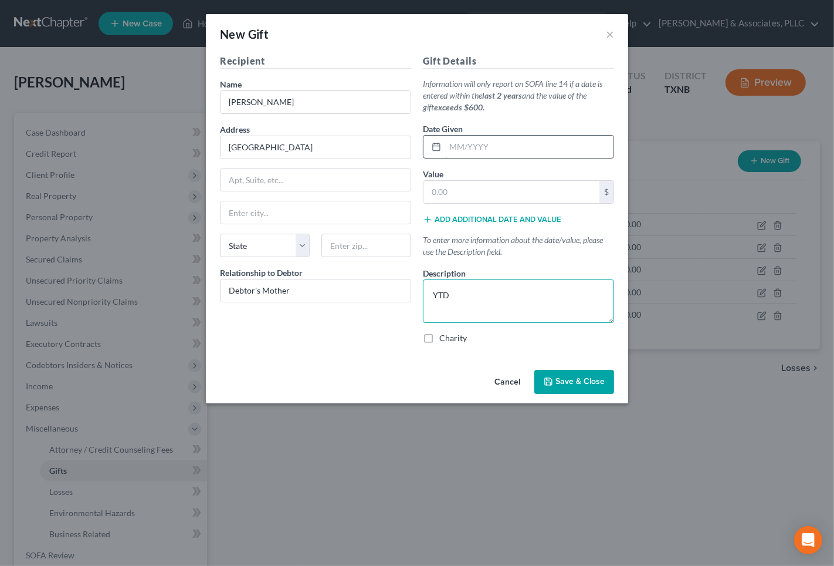
type textarea "YTD"
click at [468, 146] on input "text" at bounding box center [529, 147] width 168 height 22
type input "12/2024"
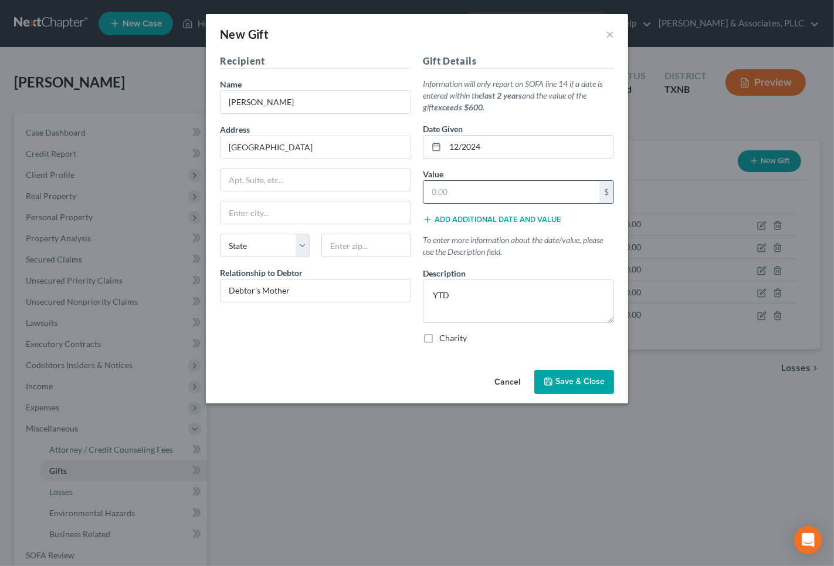
click at [445, 192] on input "text" at bounding box center [512, 192] width 176 height 22
click at [449, 194] on input "text" at bounding box center [512, 192] width 176 height 22
type input "3,000.00"
drag, startPoint x: 565, startPoint y: 384, endPoint x: 534, endPoint y: 300, distance: 89.5
click at [547, 313] on div "New Gift × Recipient Name * [PERSON_NAME] Address [GEOGRAPHIC_DATA], Suite, etc…" at bounding box center [417, 208] width 422 height 389
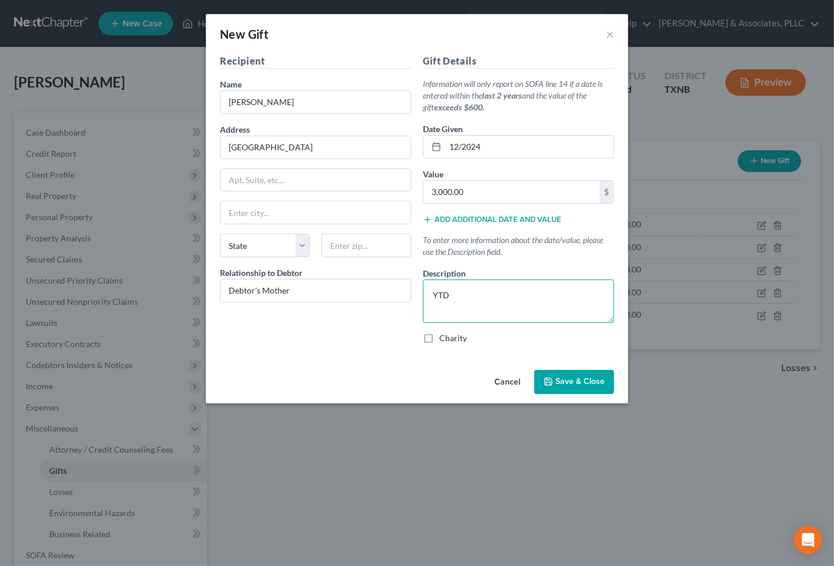
click at [534, 300] on textarea "YTD" at bounding box center [518, 300] width 191 height 43
drag, startPoint x: 448, startPoint y: 295, endPoint x: 394, endPoint y: 307, distance: 55.5
click at [409, 302] on div "Recipient Name * [PERSON_NAME] Address [GEOGRAPHIC_DATA], Suite, etc State Stat…" at bounding box center [417, 203] width 406 height 299
type textarea "2023 Contribution"
drag, startPoint x: 564, startPoint y: 378, endPoint x: 554, endPoint y: 374, distance: 11.0
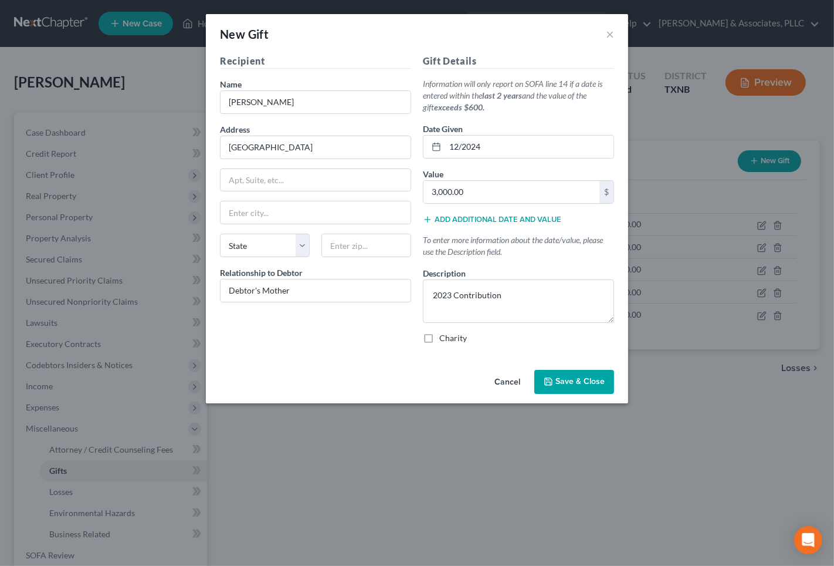
click at [554, 374] on button "Save & Close" at bounding box center [575, 382] width 80 height 25
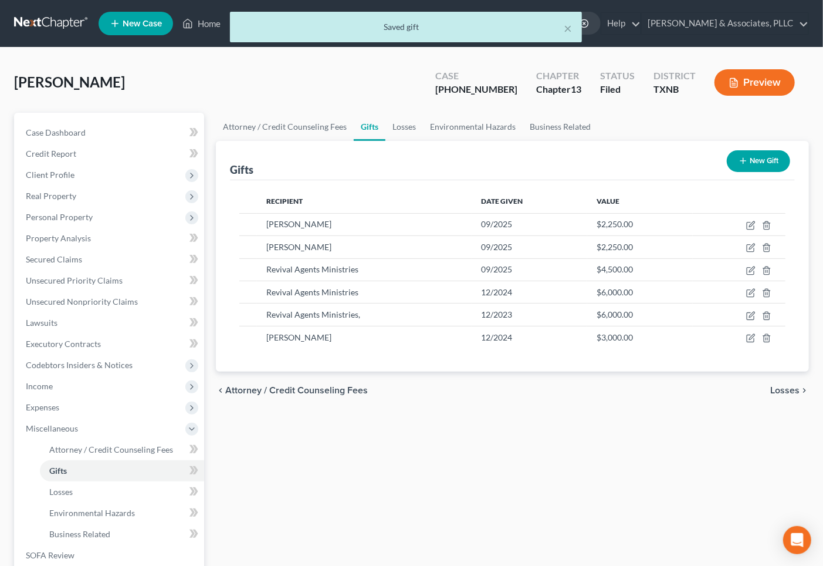
click at [775, 161] on button "New Gift" at bounding box center [758, 161] width 63 height 22
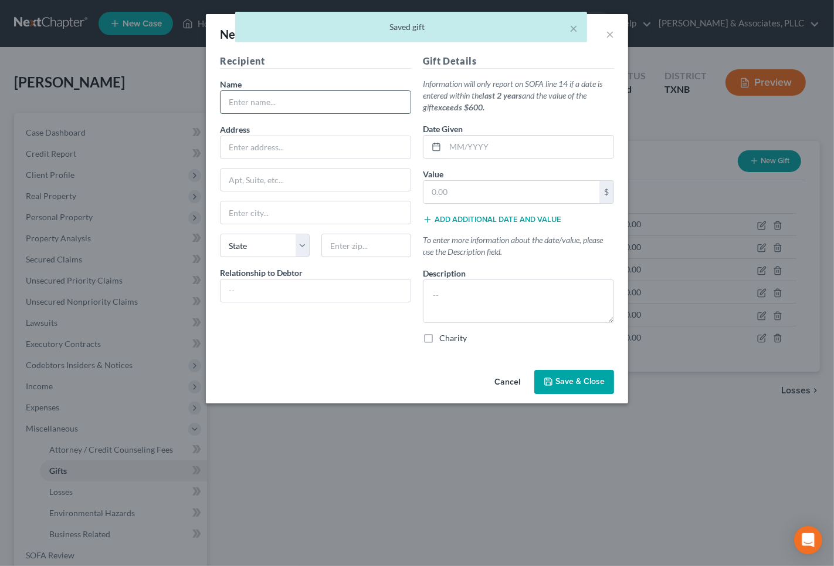
click at [262, 103] on input "text" at bounding box center [316, 102] width 190 height 22
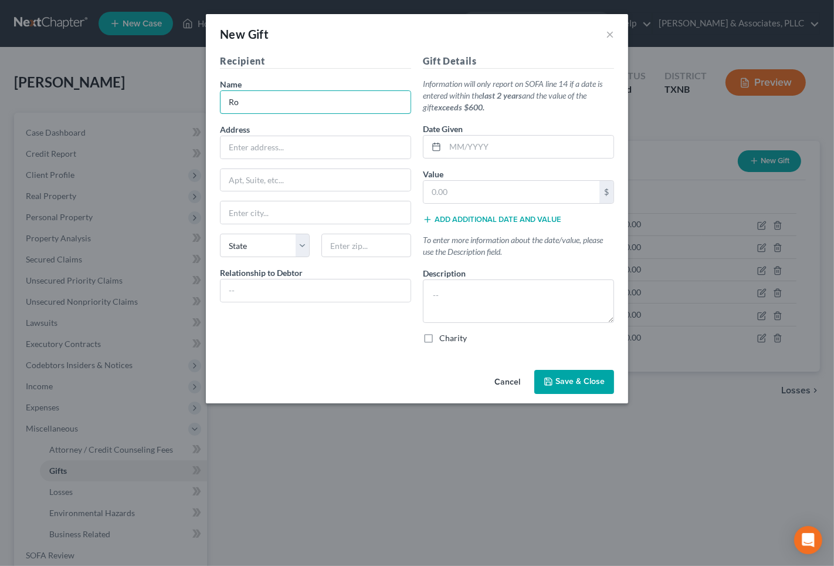
type input "[PERSON_NAME]"
click at [266, 144] on input "text" at bounding box center [316, 147] width 190 height 22
type input "[GEOGRAPHIC_DATA]"
click at [329, 292] on input "text" at bounding box center [316, 290] width 190 height 22
type input "Debtor's Mother"
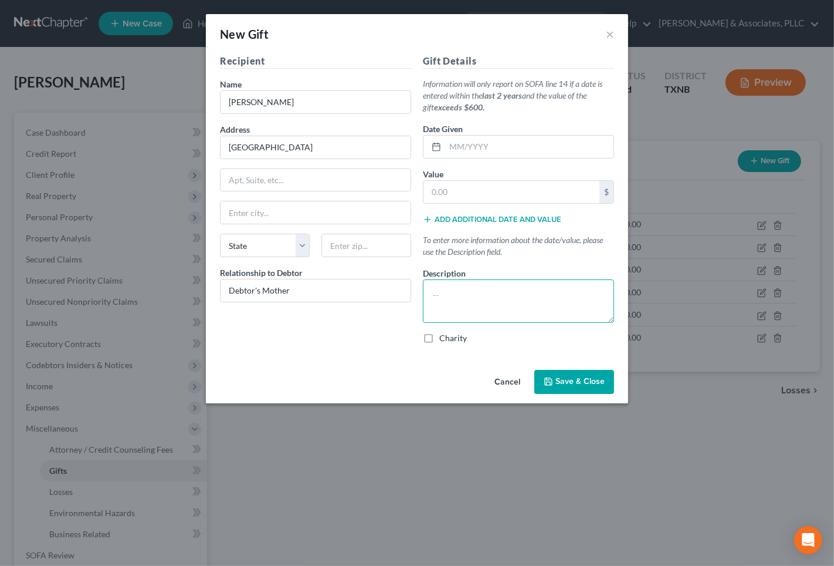
click at [449, 292] on textarea at bounding box center [518, 300] width 191 height 43
type textarea "2023 Year Contribution"
click at [455, 151] on input "text" at bounding box center [529, 147] width 168 height 22
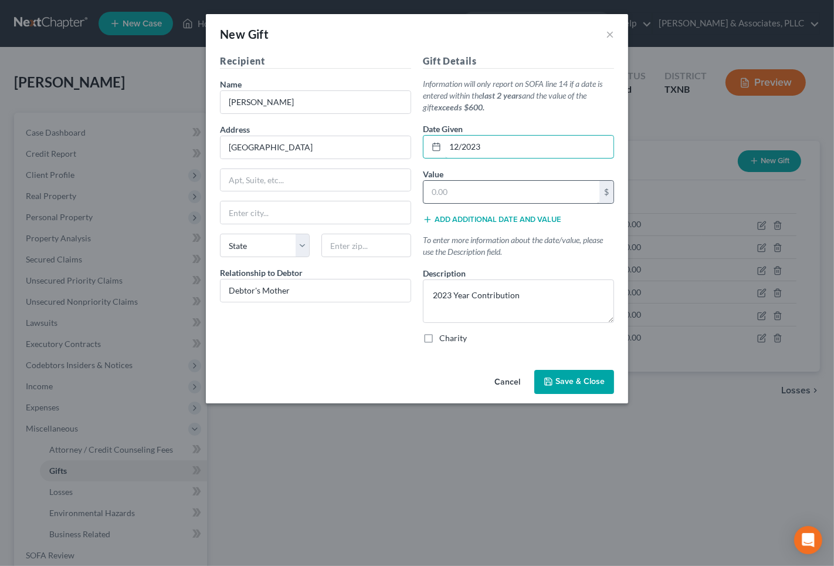
type input "12/2023"
click at [473, 190] on input "text" at bounding box center [512, 192] width 176 height 22
type input "3,000.00"
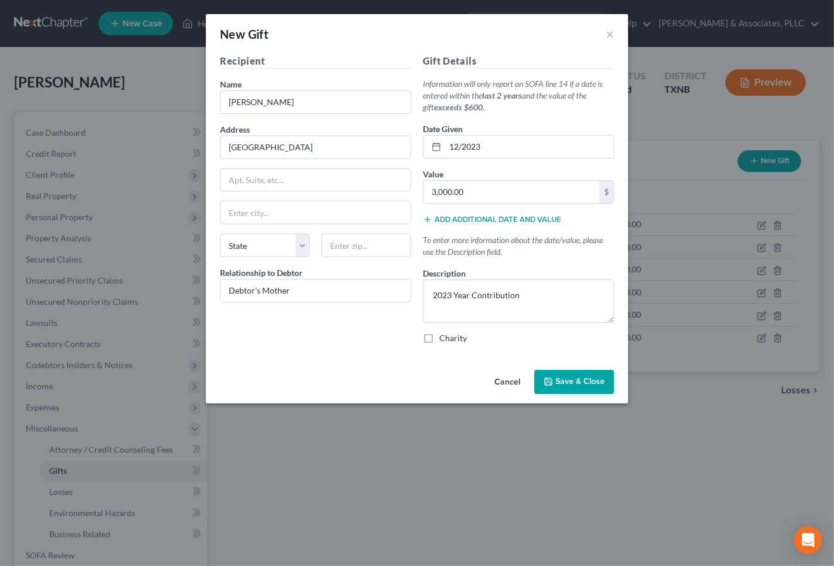
click at [595, 381] on span "Save & Close" at bounding box center [580, 382] width 49 height 10
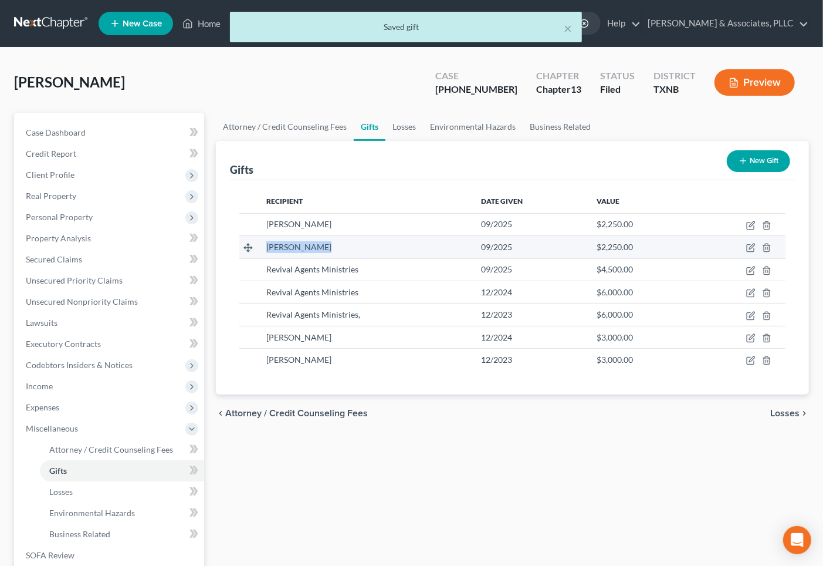
drag, startPoint x: 335, startPoint y: 245, endPoint x: 250, endPoint y: 251, distance: 85.2
click at [250, 251] on tr "[PERSON_NAME] 09/2025 $2,250.00" at bounding box center [512, 247] width 546 height 22
copy span "[PERSON_NAME]"
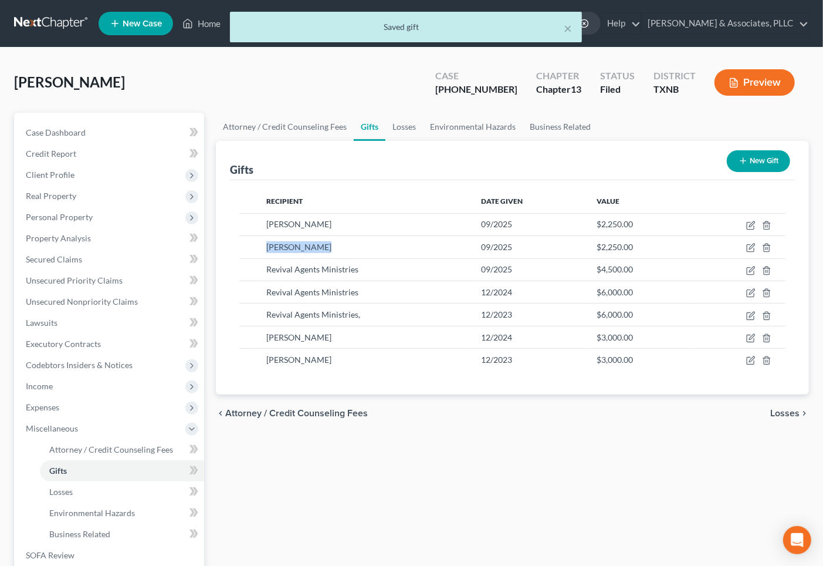
click at [749, 161] on button "New Gift" at bounding box center [758, 161] width 63 height 22
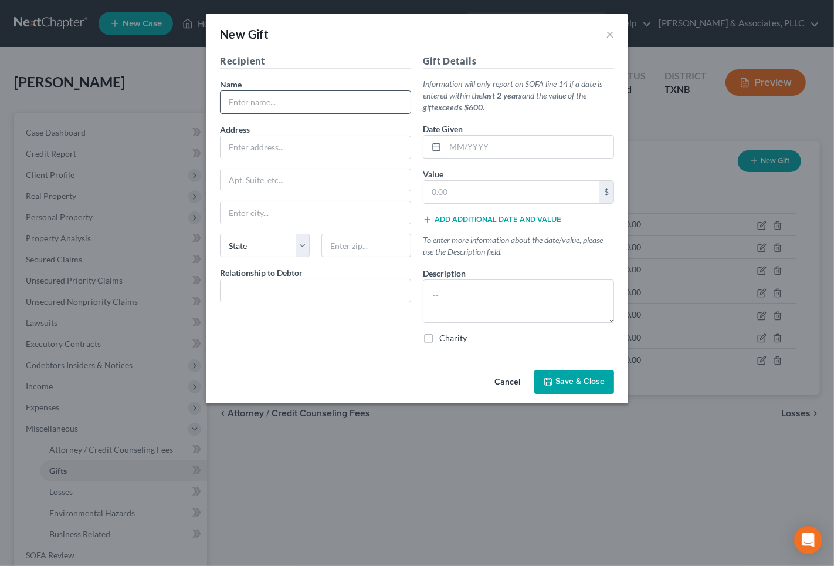
paste input "[PERSON_NAME]"
type input "[PERSON_NAME]"
click at [489, 150] on input "text" at bounding box center [529, 147] width 168 height 22
type input "12/2024"
click at [300, 153] on input "text" at bounding box center [316, 147] width 190 height 22
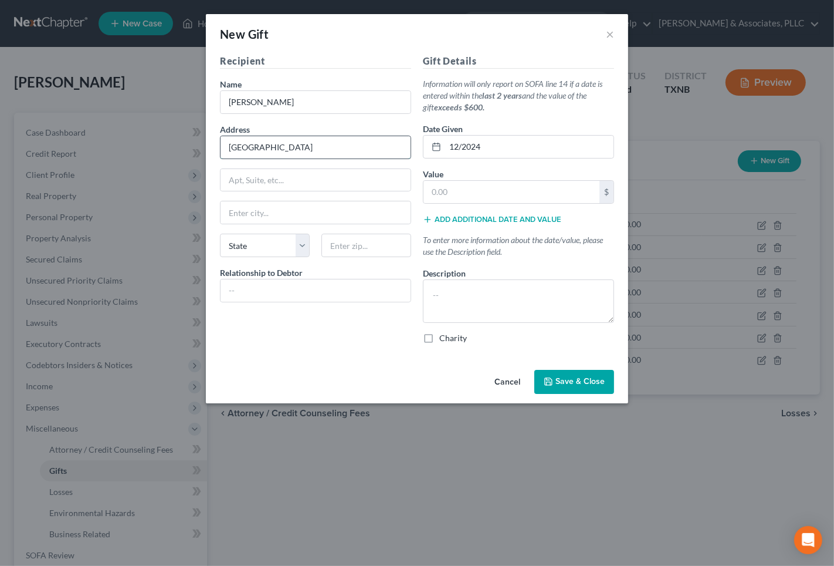
type input "[GEOGRAPHIC_DATA]"
drag, startPoint x: 319, startPoint y: 254, endPoint x: 284, endPoint y: 296, distance: 54.5
click at [319, 257] on div "Zip" at bounding box center [367, 245] width 102 height 23
click at [278, 300] on input "text" at bounding box center [316, 290] width 190 height 22
type input "Debtor's Father-in-law."
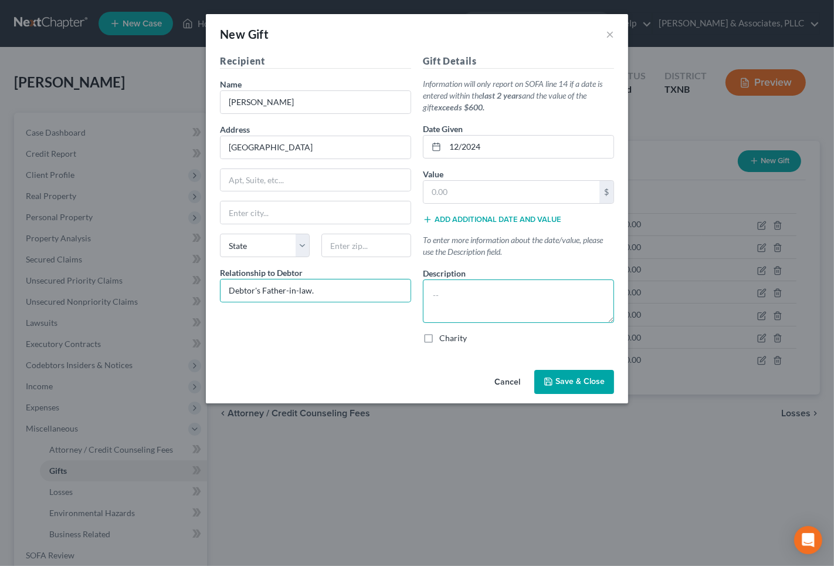
click at [502, 307] on textarea at bounding box center [518, 300] width 191 height 43
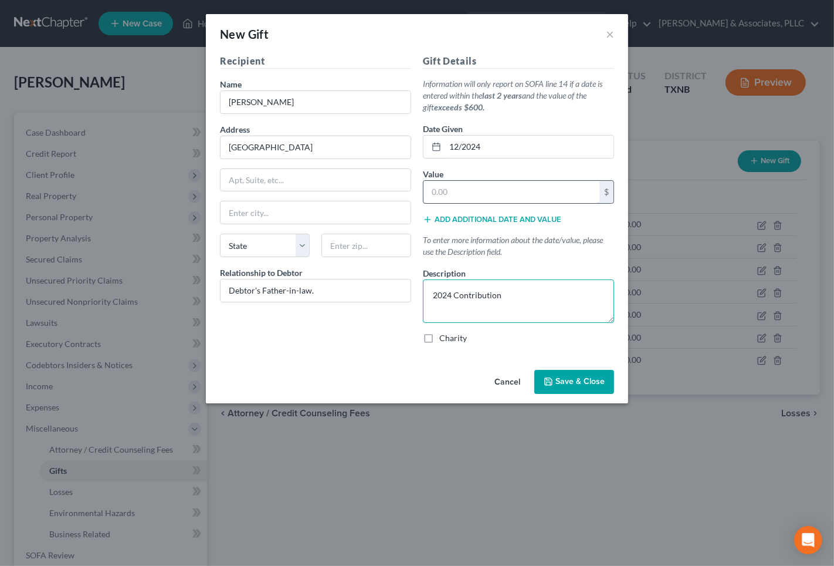
type textarea "2024 Contribution"
click at [476, 197] on input "text" at bounding box center [512, 192] width 176 height 22
click at [451, 196] on input "30,000.00" at bounding box center [512, 192] width 176 height 22
type input "30,00.00"
click at [550, 383] on icon "button" at bounding box center [548, 381] width 9 height 9
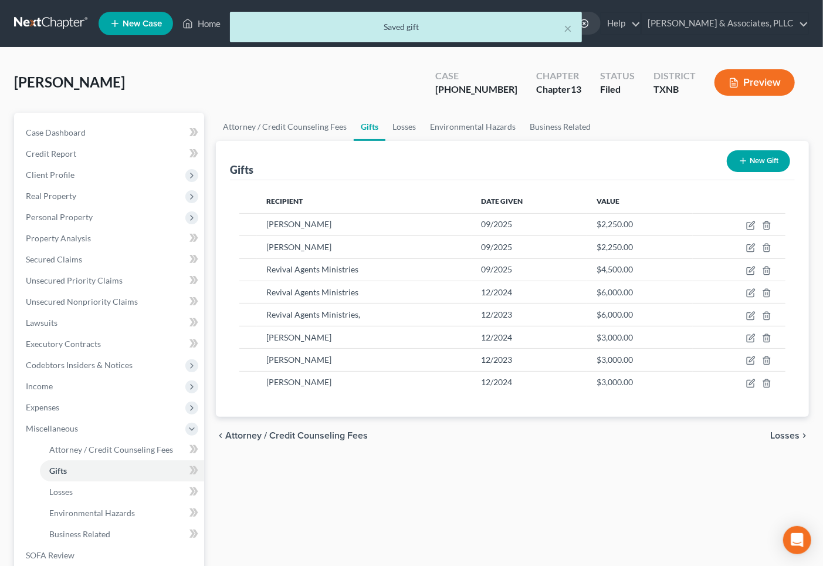
click at [764, 153] on button "New Gift" at bounding box center [758, 161] width 63 height 22
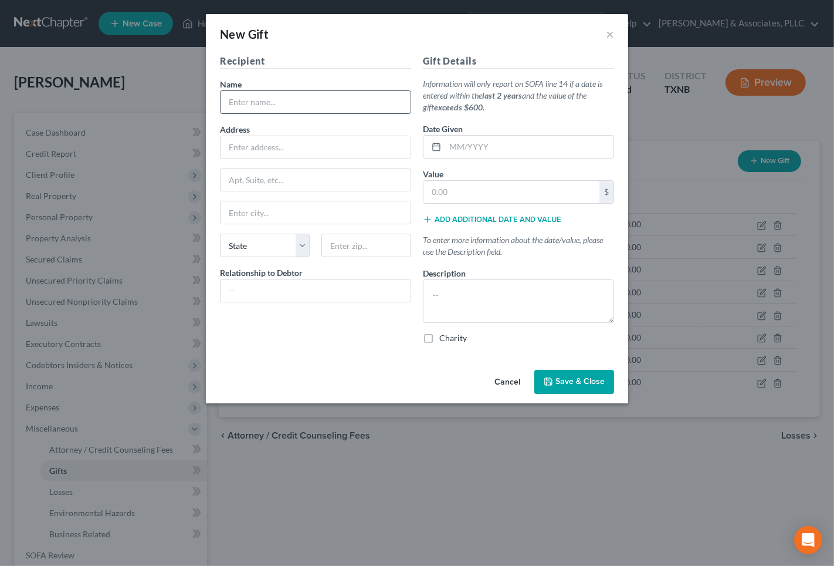
click at [312, 103] on input "text" at bounding box center [316, 102] width 190 height 22
paste input "[PERSON_NAME]"
type input "[PERSON_NAME]"
click at [243, 147] on input "text" at bounding box center [316, 147] width 190 height 22
type input "[GEOGRAPHIC_DATA]"
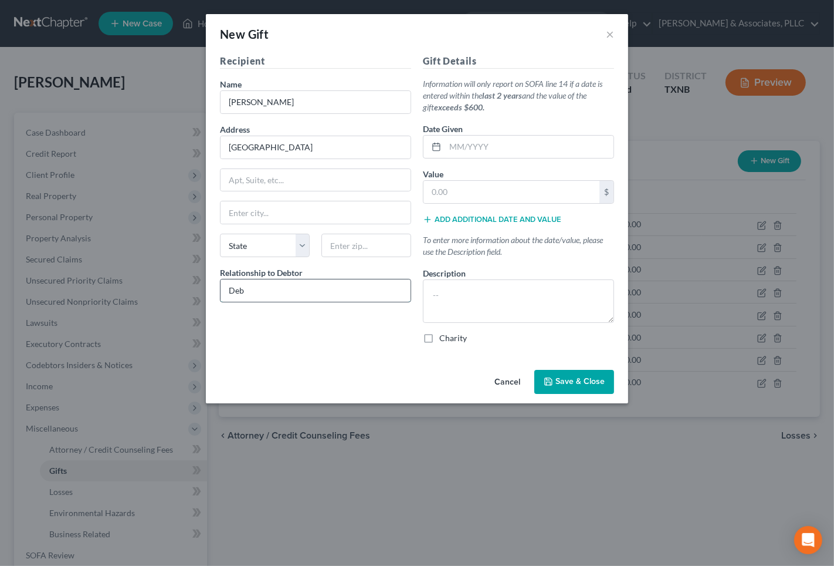
type input "Debtor's Father-in-law."
click at [472, 150] on input "text" at bounding box center [529, 147] width 168 height 22
click at [462, 149] on input "12/" at bounding box center [529, 147] width 168 height 22
click at [464, 145] on input "12/" at bounding box center [529, 147] width 168 height 22
drag, startPoint x: 493, startPoint y: 145, endPoint x: 427, endPoint y: 157, distance: 67.3
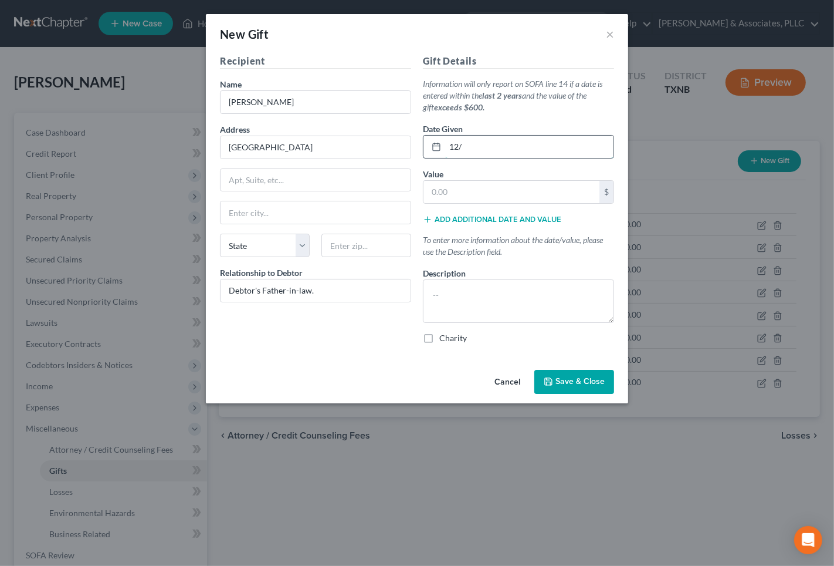
click at [427, 157] on div "12/" at bounding box center [518, 146] width 191 height 23
type input "12/2023"
click at [487, 197] on input "text" at bounding box center [512, 192] width 176 height 22
click at [477, 188] on input "text" at bounding box center [512, 192] width 176 height 22
type input "3,000.00"
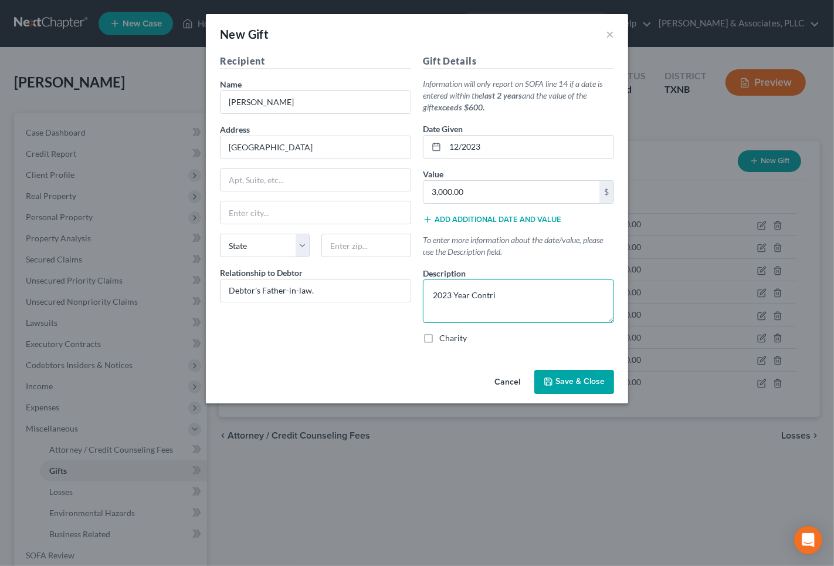
click at [456, 295] on textarea "2023 Year Contri" at bounding box center [518, 300] width 191 height 43
click at [455, 295] on textarea "2023 Year Contri" at bounding box center [518, 300] width 191 height 43
click at [454, 295] on textarea "2023 Year Contri" at bounding box center [518, 300] width 191 height 43
drag, startPoint x: 455, startPoint y: 295, endPoint x: 473, endPoint y: 295, distance: 18.2
click at [473, 295] on textarea "2023 Year Contri" at bounding box center [518, 300] width 191 height 43
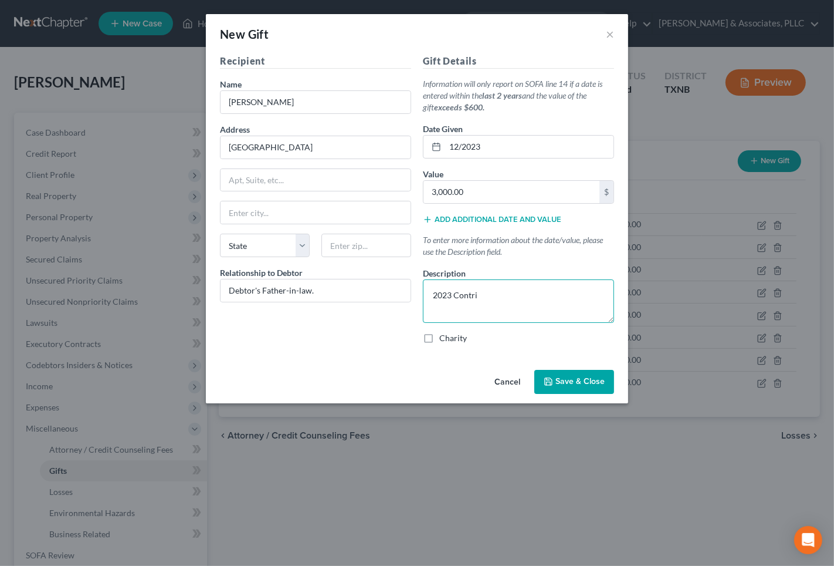
drag, startPoint x: 473, startPoint y: 295, endPoint x: 478, endPoint y: 289, distance: 7.5
click at [470, 290] on textarea "2023 Contri" at bounding box center [518, 300] width 191 height 43
click at [479, 290] on textarea "2023 Contri" at bounding box center [518, 300] width 191 height 43
type textarea "2023 Contribution"
click at [594, 374] on button "Save & Close" at bounding box center [575, 382] width 80 height 25
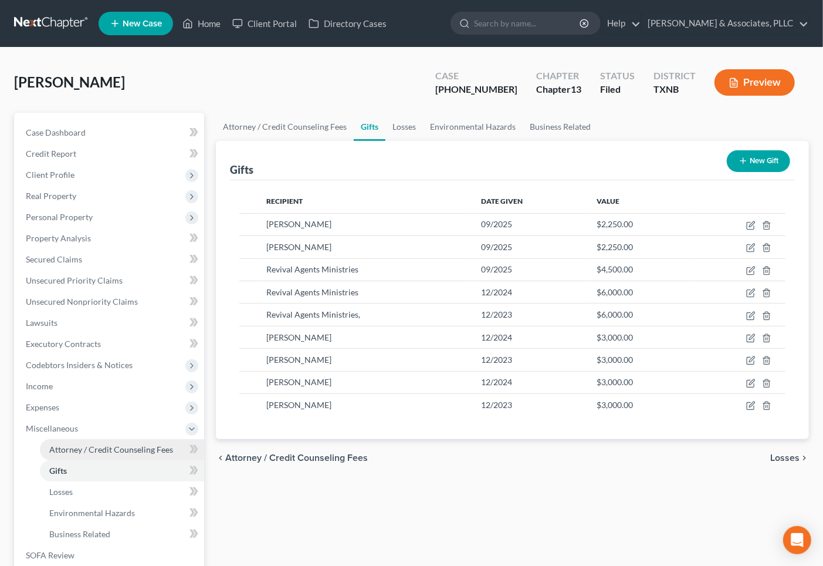
click at [150, 452] on span "Attorney / Credit Counseling Fees" at bounding box center [111, 449] width 124 height 10
select select "0"
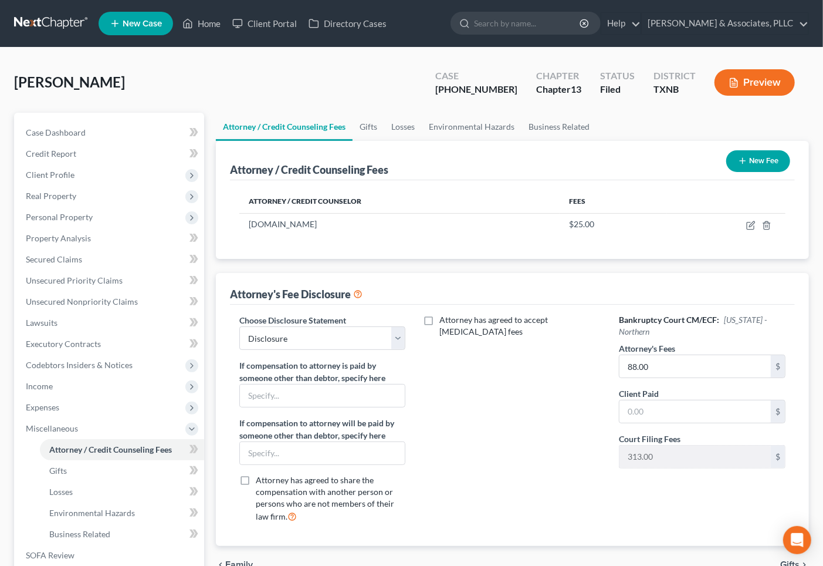
click at [759, 156] on button "New Fee" at bounding box center [758, 161] width 64 height 22
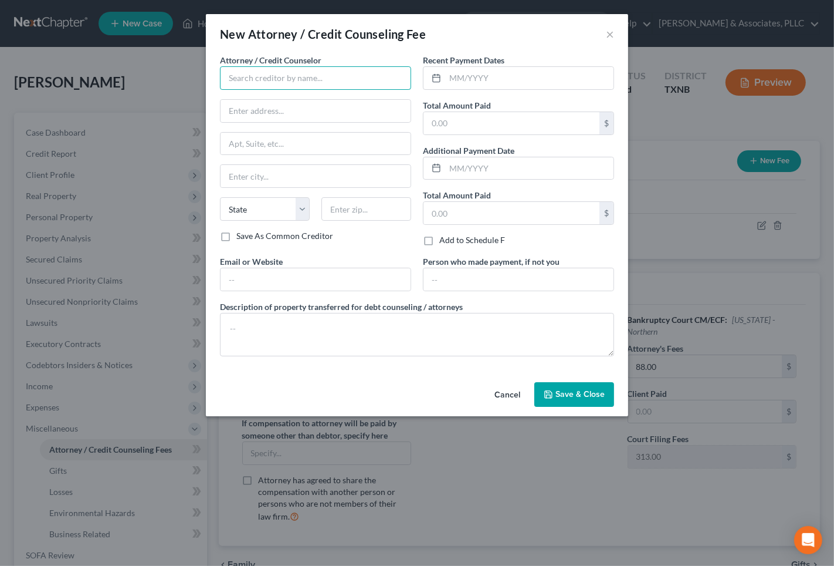
click at [268, 72] on input "text" at bounding box center [315, 77] width 191 height 23
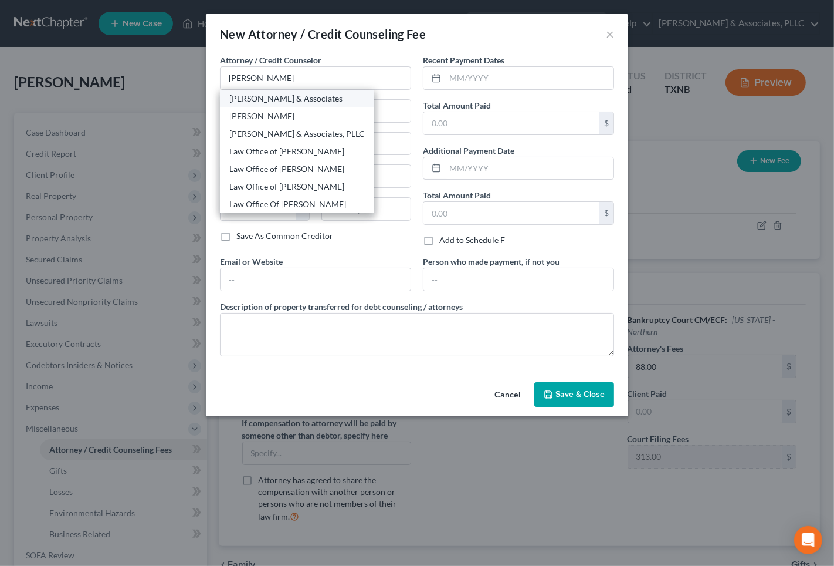
click at [267, 102] on div "[PERSON_NAME] & Associates" at bounding box center [297, 99] width 136 height 12
type input "[PERSON_NAME] & Associates"
type input "[STREET_ADDRESS]"
type input "Suite 650"
type input "[GEOGRAPHIC_DATA]"
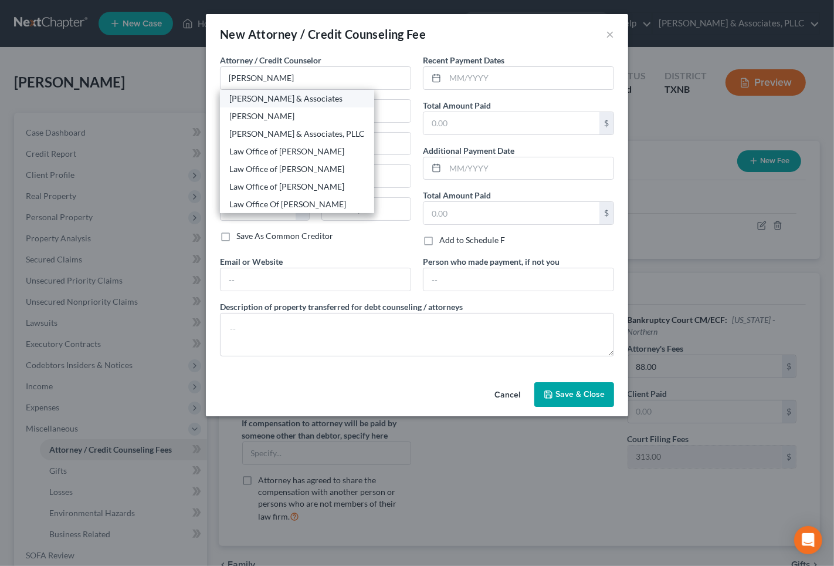
select select "45"
type input "75254"
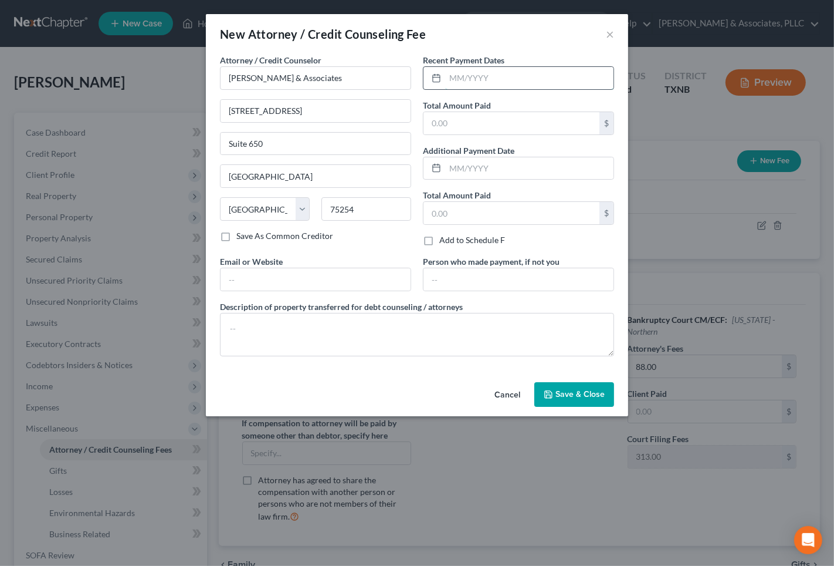
click at [527, 84] on input "text" at bounding box center [529, 78] width 168 height 22
drag, startPoint x: 449, startPoint y: 82, endPoint x: 491, endPoint y: 77, distance: 42.5
click at [491, 77] on input "12/2025" at bounding box center [529, 78] width 168 height 22
click at [455, 77] on input "06/2025" at bounding box center [529, 78] width 168 height 22
type input "08/2025"
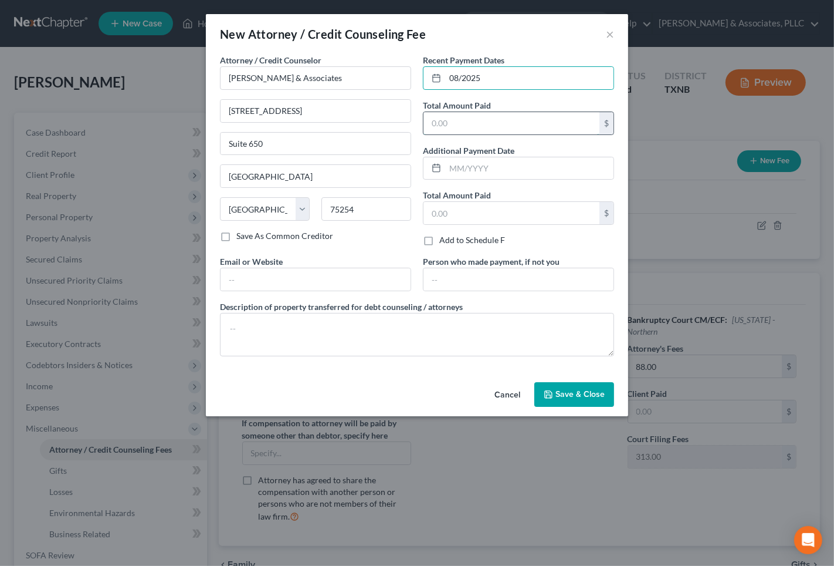
click at [461, 117] on input "text" at bounding box center [512, 123] width 176 height 22
type input "1,187.00"
click at [568, 396] on span "Save & Close" at bounding box center [580, 394] width 49 height 10
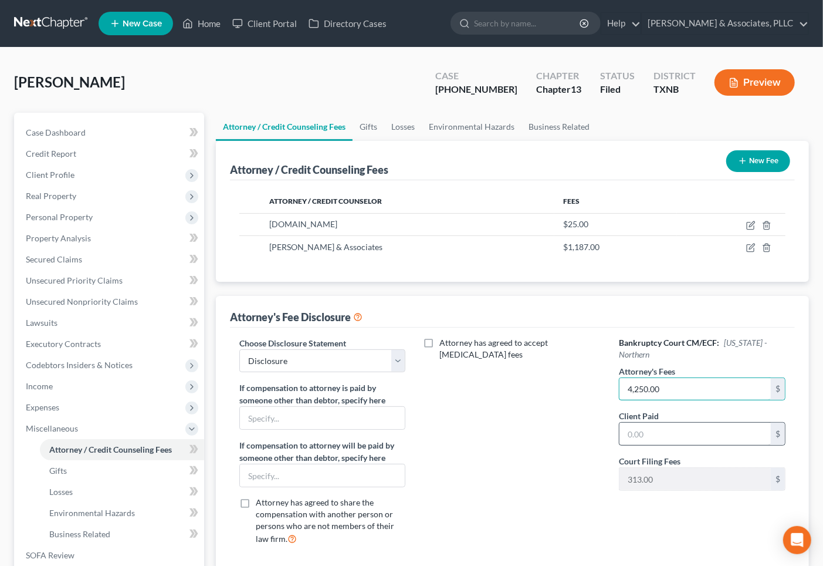
type input "4,250.00"
click at [723, 430] on input "text" at bounding box center [695, 433] width 151 height 22
type input "1,187.00"
click at [488, 402] on div "Attorney has agreed to accept [MEDICAL_DATA] fees" at bounding box center [512, 446] width 190 height 218
click at [576, 451] on div "Attorney has agreed to accept [MEDICAL_DATA] fees" at bounding box center [512, 446] width 190 height 218
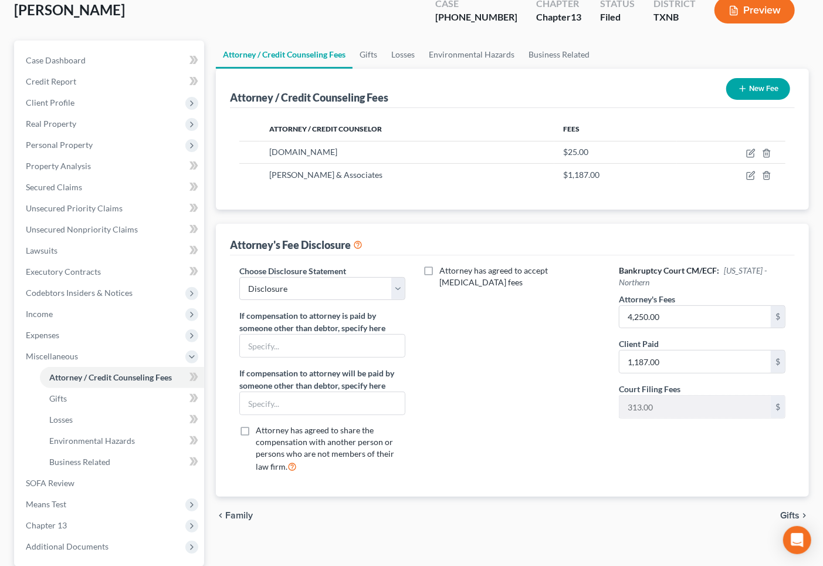
scroll to position [153, 0]
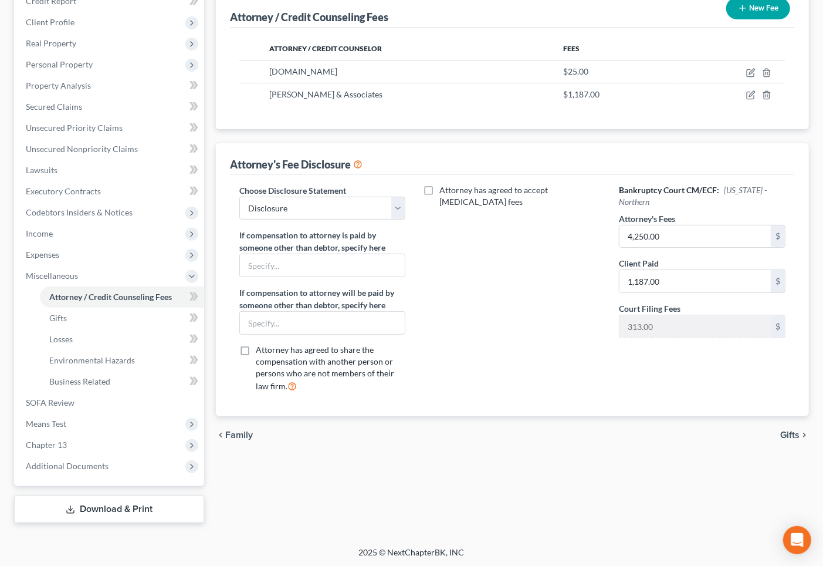
click at [787, 435] on span "Gifts" at bounding box center [789, 434] width 19 height 9
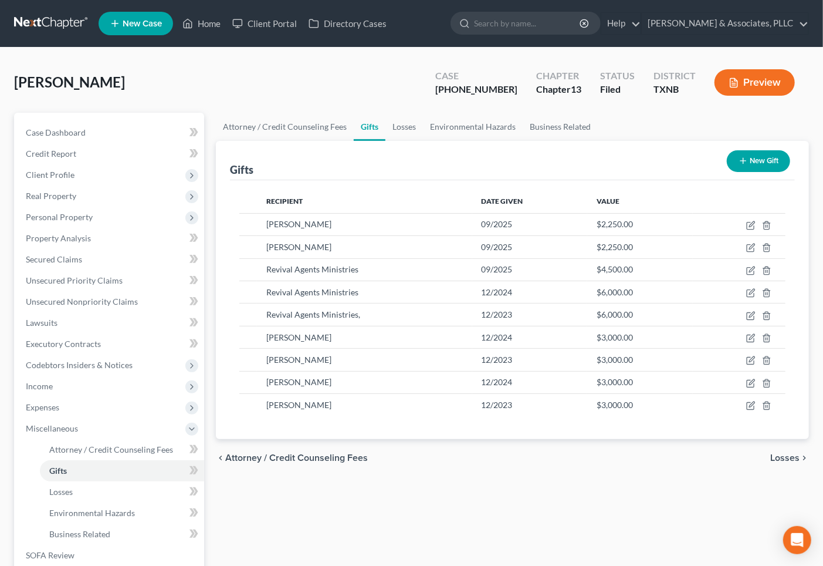
click at [788, 459] on span "Losses" at bounding box center [784, 457] width 29 height 9
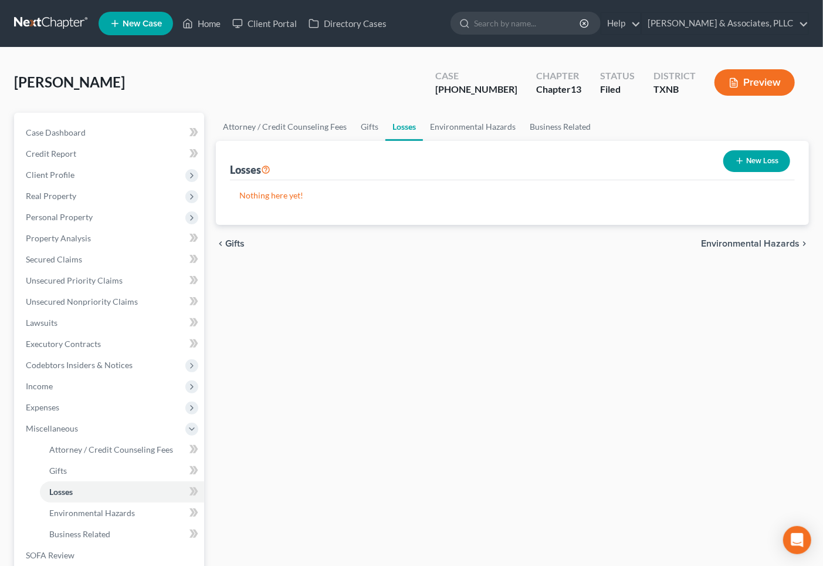
click at [760, 242] on span "Environmental Hazards" at bounding box center [750, 243] width 99 height 9
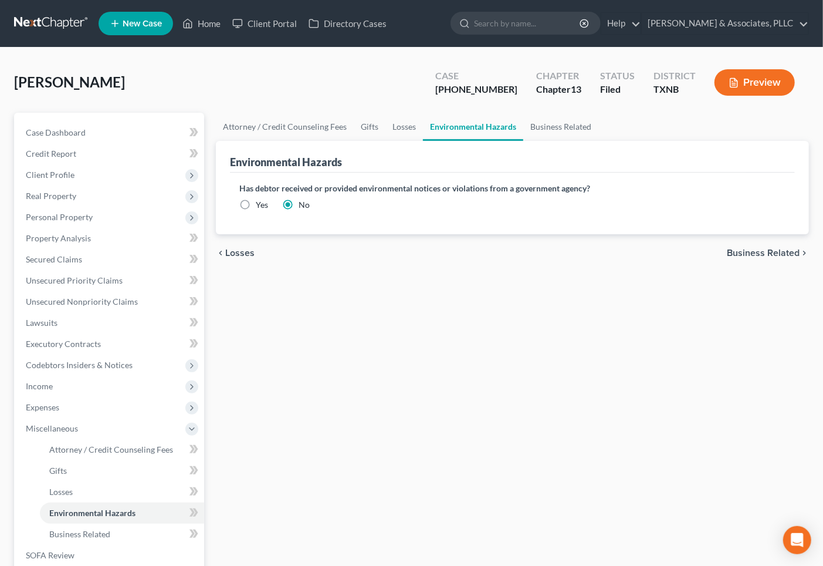
click at [249, 253] on span "Losses" at bounding box center [239, 252] width 29 height 9
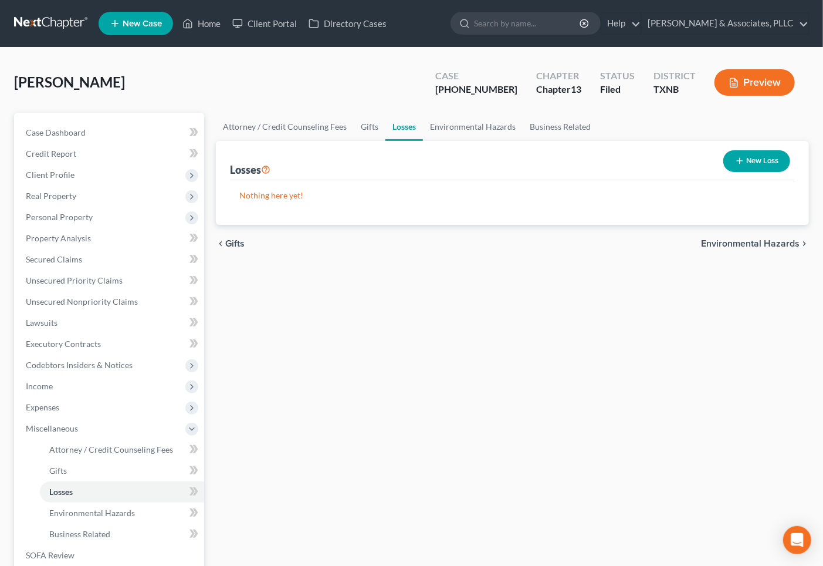
click at [749, 244] on span "Environmental Hazards" at bounding box center [750, 243] width 99 height 9
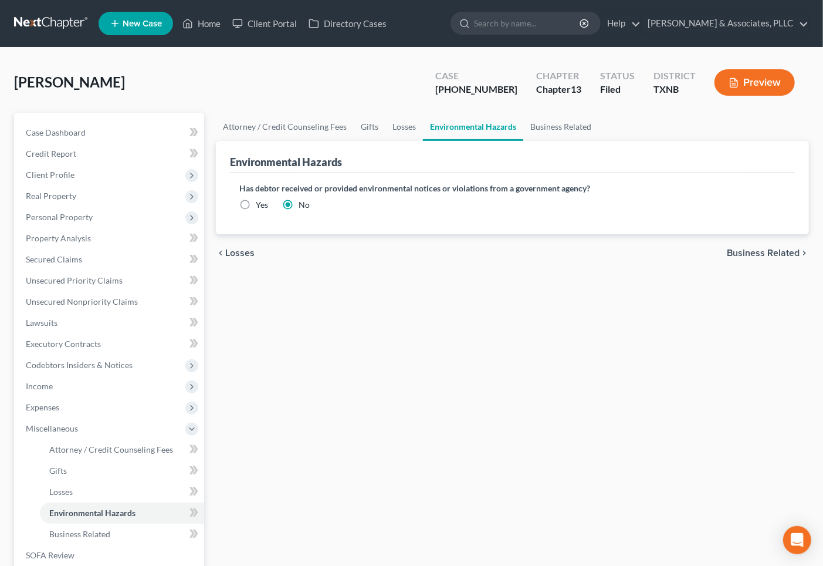
click at [749, 244] on div "chevron_left Losses Business Related chevron_right" at bounding box center [512, 253] width 593 height 38
click at [749, 250] on span "Business Related" at bounding box center [763, 252] width 73 height 9
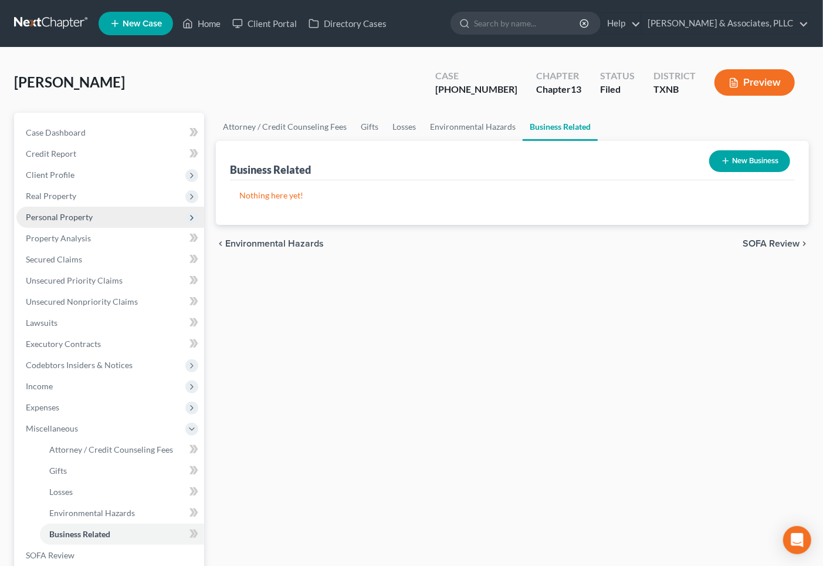
click at [60, 215] on span "Personal Property" at bounding box center [59, 217] width 67 height 10
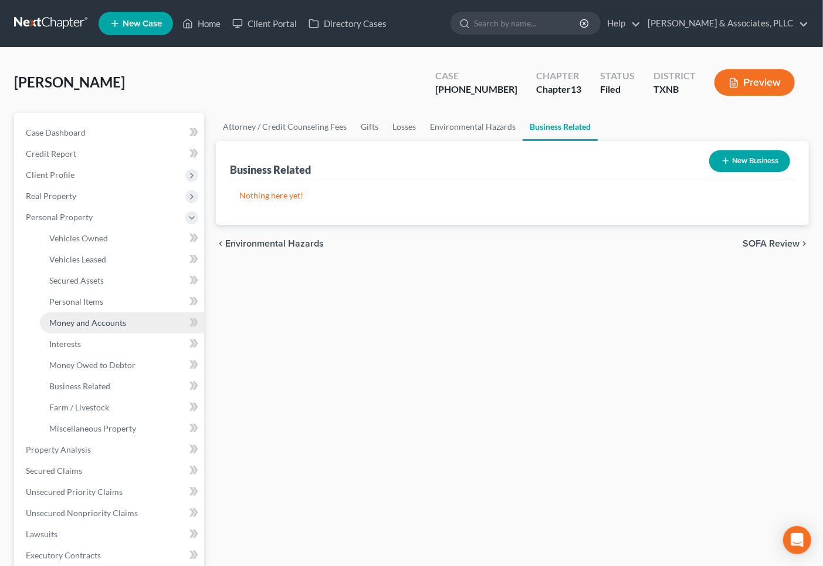
click at [72, 325] on span "Money and Accounts" at bounding box center [87, 322] width 77 height 10
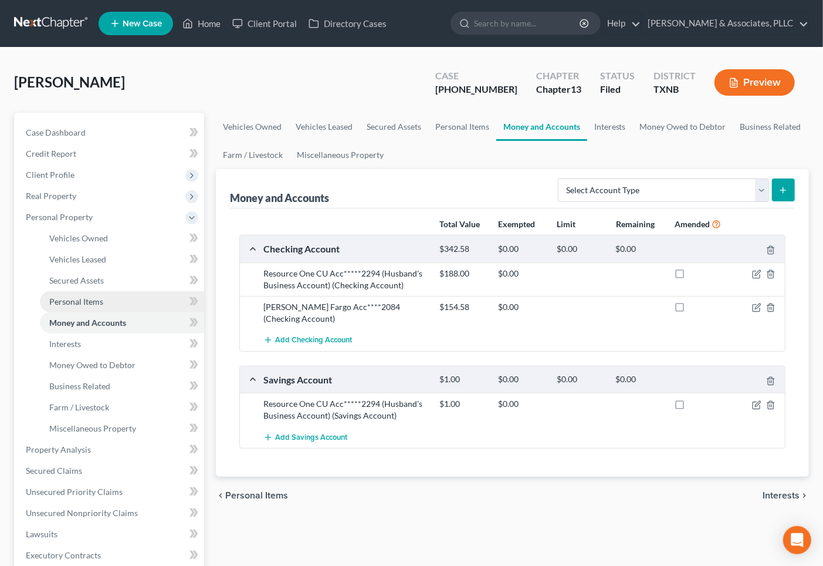
click at [75, 302] on span "Personal Items" at bounding box center [76, 301] width 54 height 10
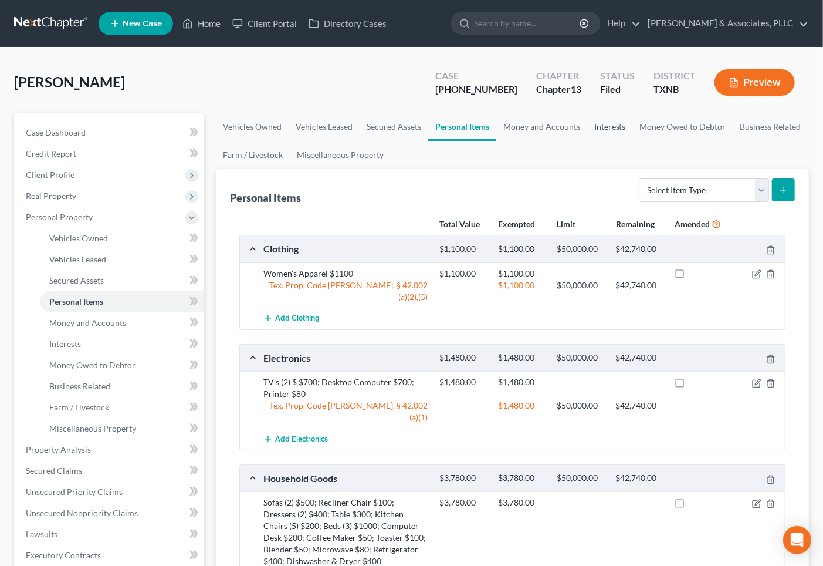
click at [611, 129] on link "Interests" at bounding box center [610, 127] width 46 height 28
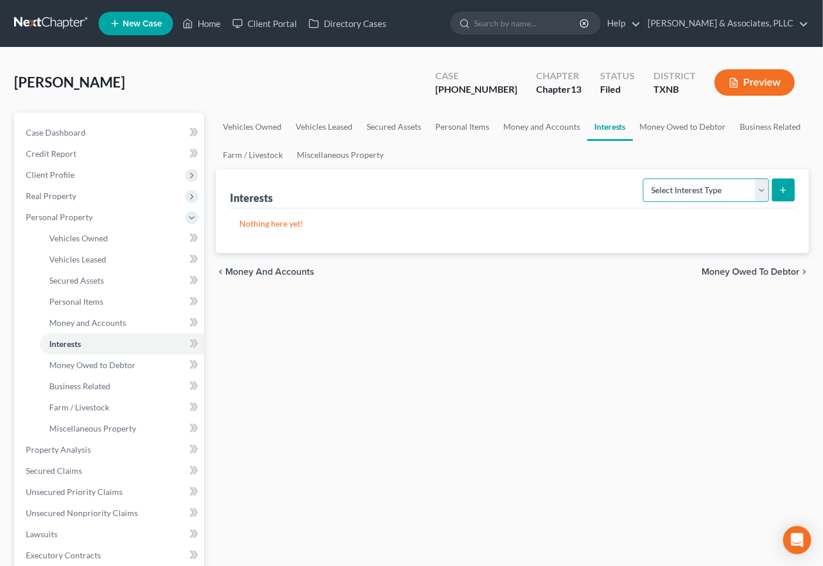
drag, startPoint x: 682, startPoint y: 184, endPoint x: 684, endPoint y: 200, distance: 15.9
click at [682, 184] on select "Select Interest Type 401K Annuity Bond Education IRA Government Bond Government…" at bounding box center [706, 189] width 126 height 23
select select "whole_life_insurance"
click at [644, 178] on select "Select Interest Type 401K Annuity Bond Education IRA Government Bond Government…" at bounding box center [706, 189] width 126 height 23
click at [790, 192] on button "submit" at bounding box center [783, 189] width 23 height 23
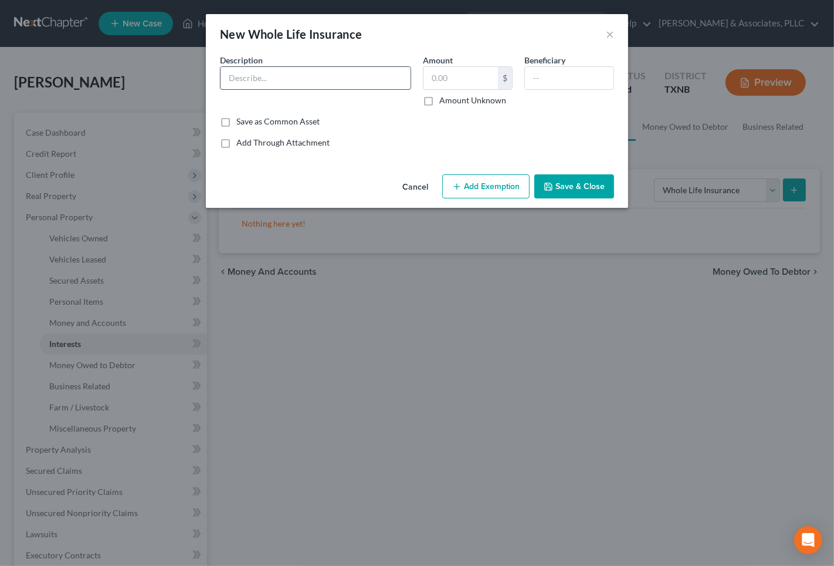
click at [330, 75] on input "text" at bounding box center [316, 78] width 190 height 22
type input "Genworth Insurance"
drag, startPoint x: 325, startPoint y: 77, endPoint x: 426, endPoint y: 77, distance: 100.9
click at [326, 77] on input "Genworth Insurance" at bounding box center [316, 78] width 190 height 22
click at [434, 77] on input "text" at bounding box center [461, 78] width 75 height 22
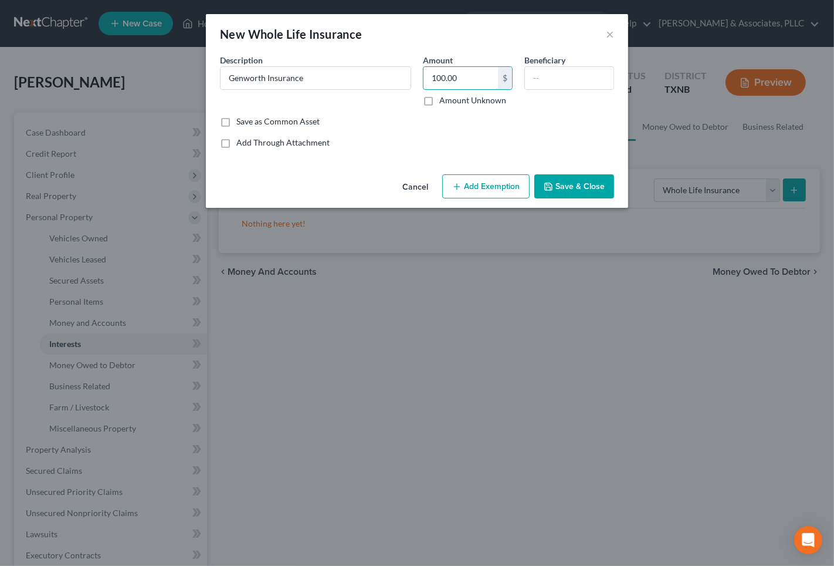
type input "100.00"
click at [456, 129] on div "Common Asset Select Description * Genworth Insurance Amount 100.00 $ Amount Unk…" at bounding box center [417, 101] width 394 height 94
click at [548, 83] on input "text" at bounding box center [569, 78] width 89 height 22
type input "Debtor"
click at [493, 180] on button "Add Exemption" at bounding box center [485, 186] width 87 height 25
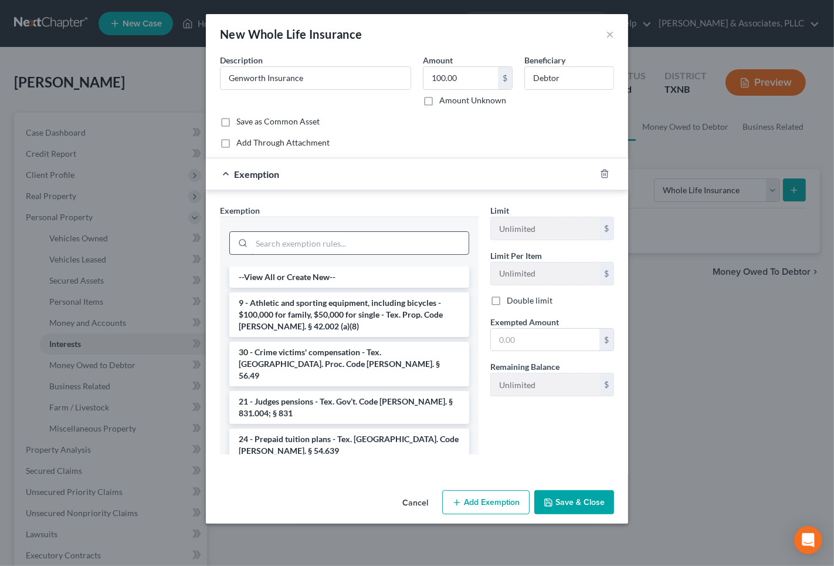
click at [389, 242] on input "search" at bounding box center [360, 243] width 217 height 22
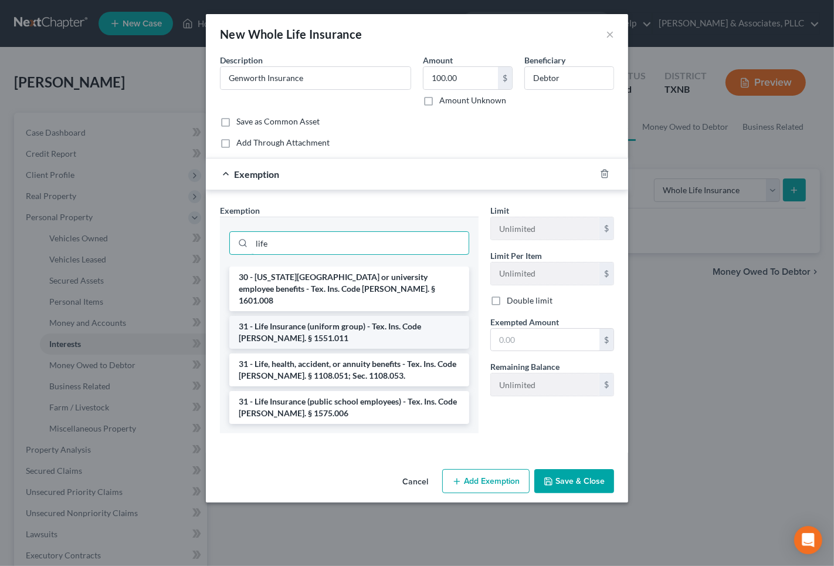
type input "life"
click at [324, 322] on li "31 - Life Insurance (uniform group) - Tex. Ins. Code [PERSON_NAME]. § 1551.011" at bounding box center [349, 332] width 240 height 33
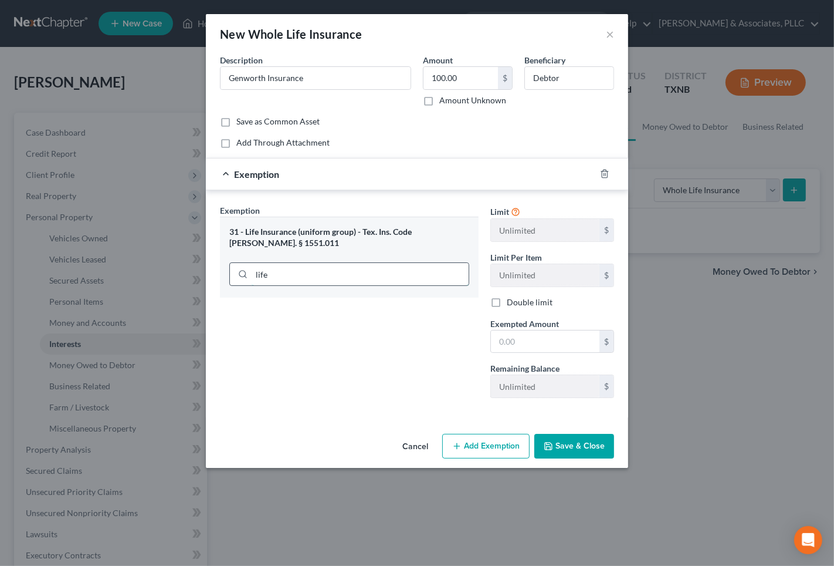
click at [283, 268] on input "life" at bounding box center [360, 274] width 217 height 22
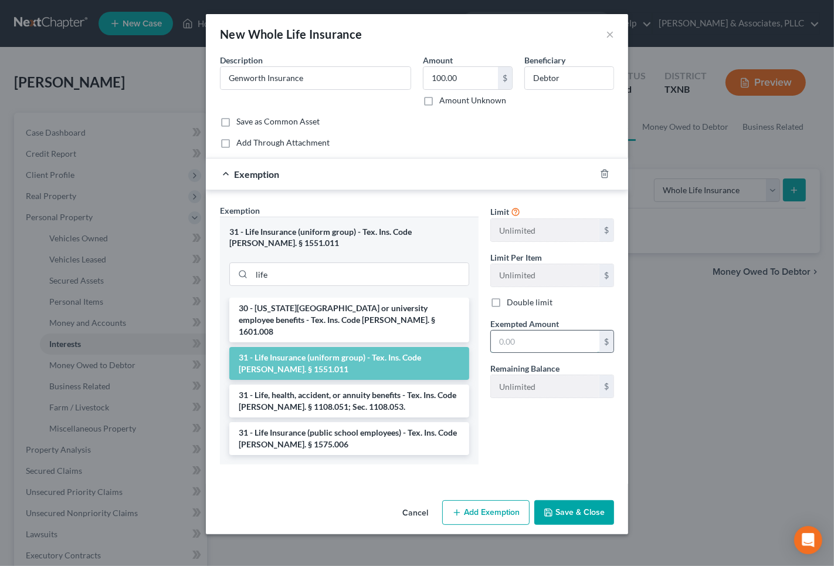
click at [543, 336] on input "text" at bounding box center [545, 341] width 109 height 22
type input "100.00"
click at [594, 505] on button "Save & Close" at bounding box center [575, 512] width 80 height 25
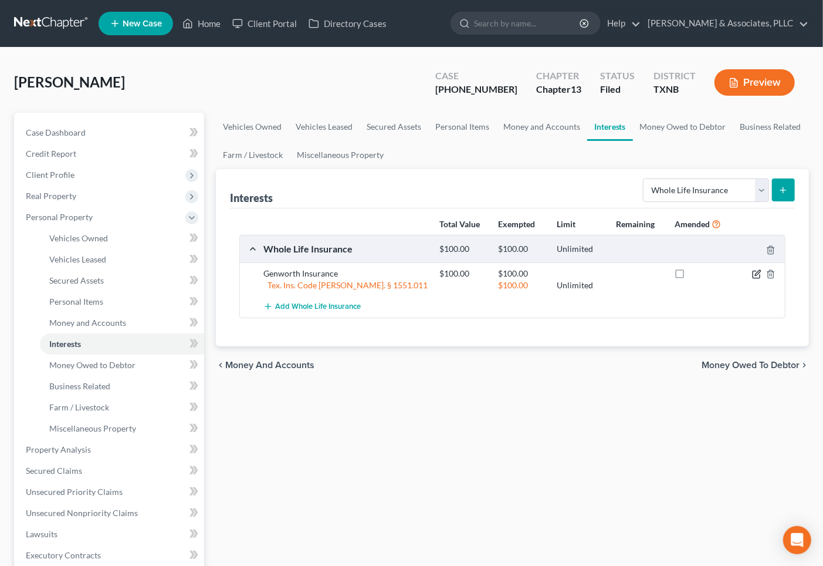
click at [758, 278] on icon "button" at bounding box center [756, 273] width 9 height 9
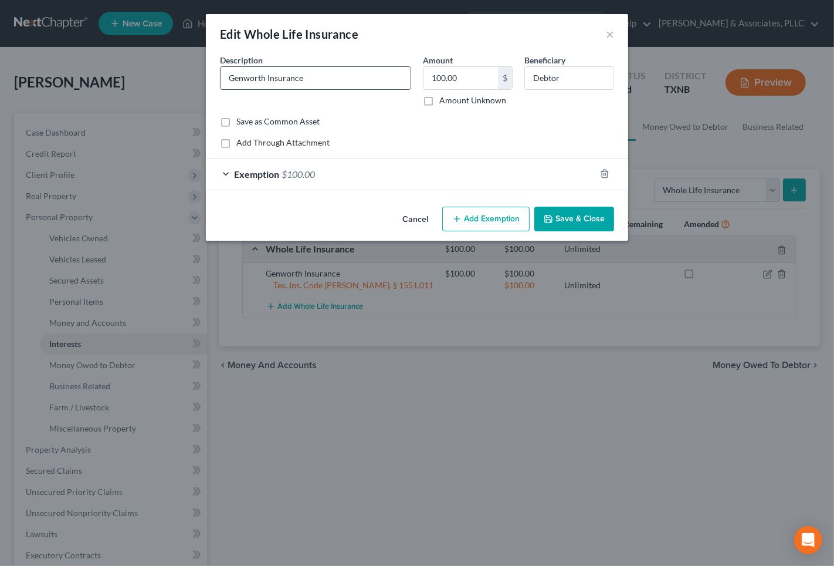
click at [324, 80] on input "Genworth Insurance" at bounding box center [316, 78] width 190 height 22
type input "Genworth Insurance"
click at [579, 215] on button "Save & Close" at bounding box center [575, 219] width 80 height 25
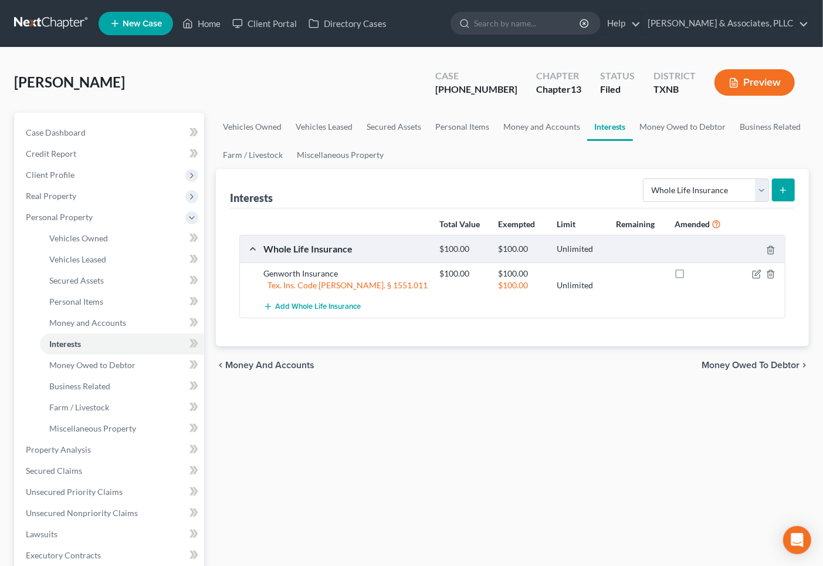
click at [782, 190] on line "submit" at bounding box center [783, 190] width 5 height 0
click at [784, 194] on icon "submit" at bounding box center [783, 189] width 9 height 9
click at [336, 303] on span "Add Whole Life Insurance" at bounding box center [318, 306] width 86 height 9
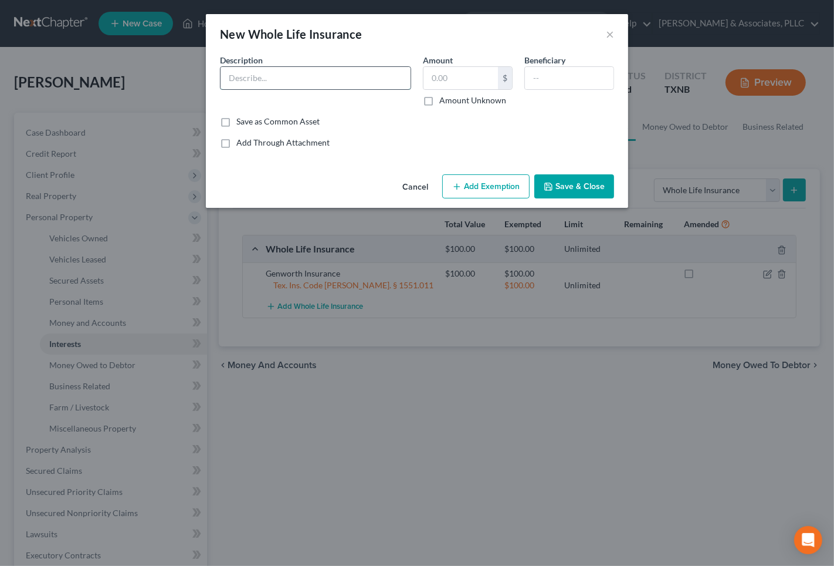
click at [295, 75] on input "text" at bounding box center [316, 78] width 190 height 22
drag, startPoint x: 229, startPoint y: 77, endPoint x: 236, endPoint y: 78, distance: 7.1
click at [236, 78] on input "Glenworth Insurance" at bounding box center [316, 78] width 190 height 22
type input "Genworth Insurance"
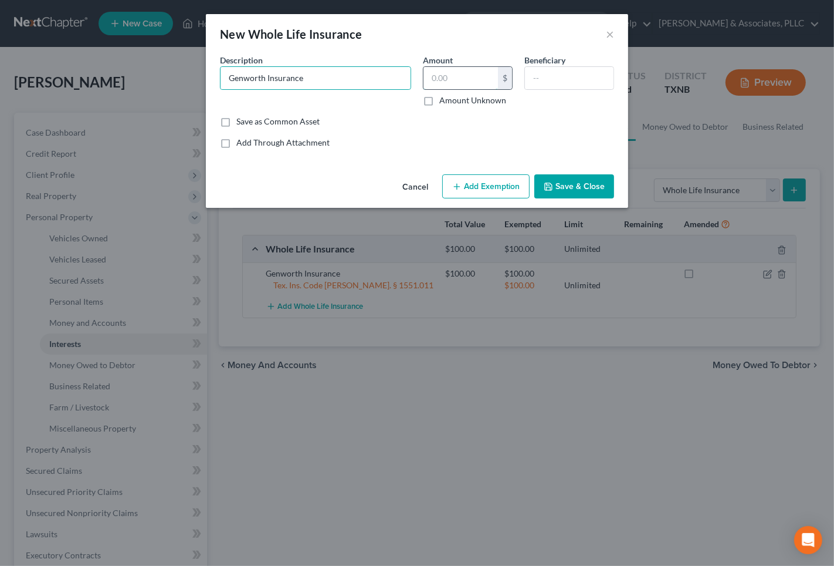
click at [464, 83] on input "text" at bounding box center [461, 78] width 75 height 22
type input "100.00"
click at [561, 77] on input "text" at bounding box center [569, 78] width 89 height 22
type input "[PERSON_NAME]"
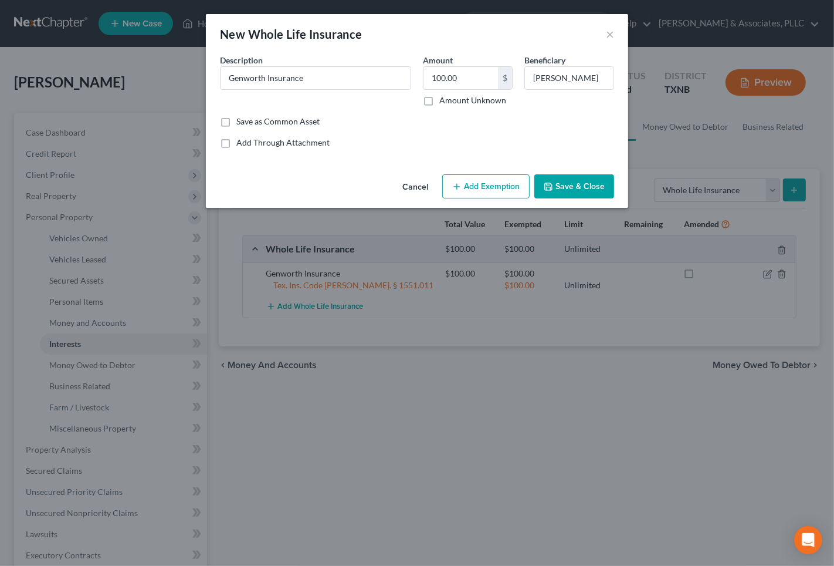
click at [502, 187] on button "Add Exemption" at bounding box center [485, 186] width 87 height 25
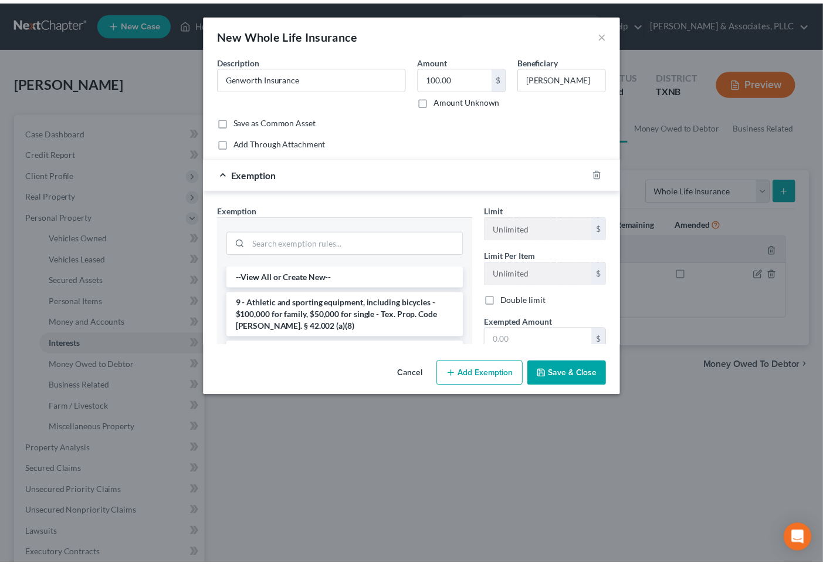
scroll to position [0, 0]
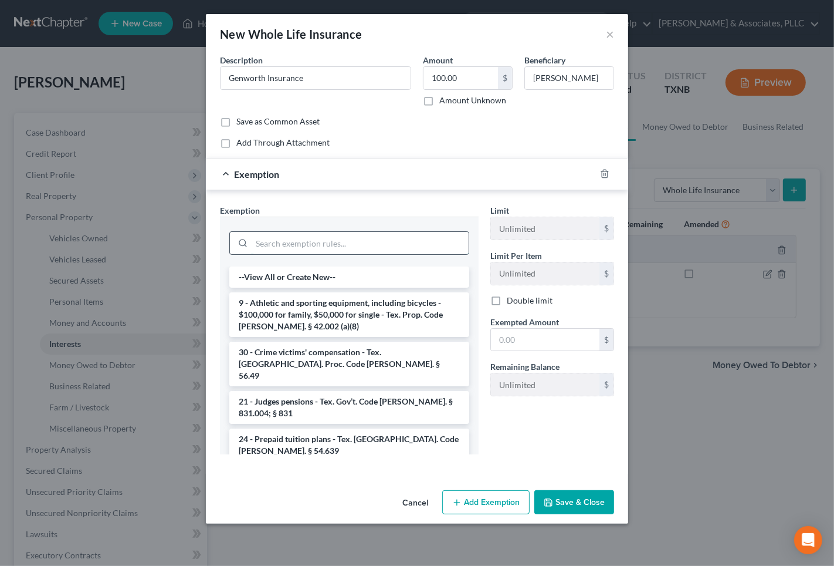
click at [344, 246] on input "search" at bounding box center [360, 243] width 217 height 22
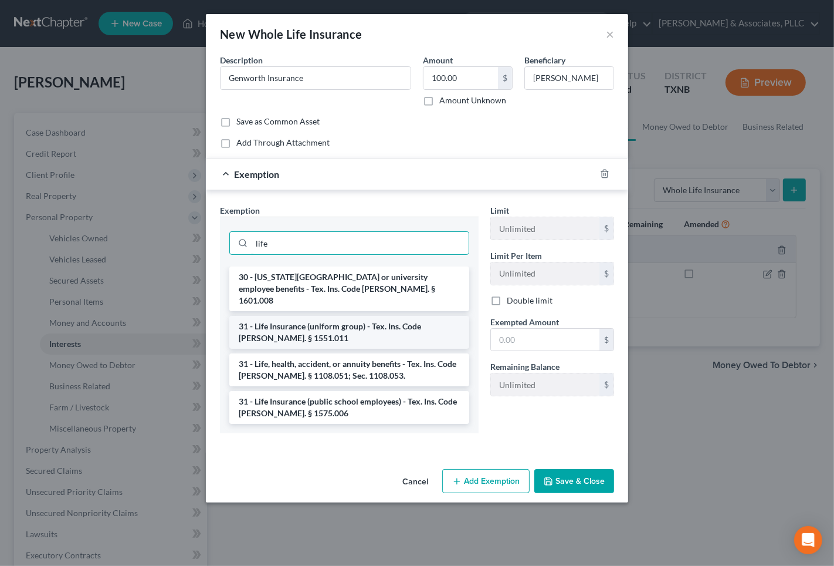
type input "life"
click at [337, 322] on li "31 - Life Insurance (uniform group) - Tex. Ins. Code [PERSON_NAME]. § 1551.011" at bounding box center [349, 332] width 240 height 33
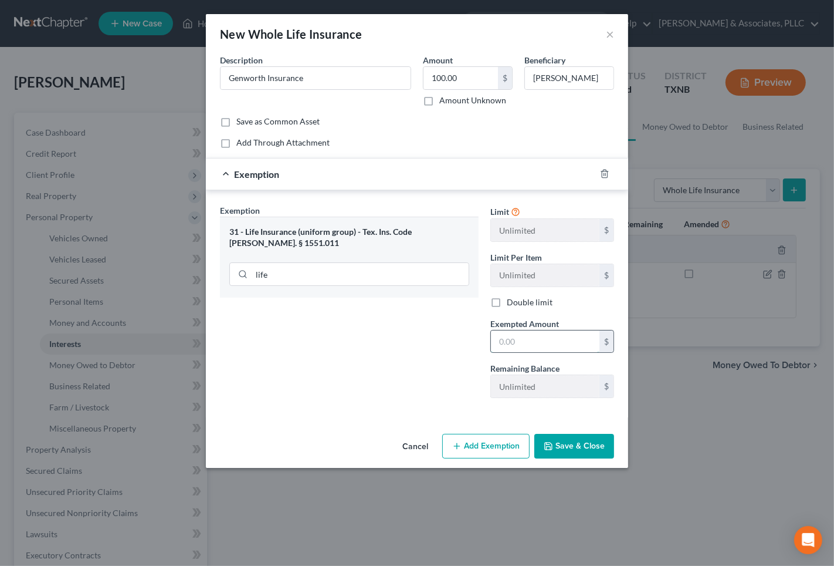
click at [503, 342] on input "text" at bounding box center [545, 341] width 109 height 22
type input "100.00"
click at [577, 455] on button "Save & Close" at bounding box center [575, 446] width 80 height 25
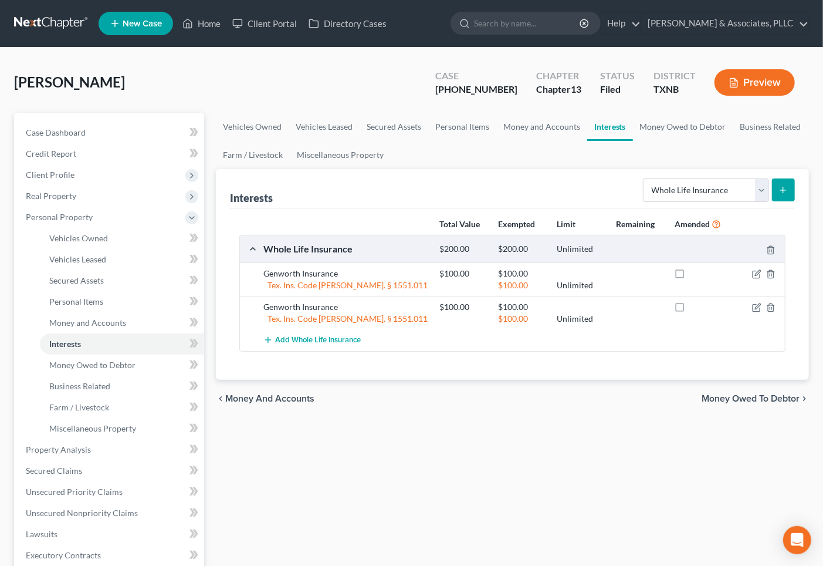
click at [763, 396] on span "Money Owed to Debtor" at bounding box center [751, 398] width 98 height 9
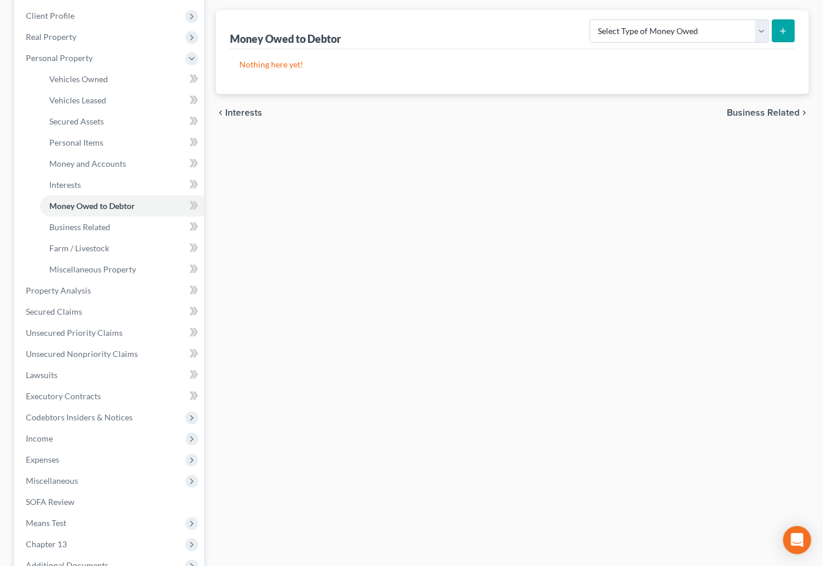
scroll to position [127, 0]
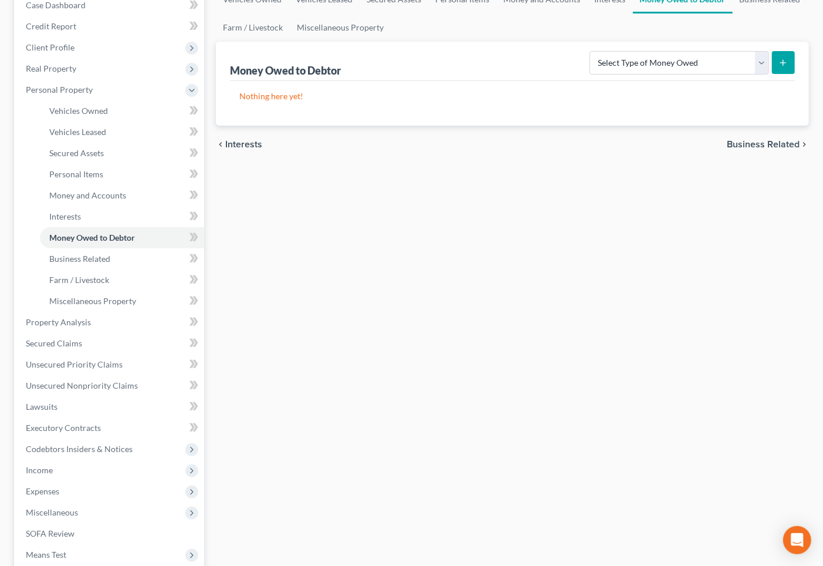
click at [364, 415] on div "Vehicles Owned Vehicles Leased Secured Assets Personal Items Money and Accounts…" at bounding box center [512, 319] width 605 height 668
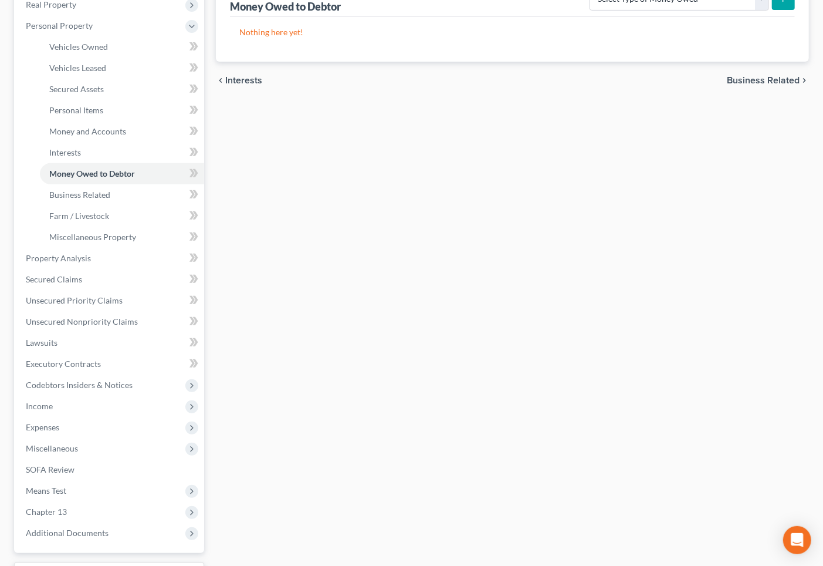
scroll to position [258, 0]
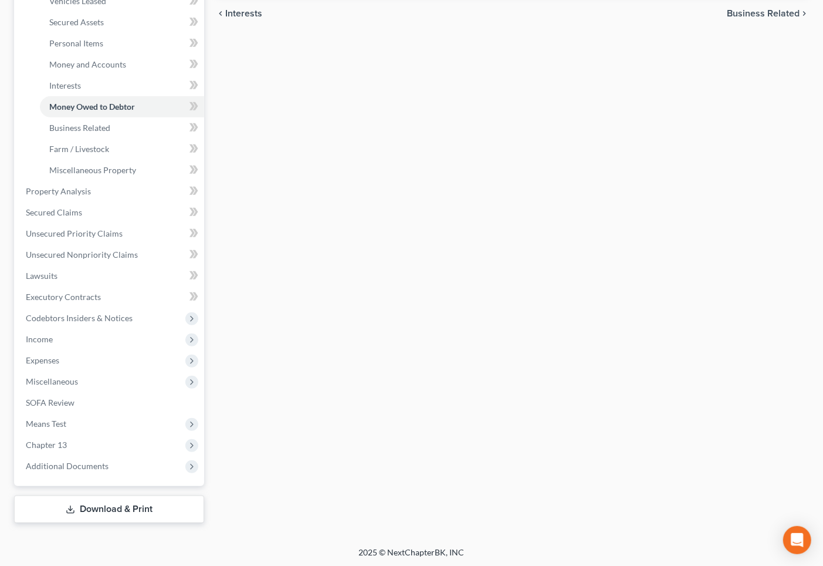
click at [401, 365] on div "Vehicles Owned Vehicles Leased Secured Assets Personal Items Money and Accounts…" at bounding box center [512, 188] width 605 height 668
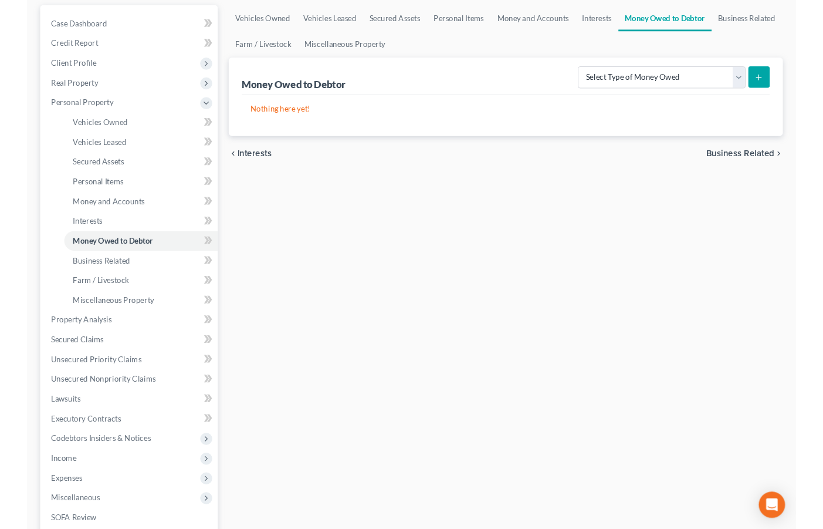
scroll to position [0, 0]
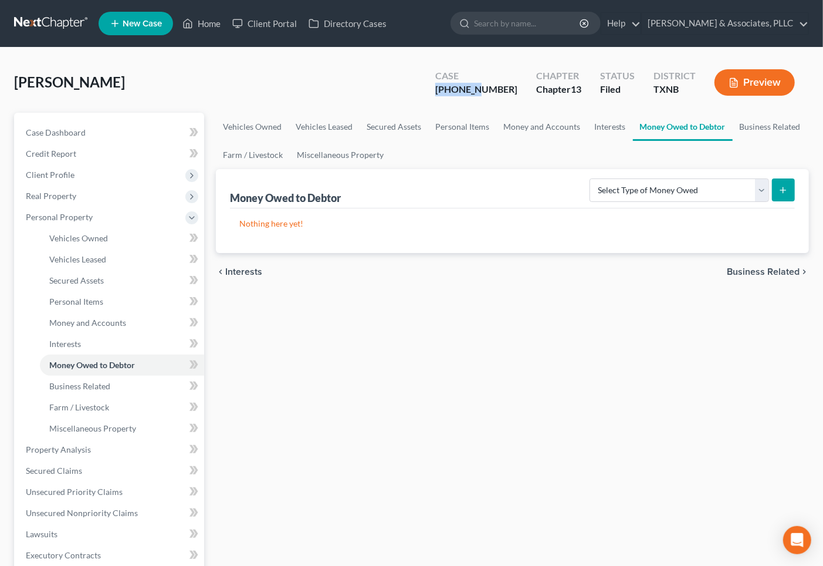
drag, startPoint x: 461, startPoint y: 91, endPoint x: 502, endPoint y: 93, distance: 41.7
click at [502, 93] on div "Case [PHONE_NUMBER]" at bounding box center [476, 83] width 101 height 35
copy div "25-42994"
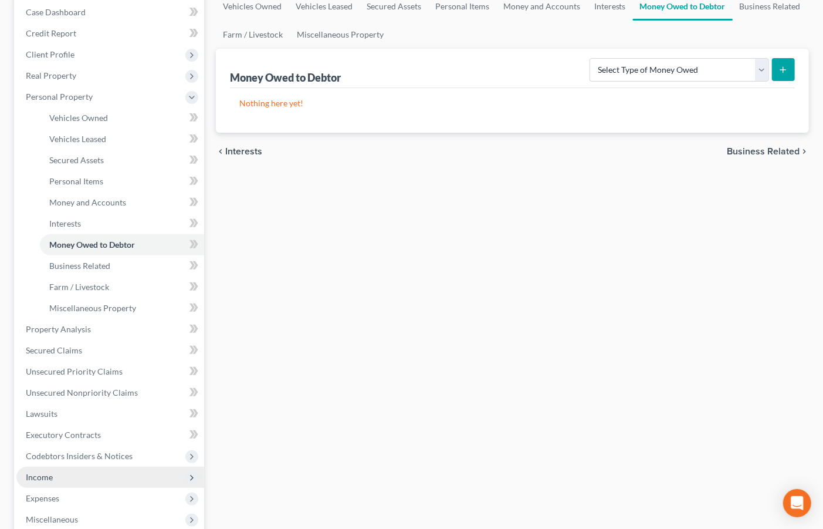
scroll to position [130, 0]
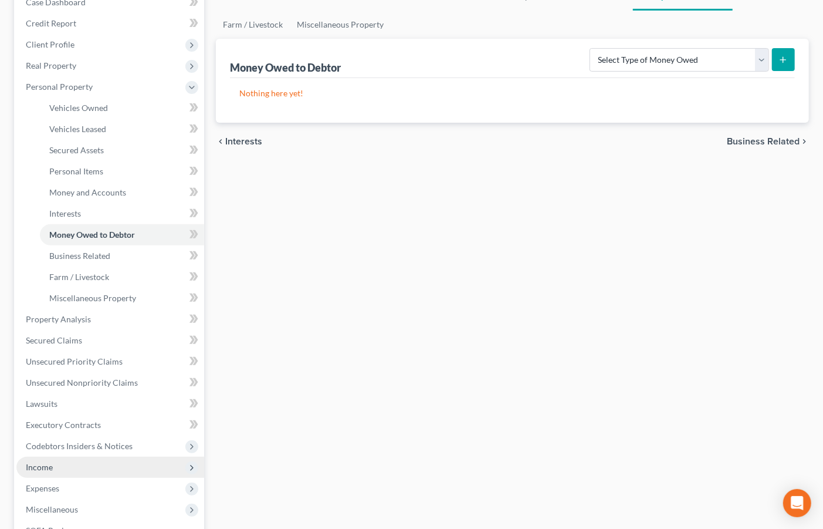
click at [62, 468] on span "Income" at bounding box center [110, 466] width 188 height 21
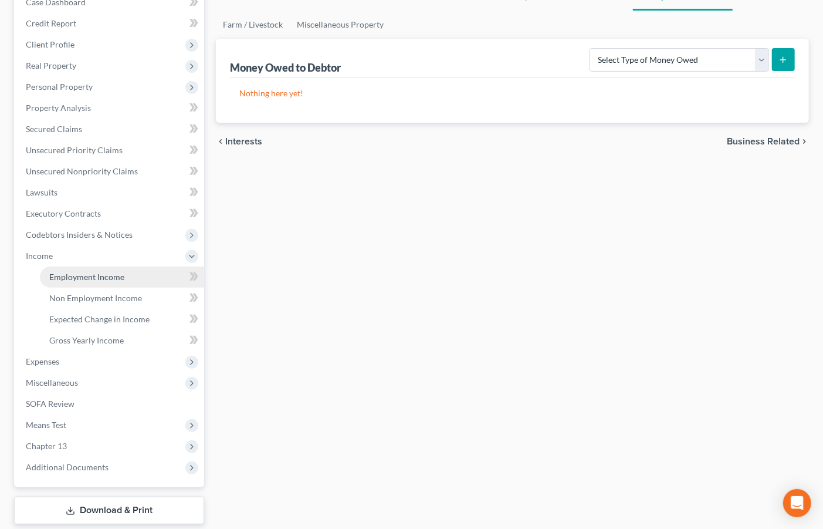
click at [79, 272] on span "Employment Income" at bounding box center [86, 277] width 75 height 10
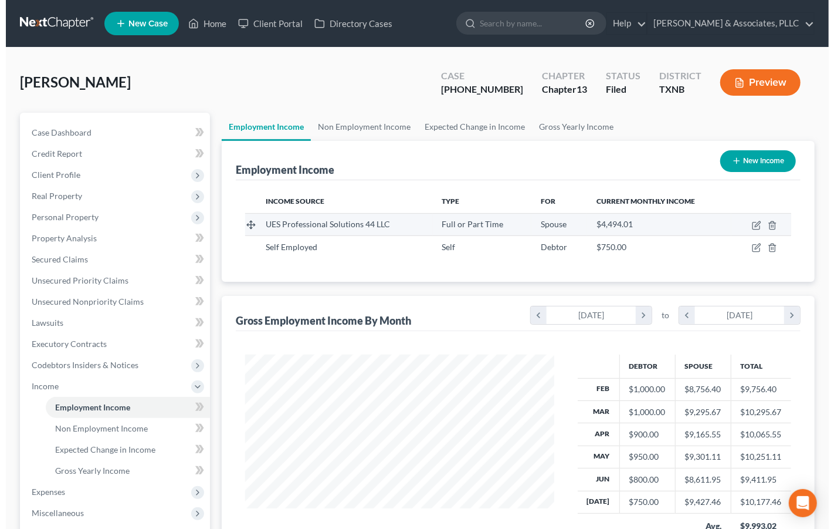
scroll to position [210, 332]
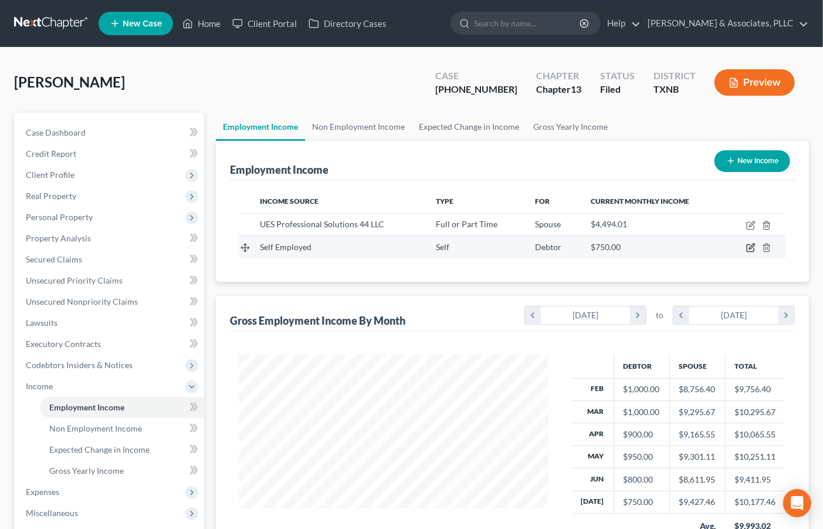
click at [749, 245] on icon "button" at bounding box center [750, 247] width 9 height 9
select select "1"
select select "0"
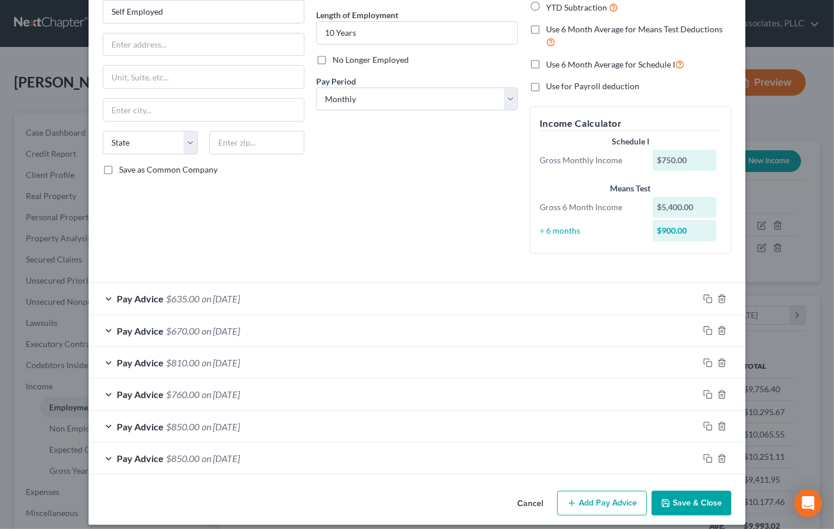
scroll to position [121, 0]
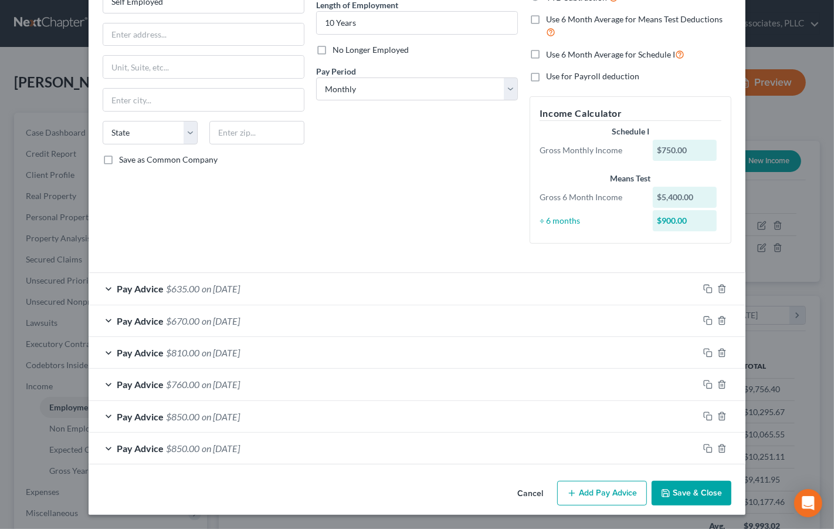
click at [296, 290] on div "Pay Advice $635.00 on [DATE]" at bounding box center [394, 288] width 610 height 31
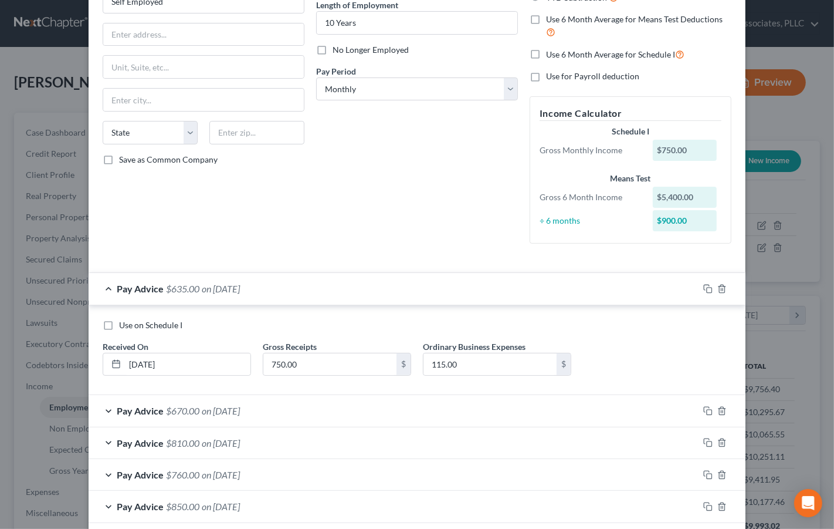
click at [296, 290] on div "Pay Advice $635.00 on [DATE]" at bounding box center [394, 288] width 610 height 31
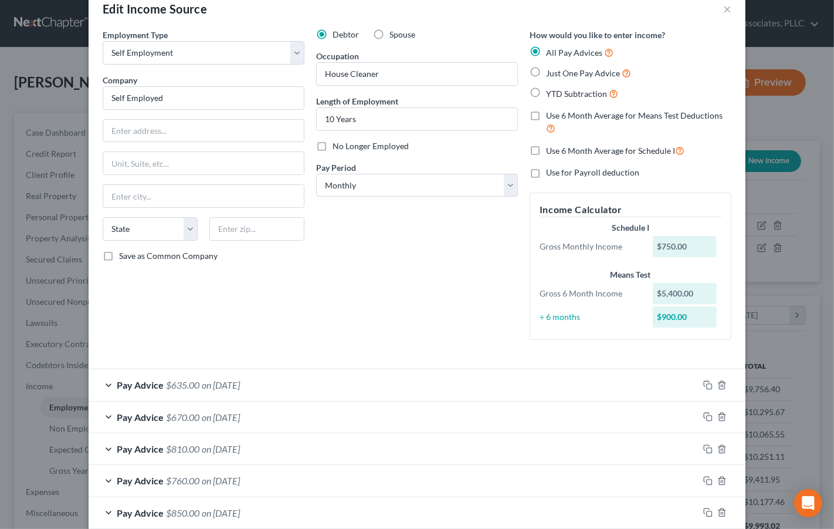
scroll to position [0, 0]
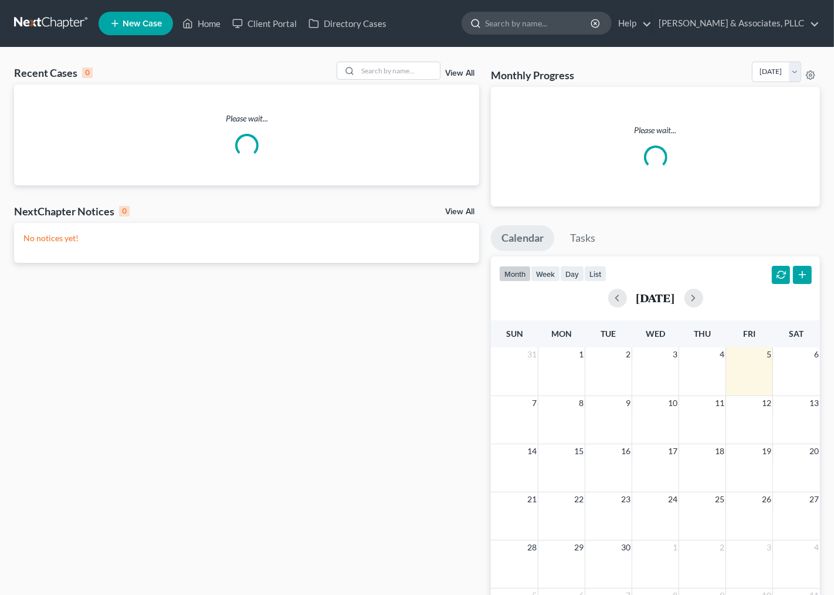
click at [503, 23] on input "search" at bounding box center [538, 23] width 107 height 22
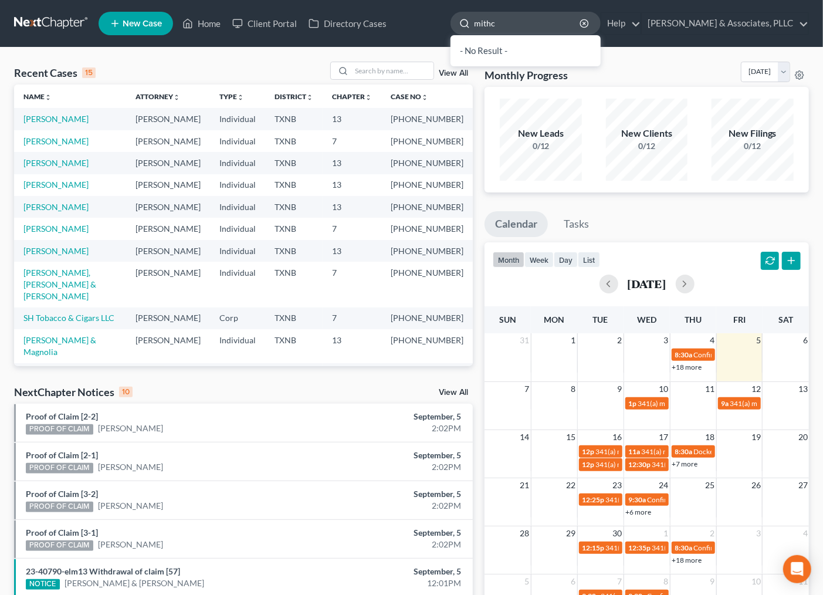
type input "mithce"
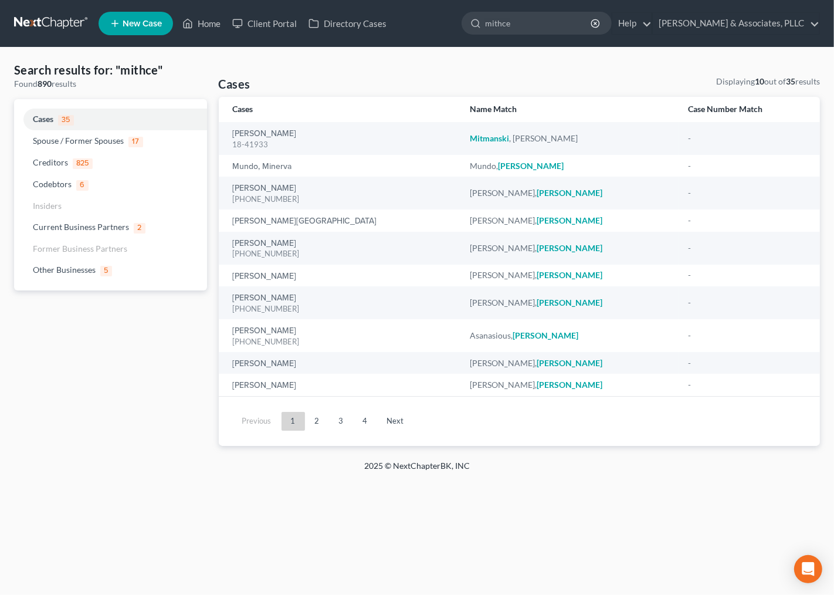
drag, startPoint x: 447, startPoint y: 73, endPoint x: 221, endPoint y: 48, distance: 227.3
click at [447, 73] on div "Search results for: "mithce" Found 890 results Cases 35 Spouse / Former Spouses…" at bounding box center [417, 254] width 818 height 384
